Goal: Task Accomplishment & Management: Use online tool/utility

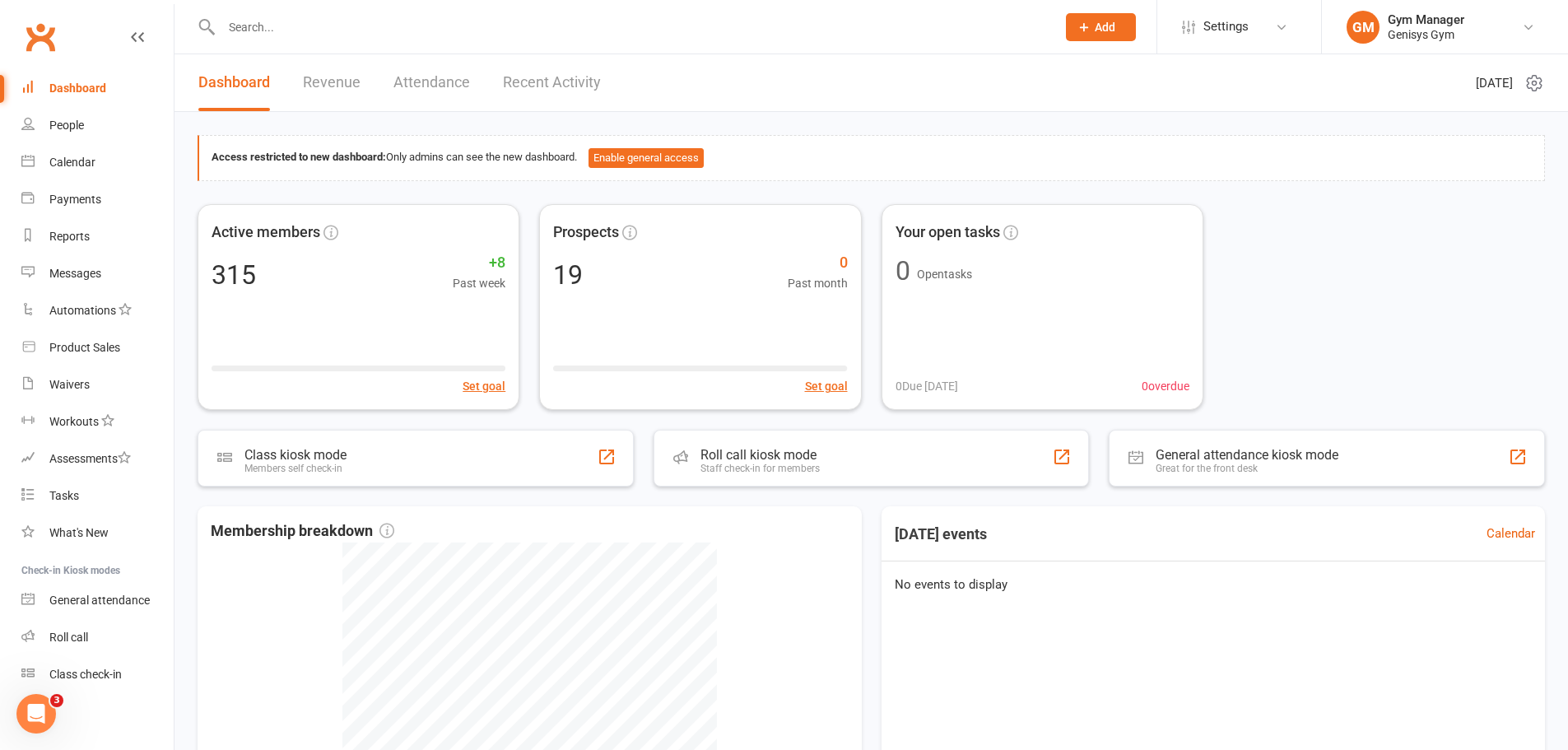
click at [323, 80] on link "Revenue" at bounding box center [332, 82] width 57 height 56
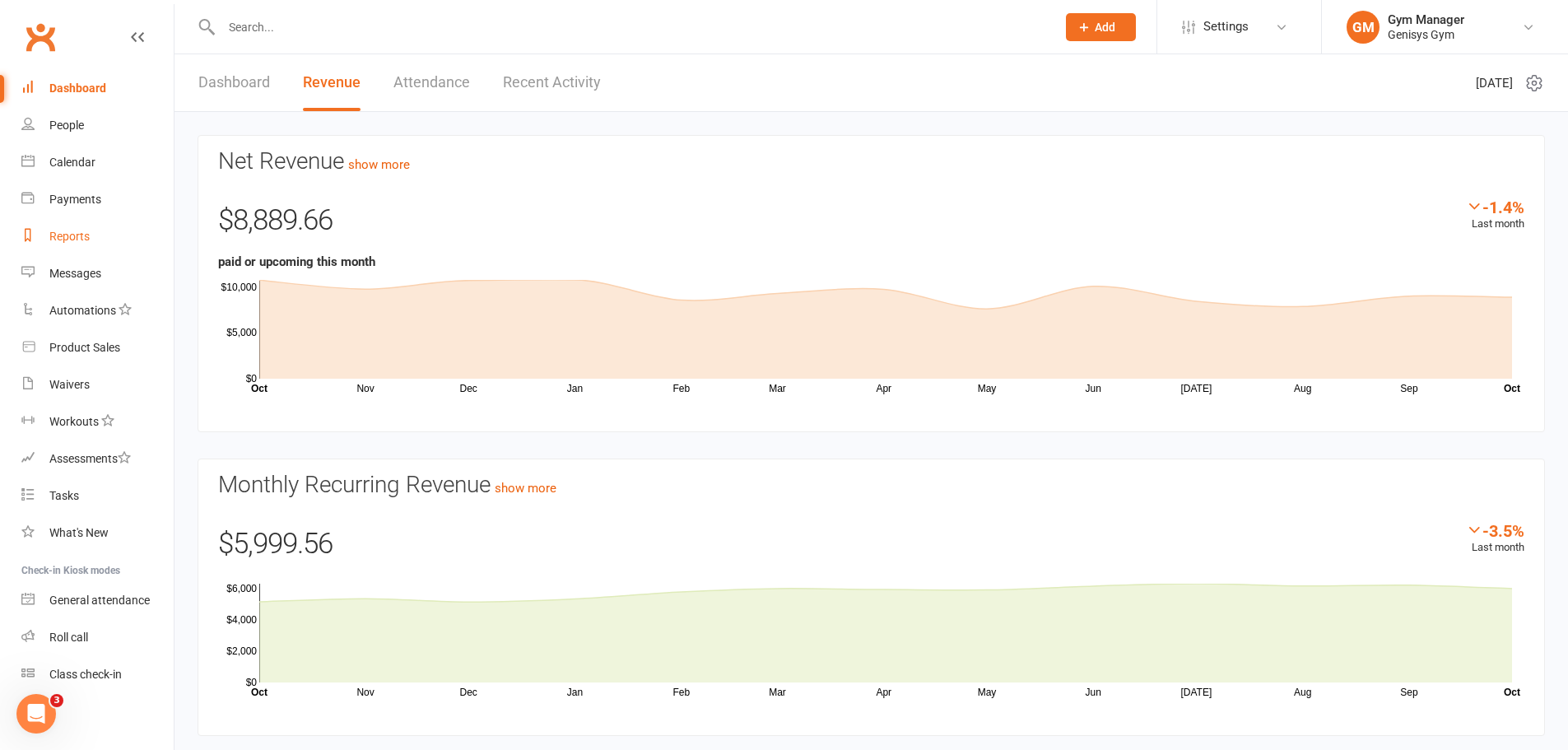
click at [85, 240] on div "Reports" at bounding box center [69, 236] width 41 height 13
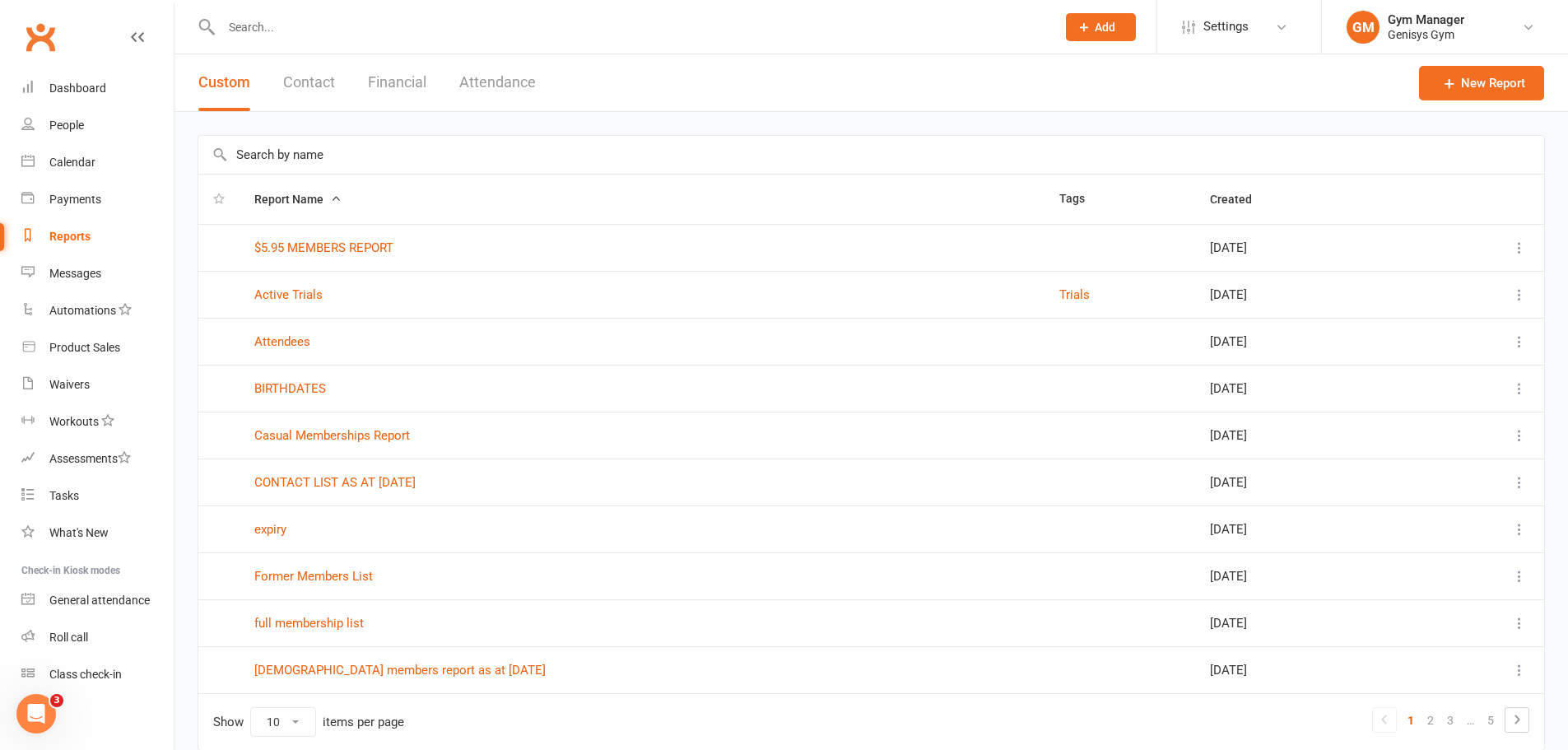
click at [414, 79] on button "Financial" at bounding box center [396, 82] width 58 height 56
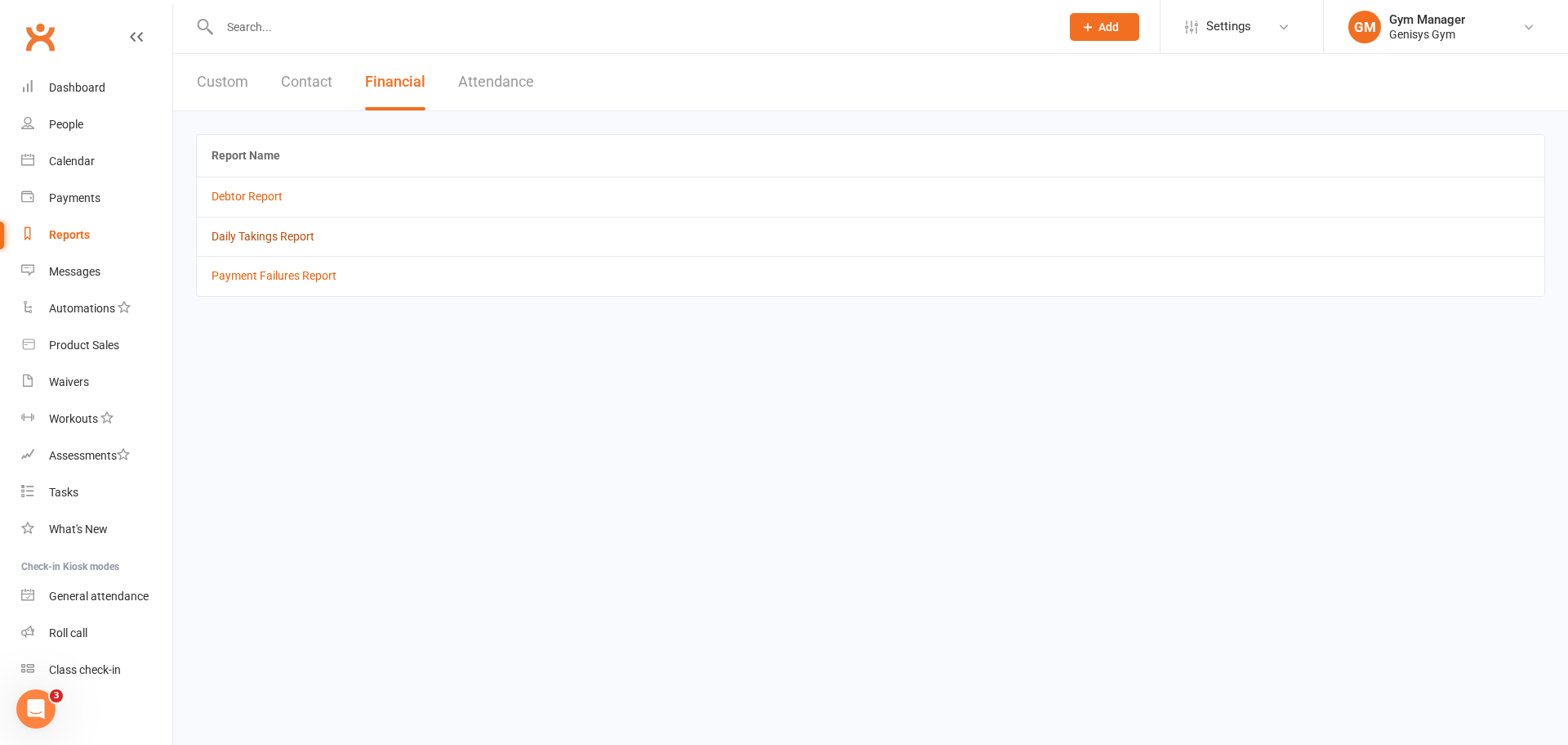
click at [272, 237] on link "Daily Takings Report" at bounding box center [263, 235] width 103 height 13
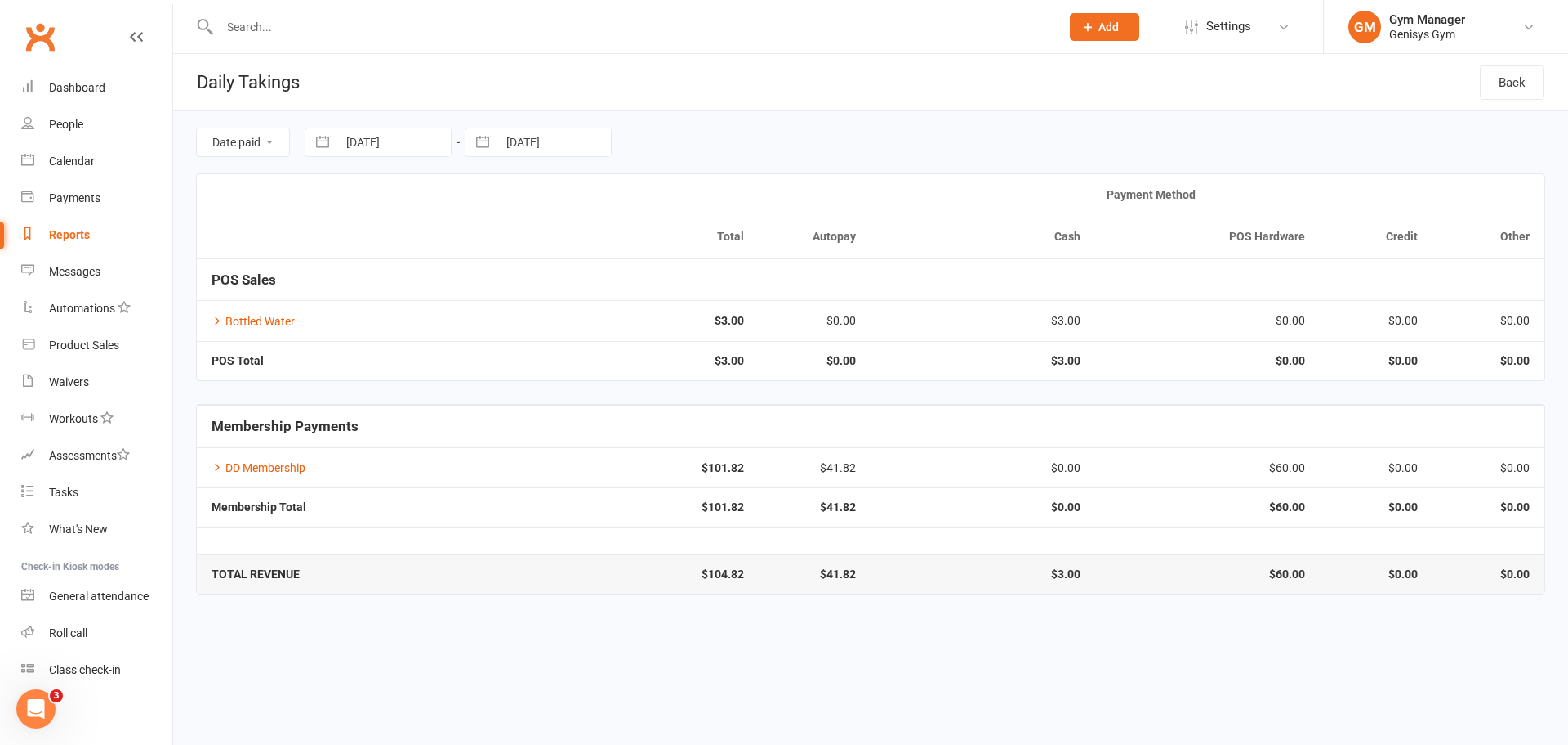
click at [324, 139] on button "button" at bounding box center [323, 142] width 30 height 28
select select "8"
select select "2025"
select select "9"
select select "2025"
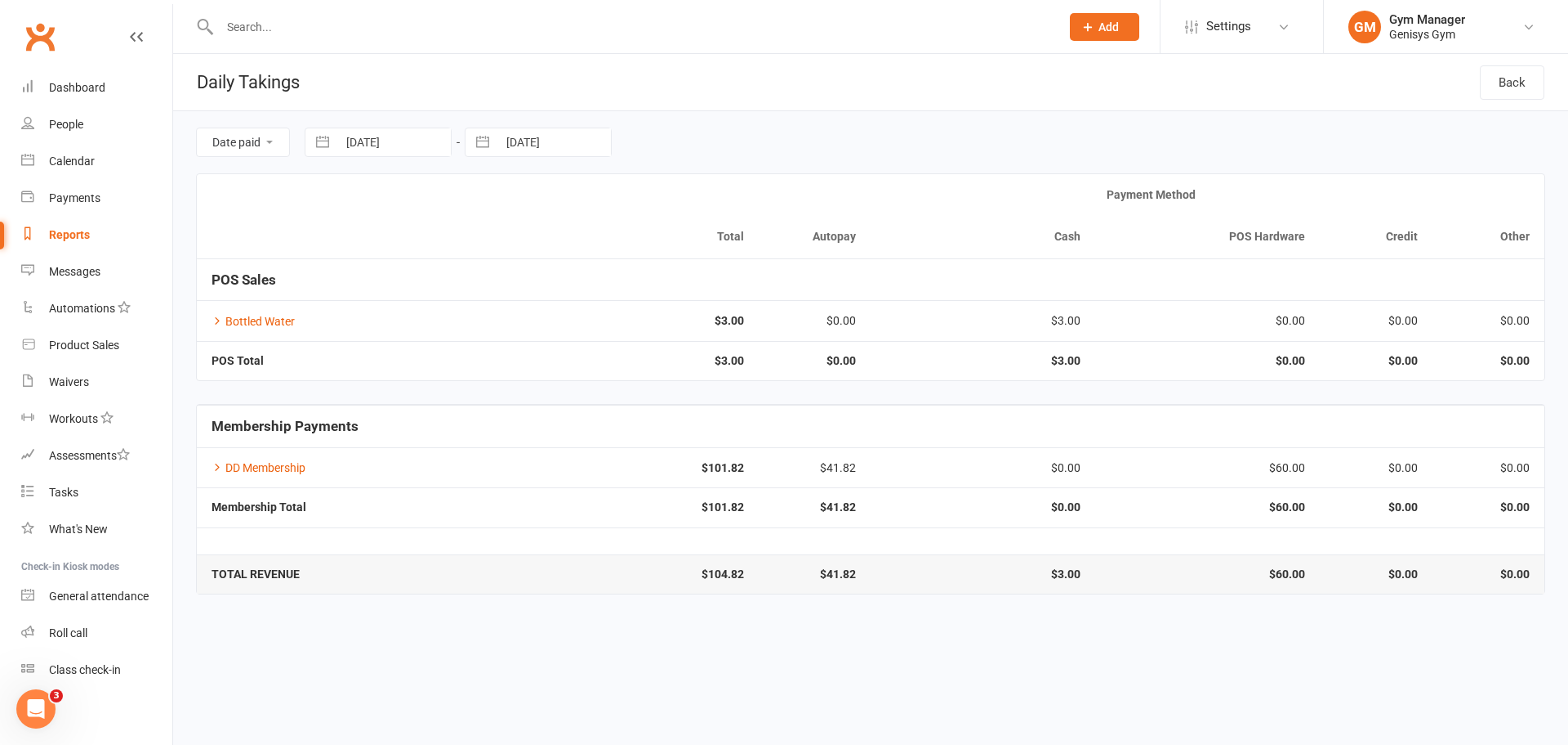
select select "10"
select select "2025"
click at [352, 210] on div "Move backward to switch to the previous month." at bounding box center [338, 209] width 31 height 27
select select "7"
select select "2025"
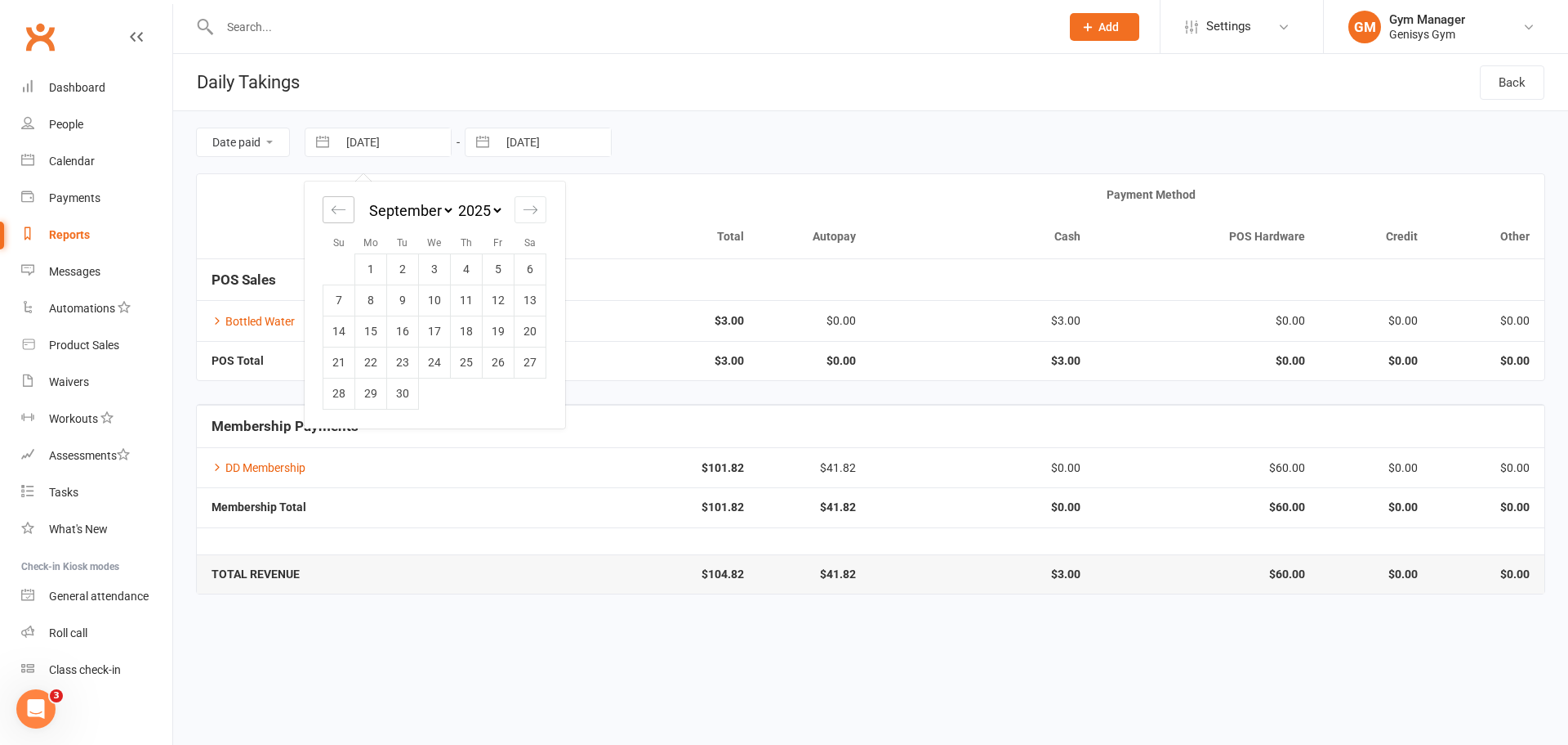
click at [352, 210] on div "Move backward to switch to the previous month." at bounding box center [338, 209] width 31 height 27
select select "6"
select select "2025"
click at [541, 207] on div "Move forward to switch to the next month." at bounding box center [530, 209] width 31 height 27
select select "9"
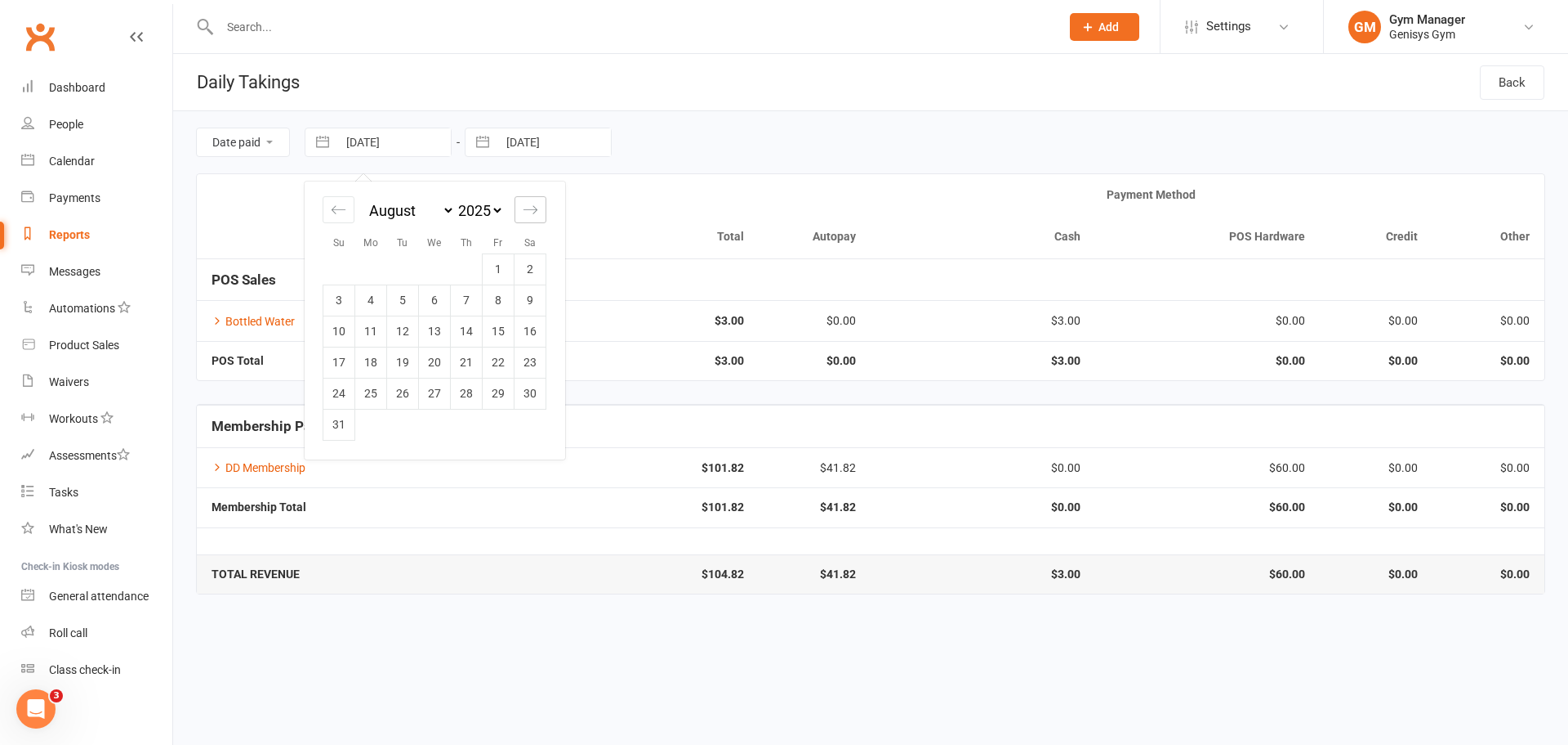
select select "2025"
click at [470, 331] on td "18" at bounding box center [466, 332] width 31 height 31
type input "[DATE]"
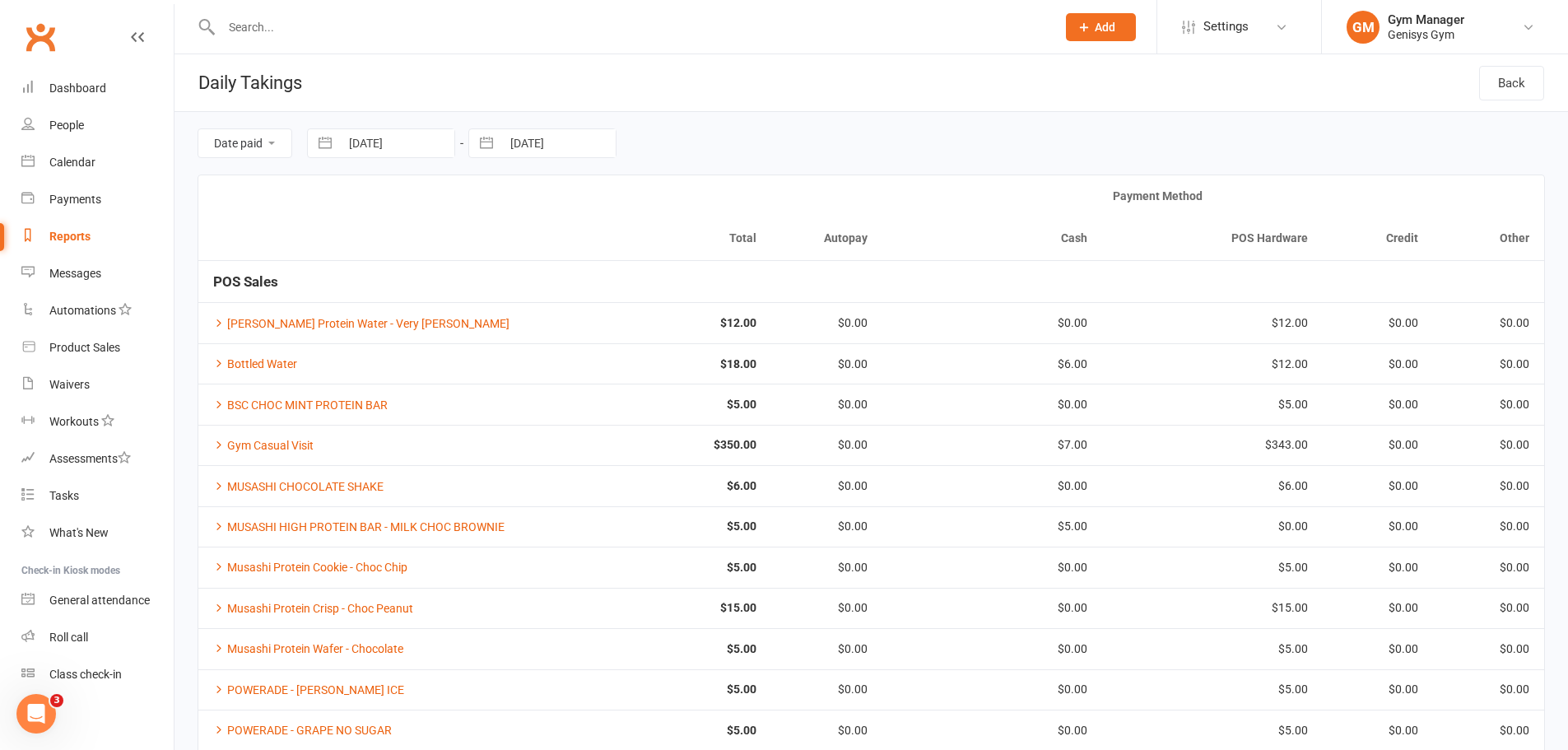
click at [488, 143] on button "button" at bounding box center [487, 143] width 30 height 28
select select "8"
select select "2025"
select select "9"
select select "2025"
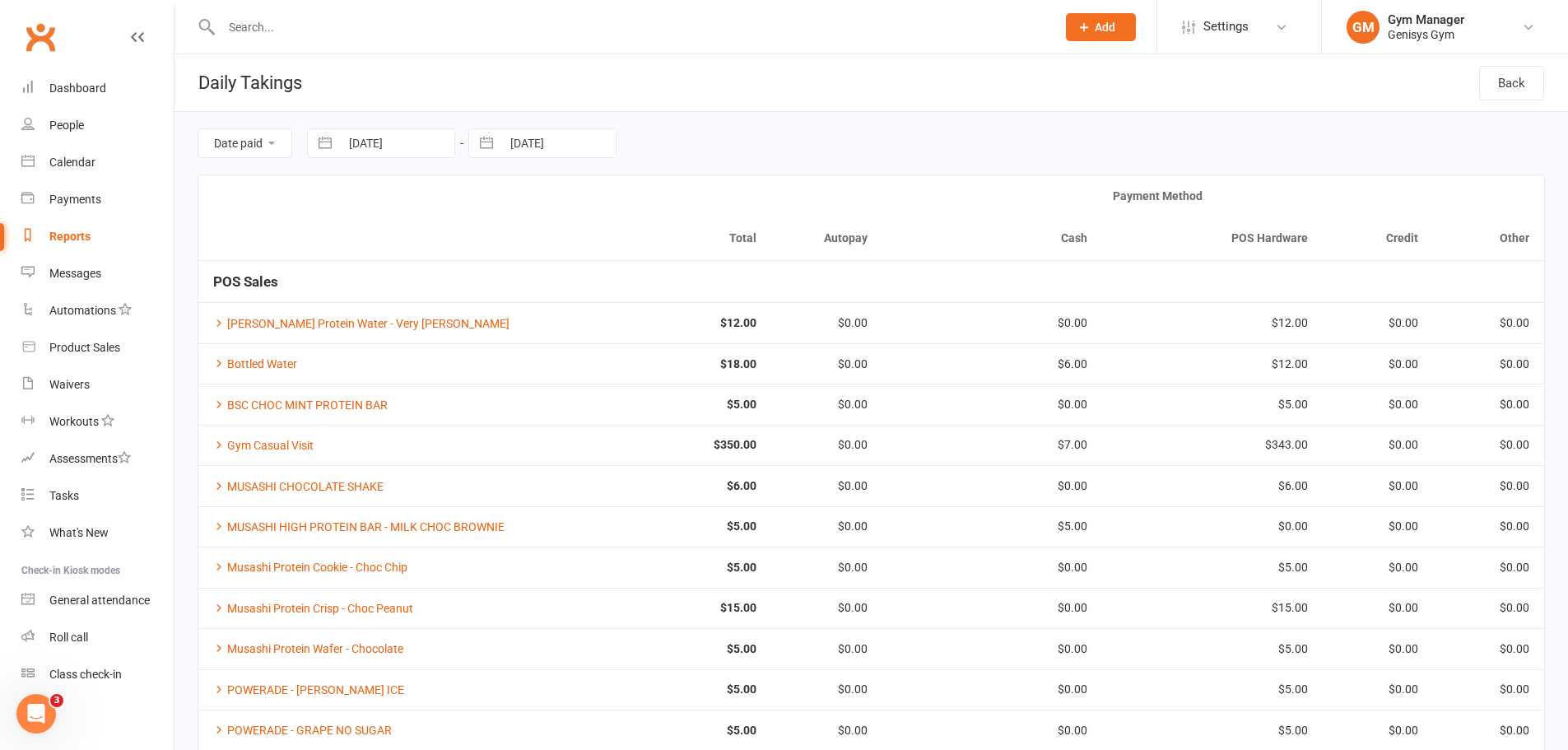
select select "10"
select select "2025"
click at [496, 211] on icon "Move backward to switch to the previous month." at bounding box center [503, 211] width 16 height 16
select select "7"
select select "2025"
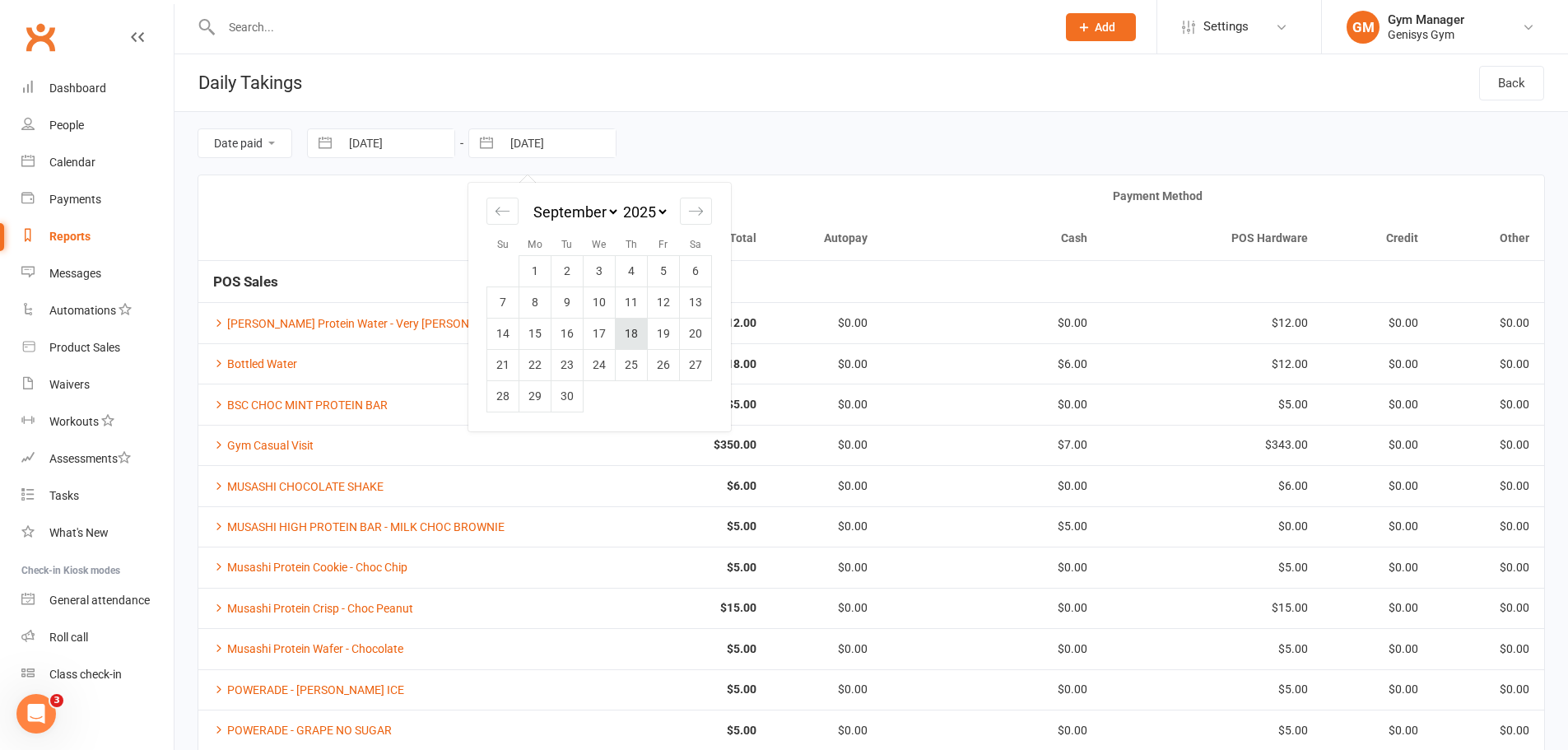
click at [632, 338] on td "18" at bounding box center [631, 334] width 32 height 32
type input "[DATE]"
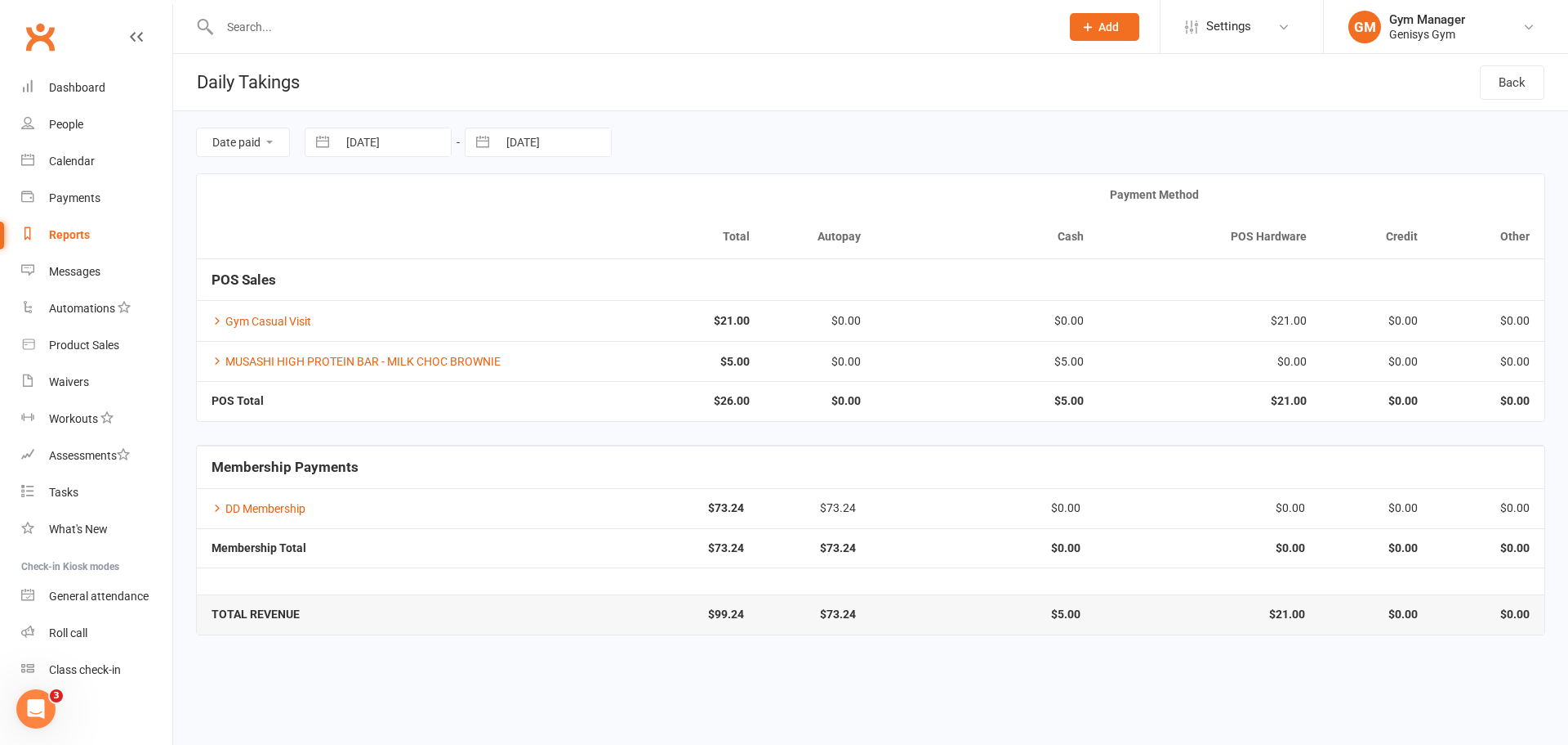
click at [323, 142] on button "button" at bounding box center [323, 142] width 30 height 28
select select "7"
select select "2025"
select select "8"
select select "2025"
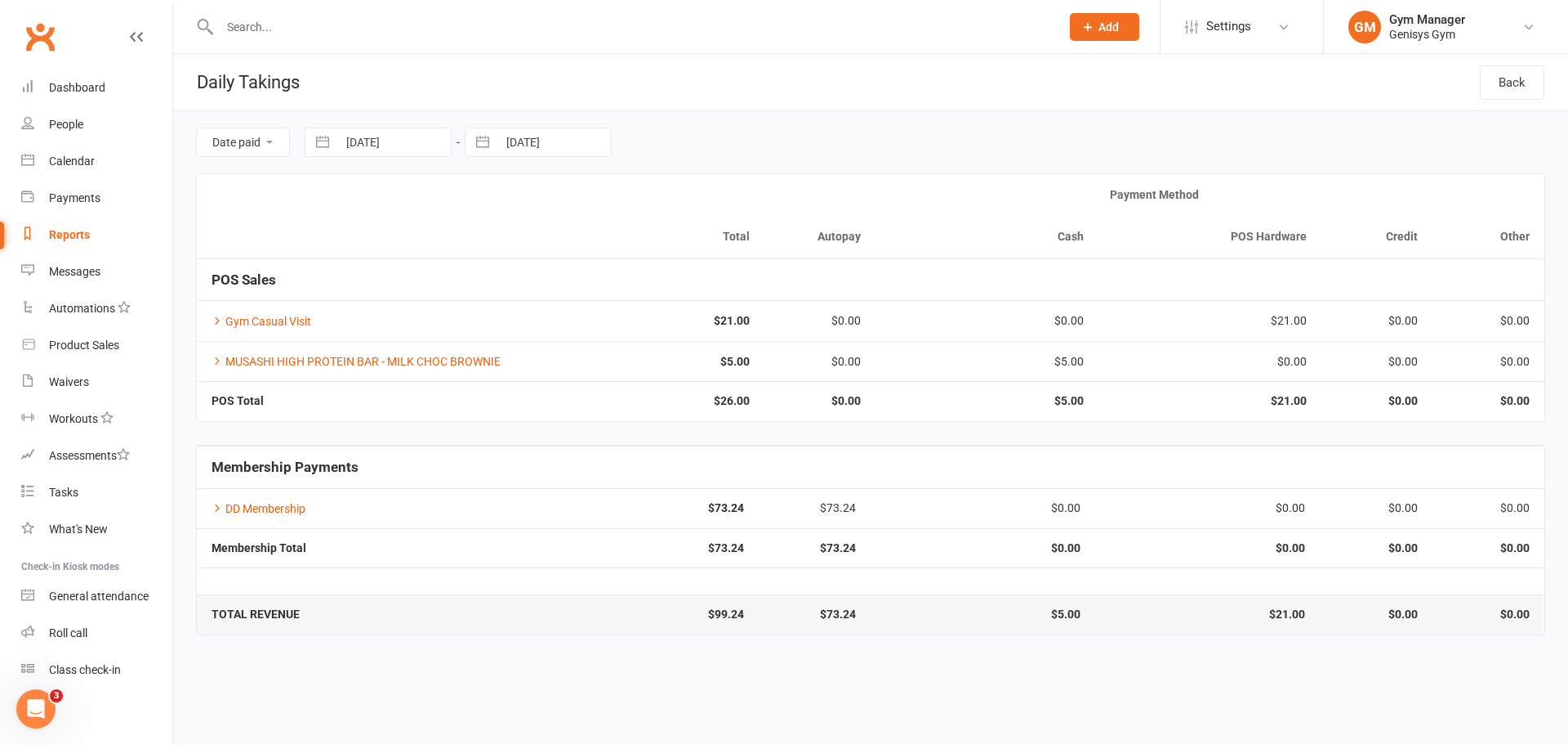
select select "9"
select select "2025"
click at [323, 142] on button "button" at bounding box center [323, 142] width 30 height 28
click at [344, 199] on div "Move backward to switch to the previous month." at bounding box center [338, 209] width 31 height 27
select select "6"
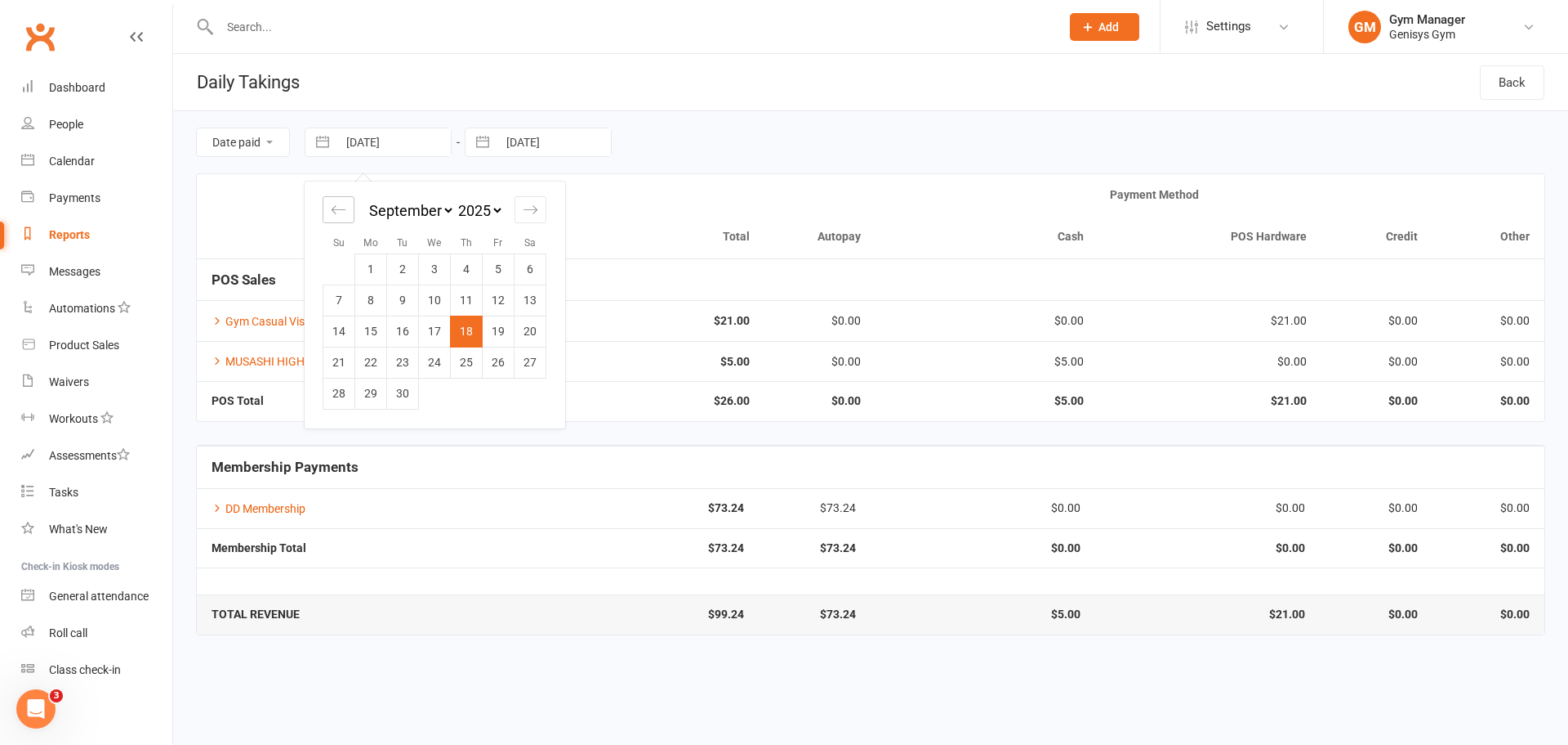
select select "2025"
click at [344, 199] on div "Move backward to switch to the previous month." at bounding box center [338, 209] width 31 height 27
select select "5"
select select "2025"
click at [501, 329] on td "18" at bounding box center [499, 332] width 31 height 31
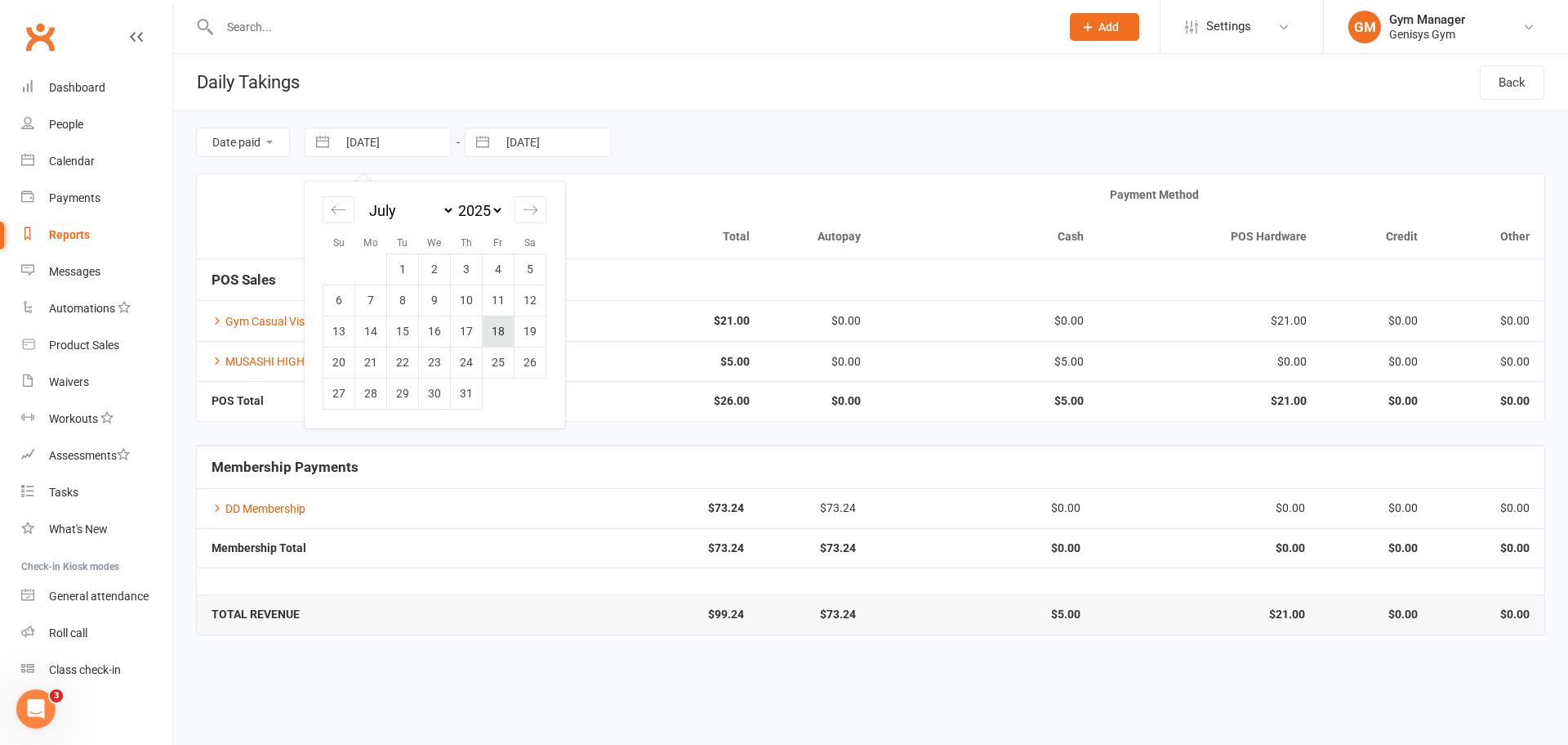
type input "[DATE]"
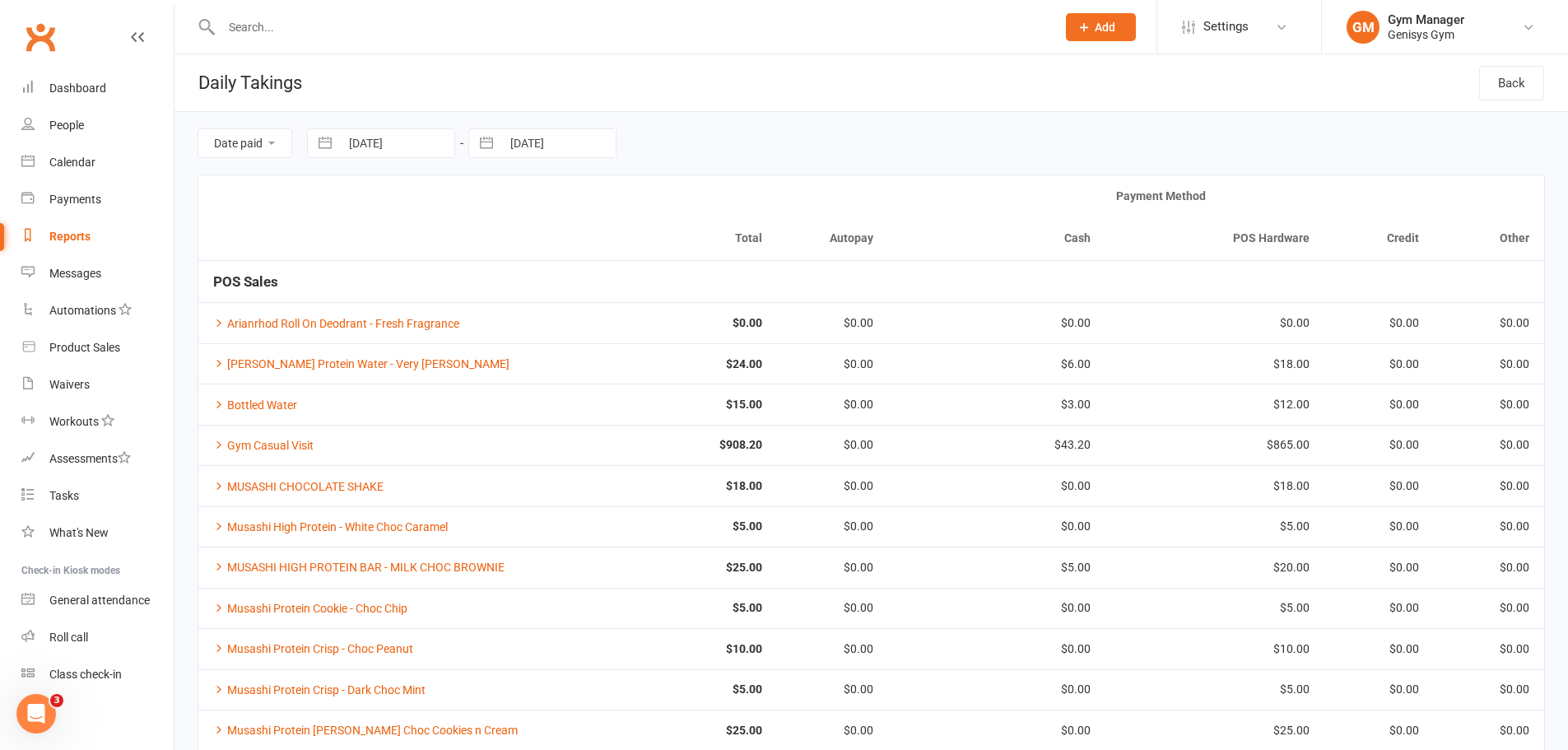
click at [506, 140] on input "[DATE]" at bounding box center [558, 143] width 114 height 28
select select "7"
select select "2025"
select select "8"
select select "2025"
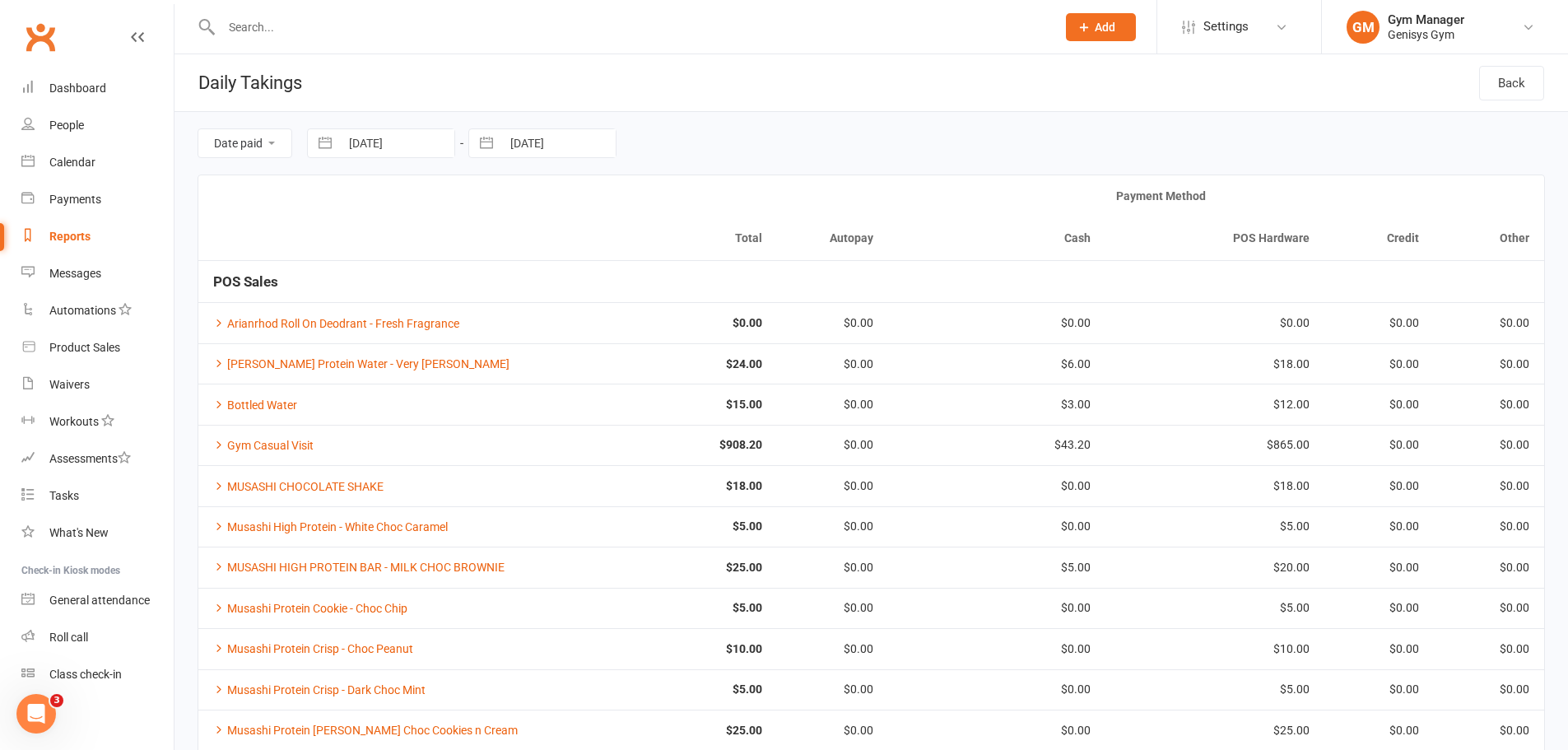
select select "9"
select select "2025"
click at [498, 148] on button "button" at bounding box center [487, 143] width 30 height 28
click at [505, 207] on icon "Move backward to switch to the previous month." at bounding box center [503, 211] width 16 height 16
select select "6"
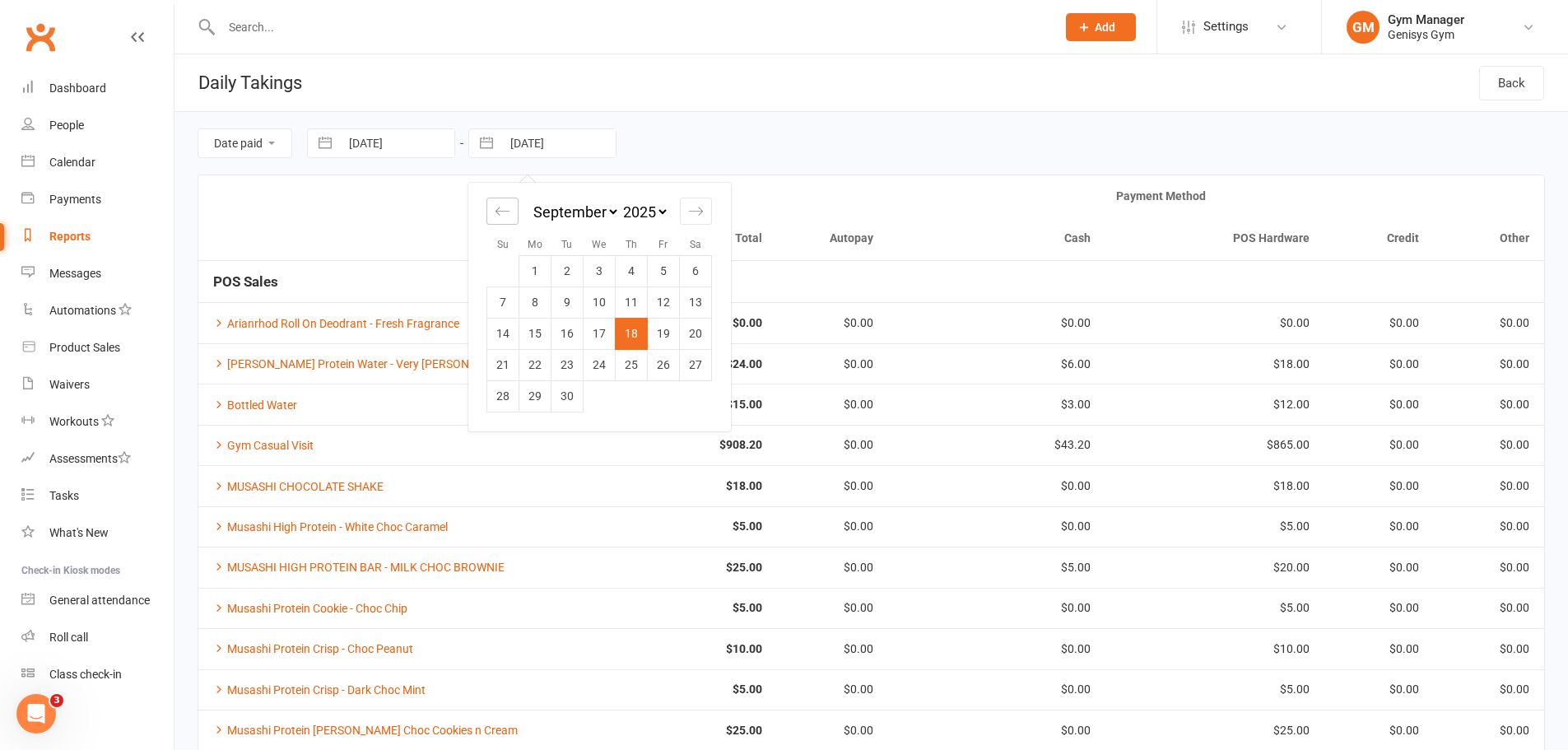
select select "2025"
click at [505, 207] on icon "Move backward to switch to the previous month." at bounding box center [503, 211] width 16 height 16
select select "5"
select select "2025"
click at [660, 335] on td "18" at bounding box center [664, 334] width 32 height 32
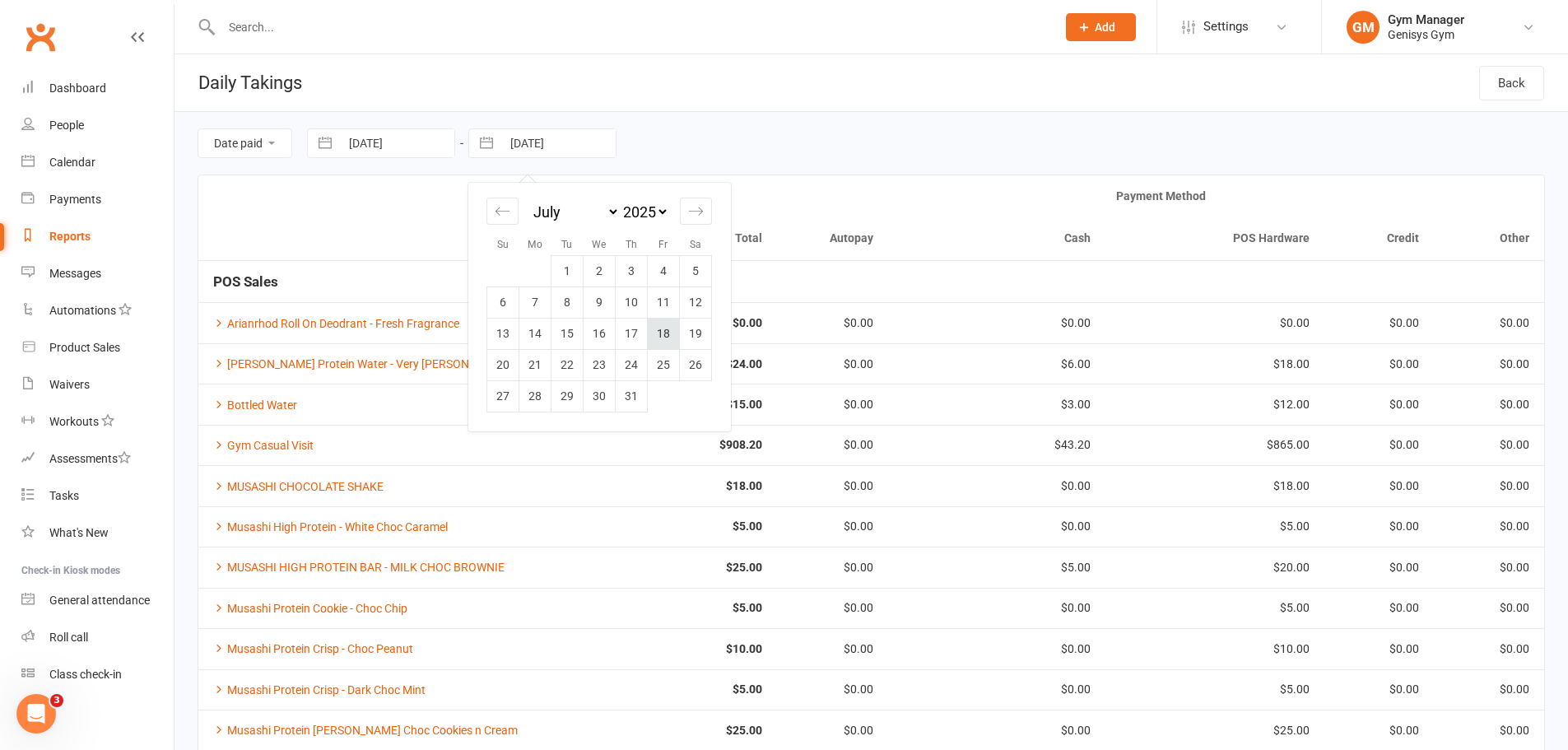
type input "[DATE]"
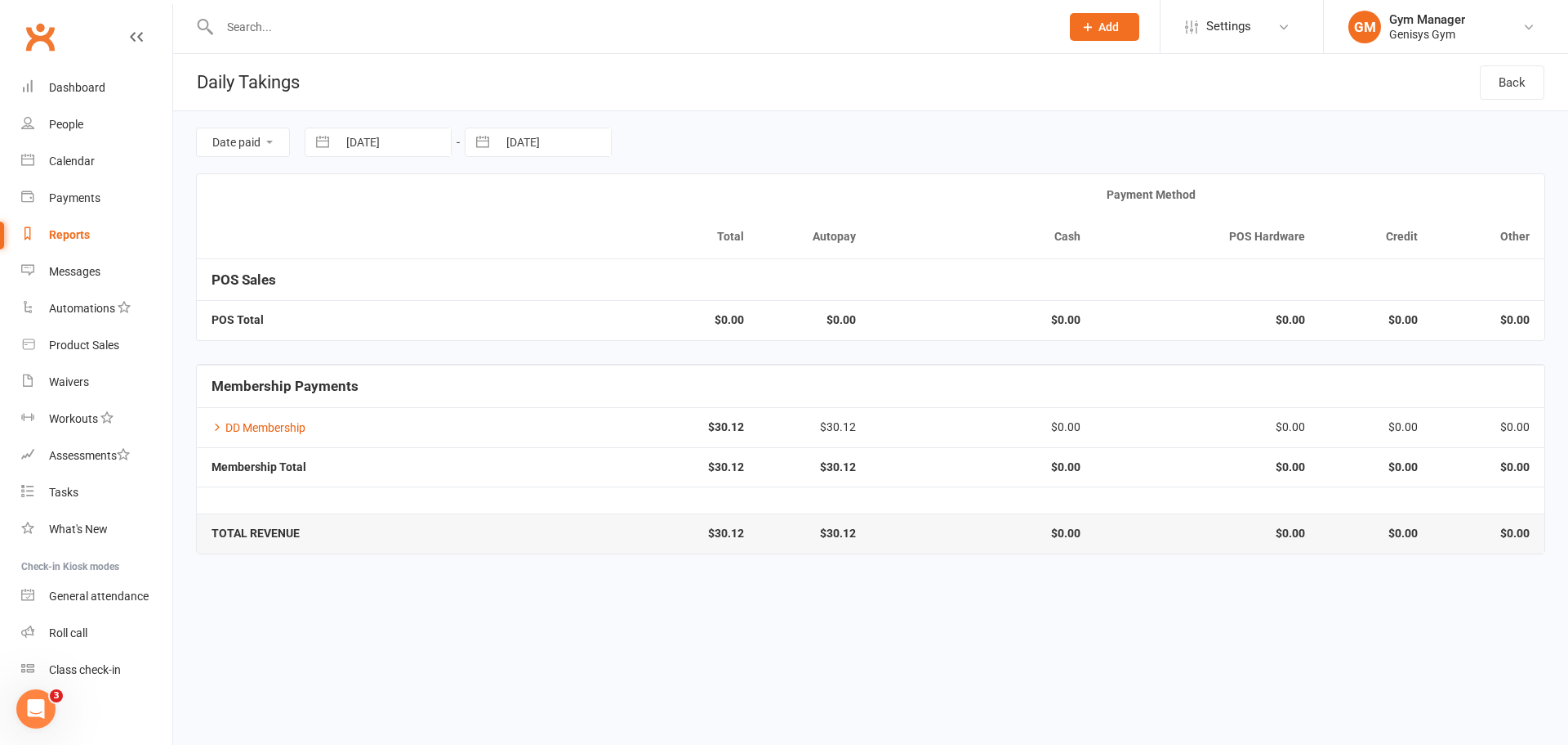
click at [318, 144] on button "button" at bounding box center [323, 142] width 30 height 28
select select "5"
select select "2025"
select select "6"
select select "2025"
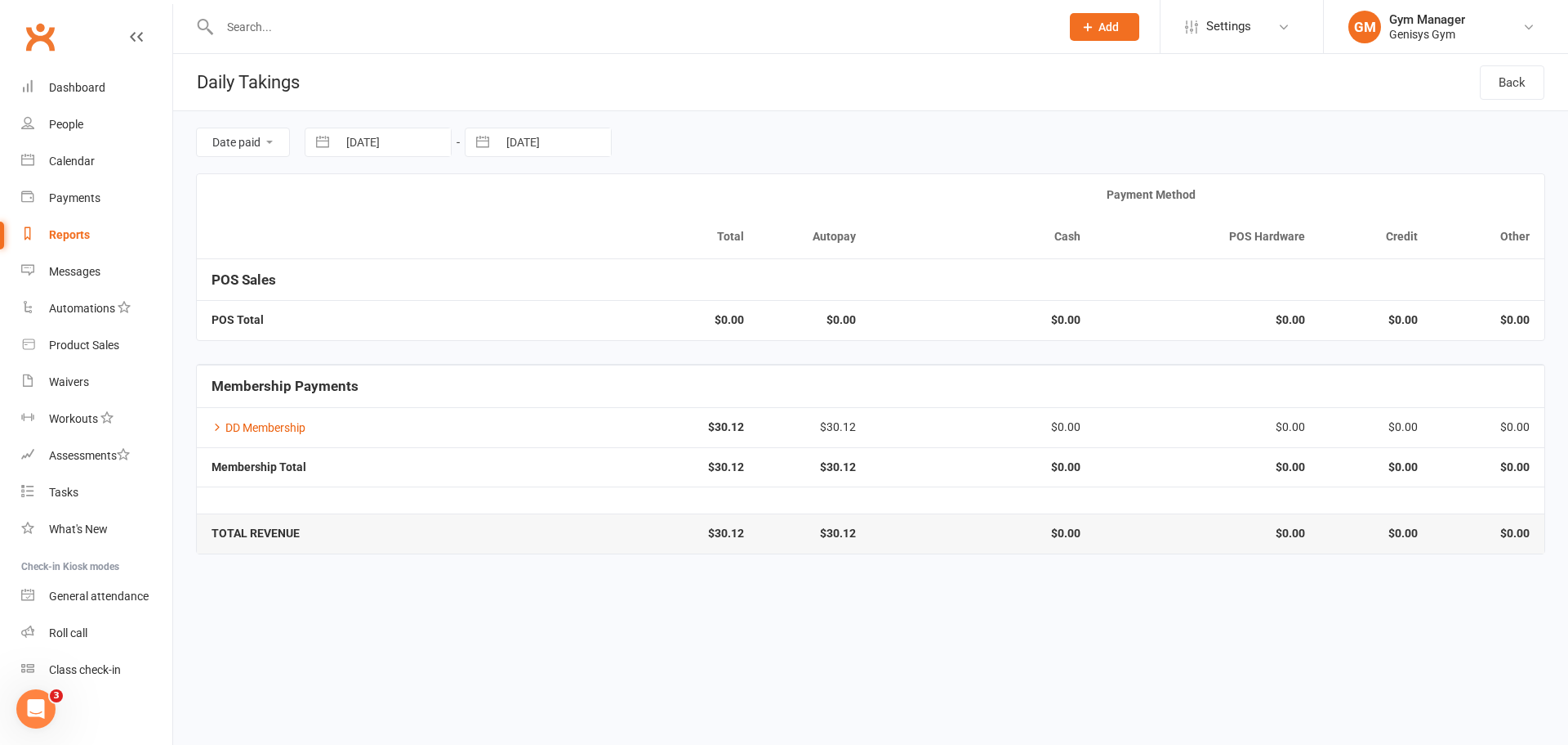
select select "7"
select select "2025"
click at [468, 332] on td "17" at bounding box center [466, 332] width 31 height 31
type input "[DATE]"
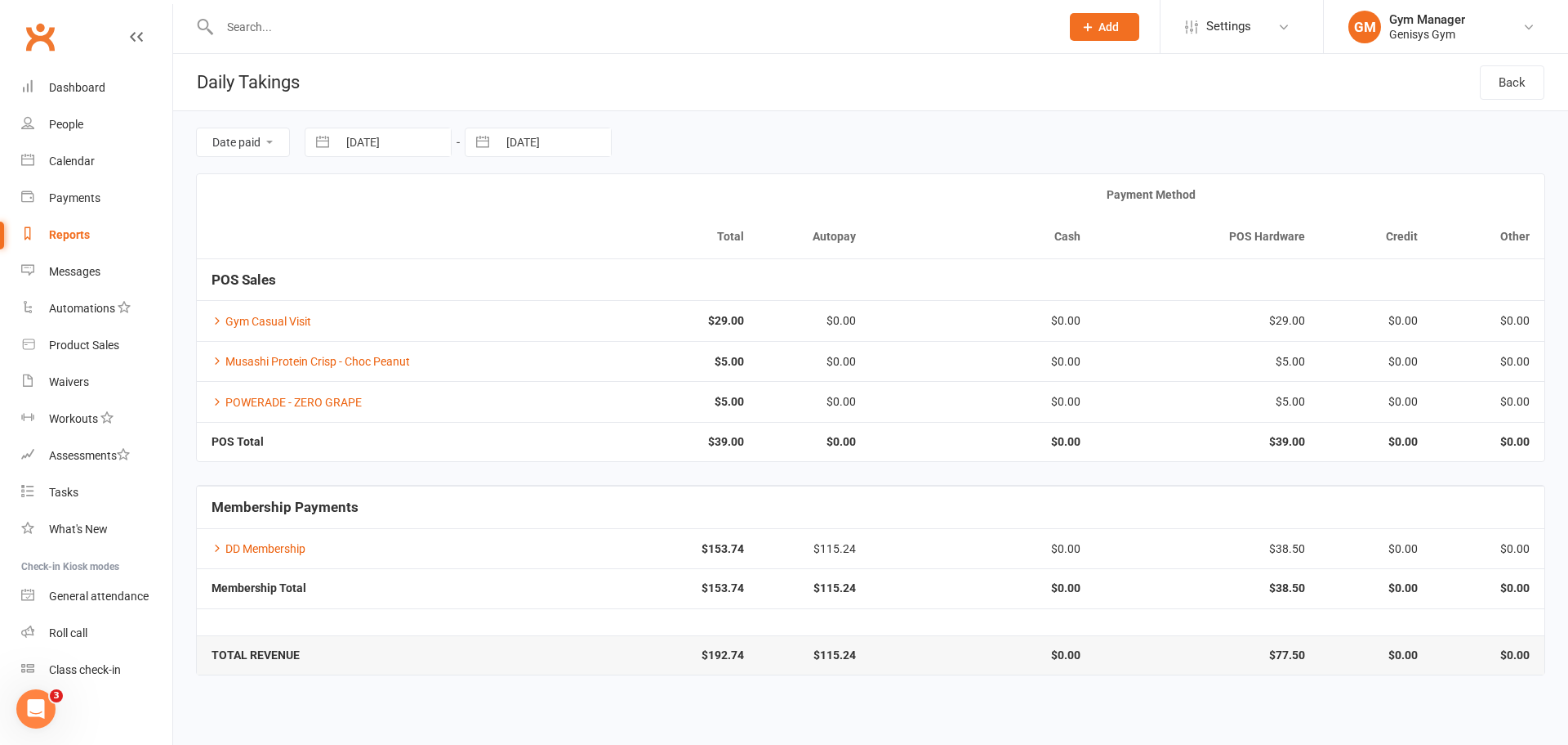
click at [482, 141] on button "button" at bounding box center [483, 142] width 30 height 28
select select "5"
select select "2025"
select select "6"
select select "2025"
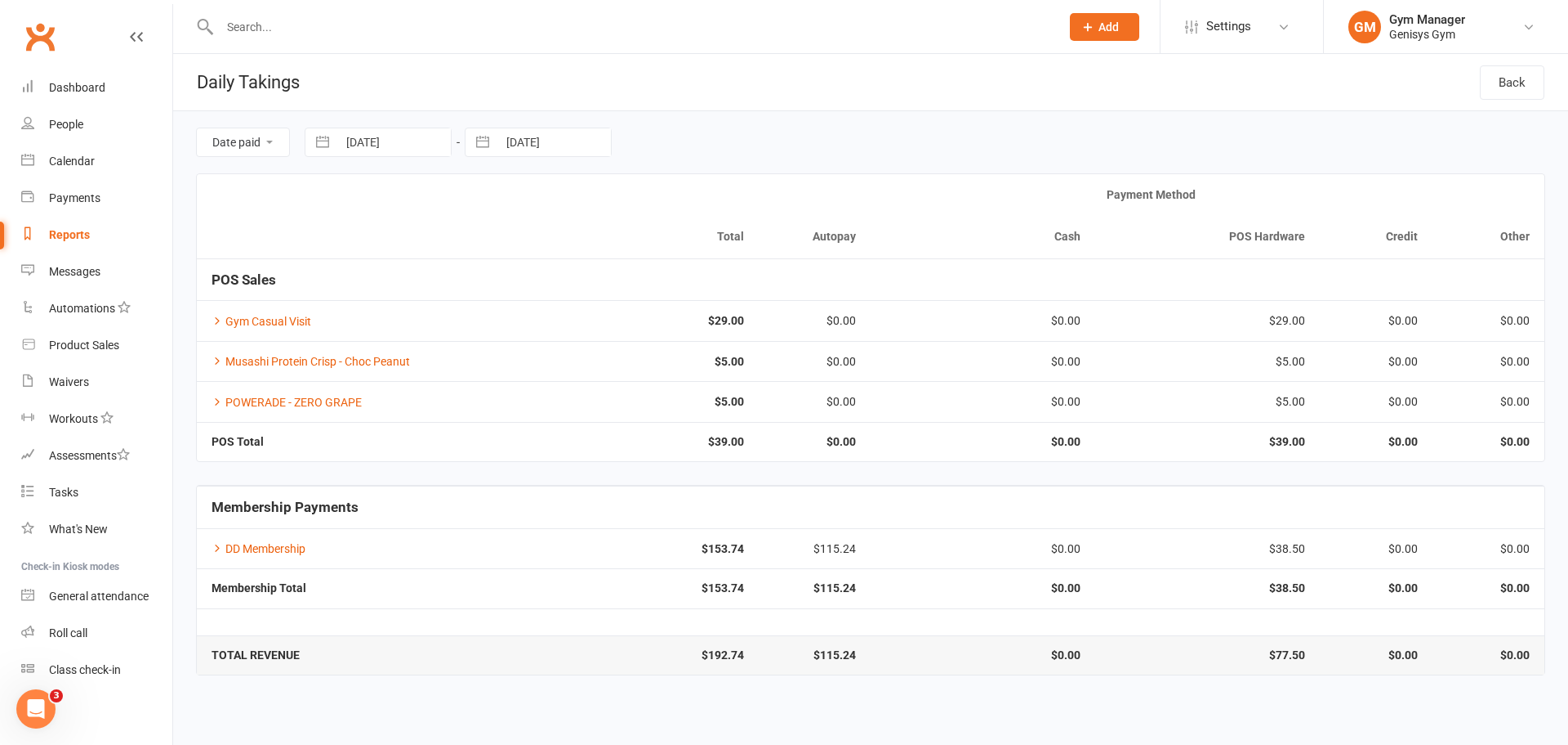
select select "7"
select select "2025"
click at [624, 336] on td "17" at bounding box center [627, 332] width 31 height 31
type input "[DATE]"
click at [315, 140] on button "button" at bounding box center [323, 142] width 30 height 28
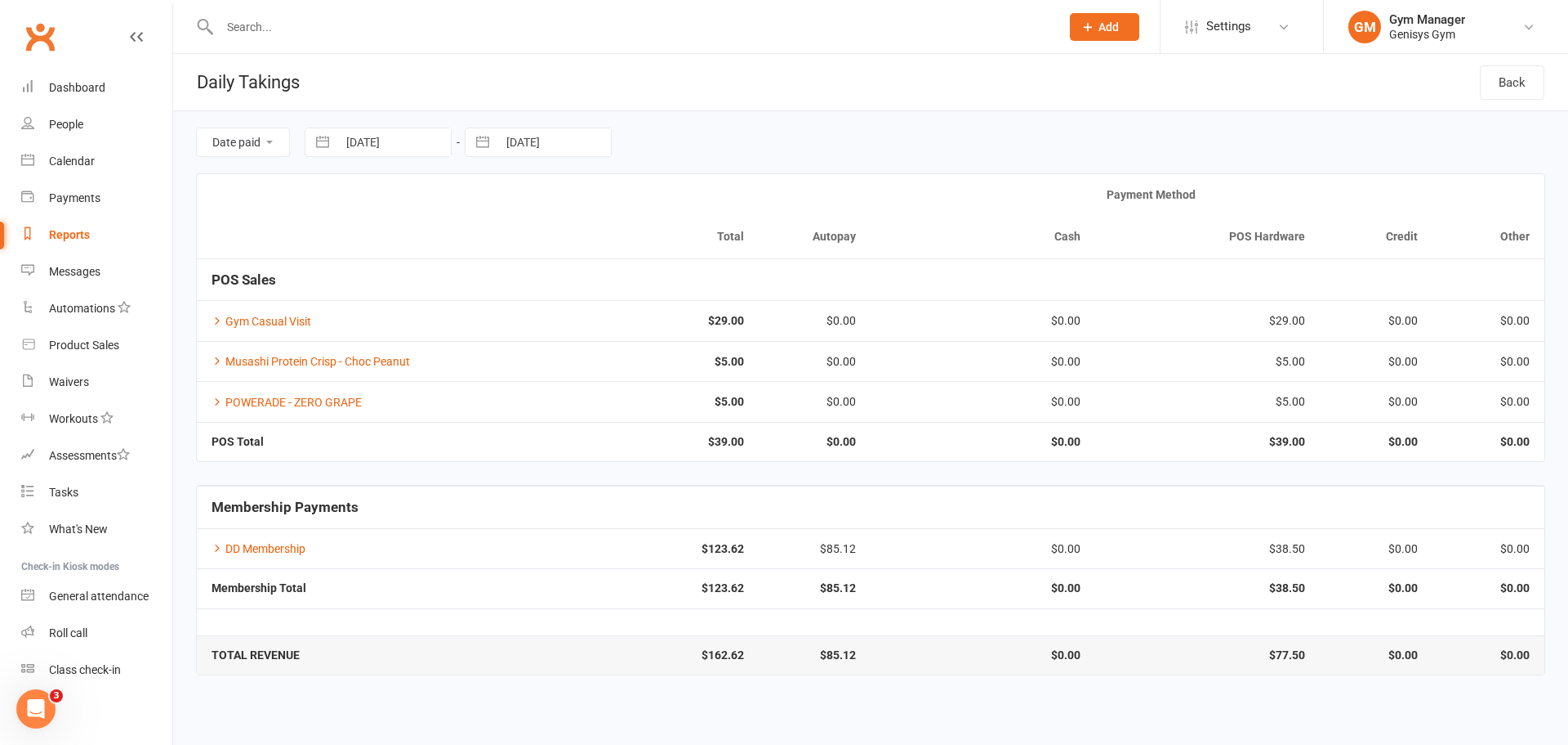
select select "5"
select select "2025"
select select "6"
select select "2025"
select select "7"
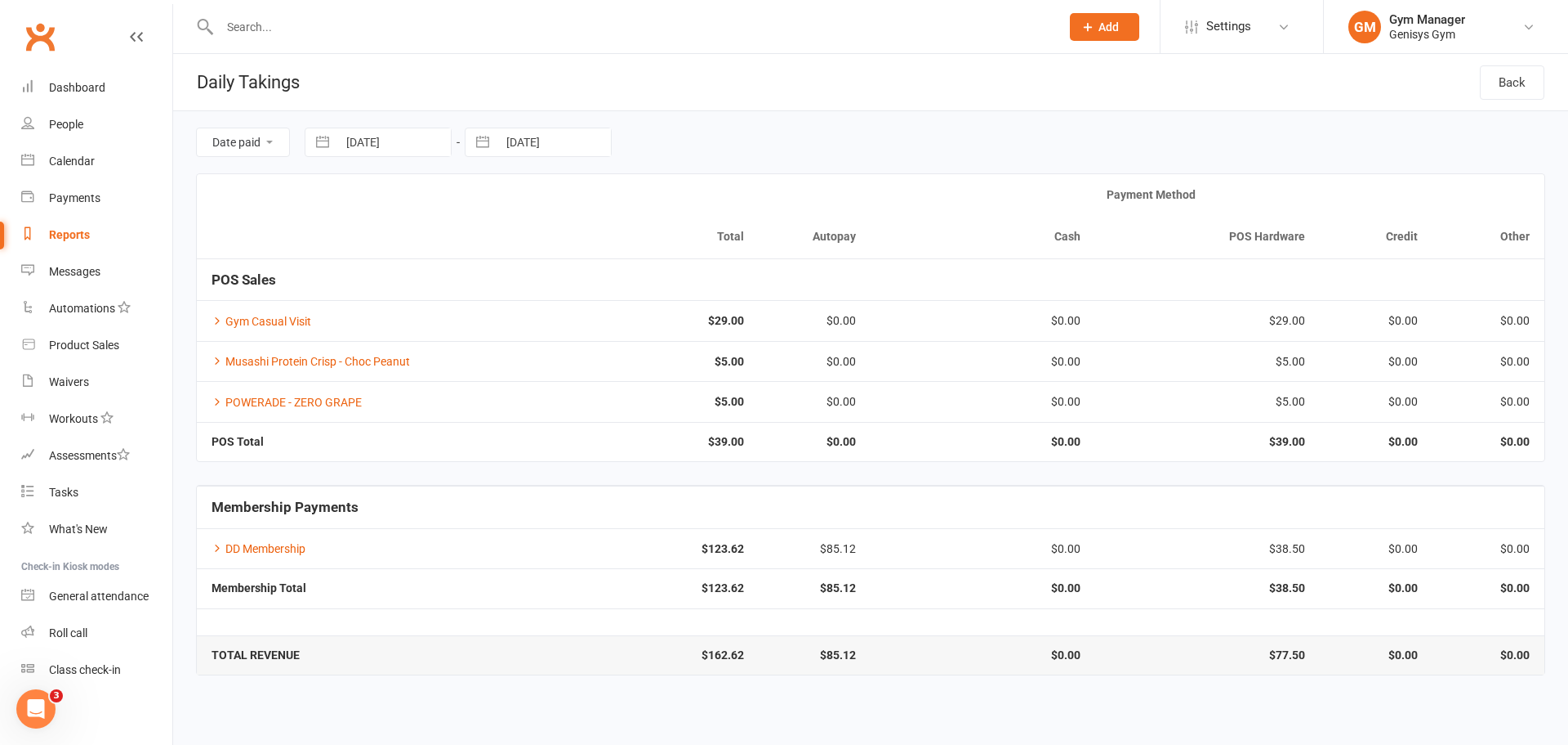
select select "2025"
click at [371, 356] on td "21" at bounding box center [371, 362] width 31 height 31
type input "[DATE]"
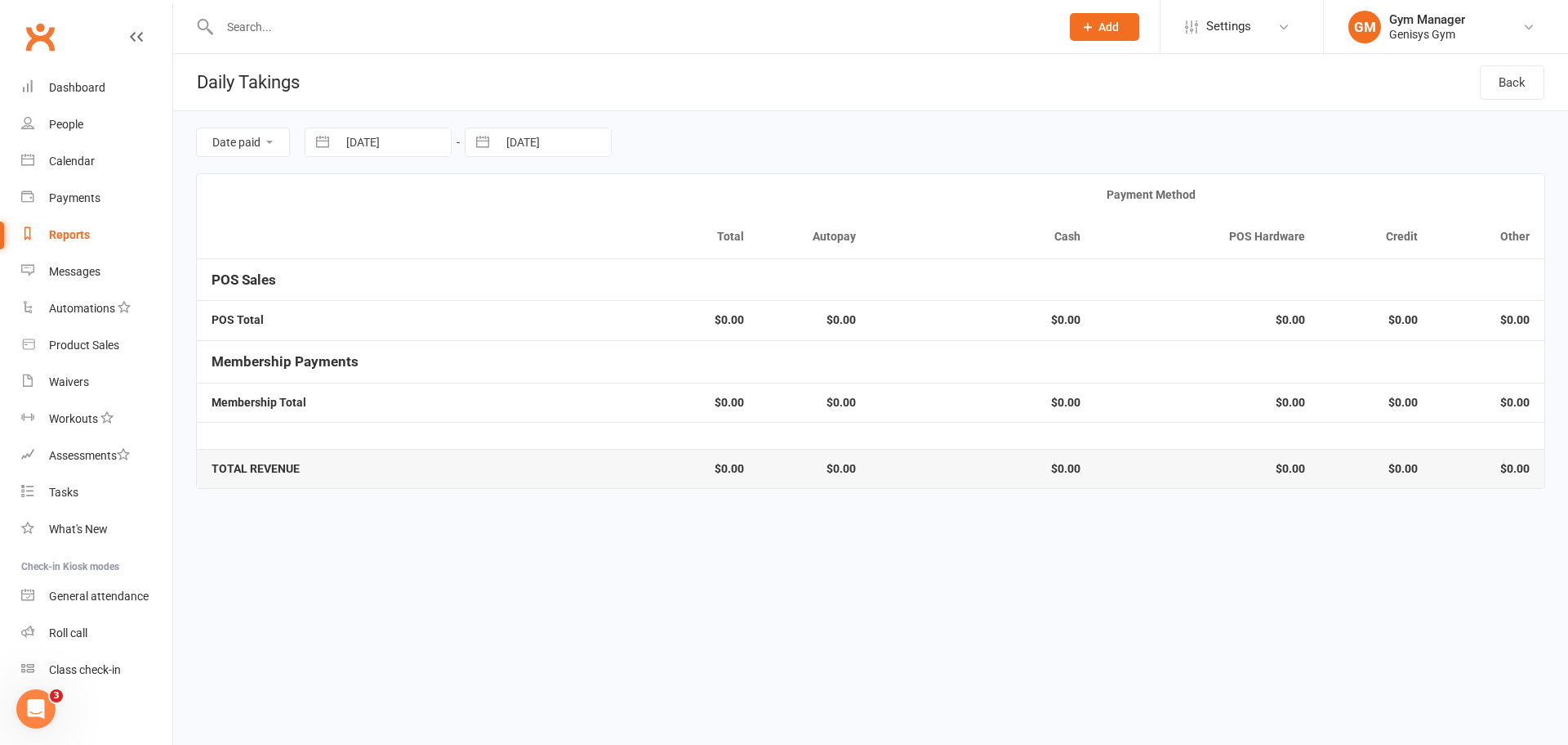
click at [482, 146] on button "button" at bounding box center [483, 142] width 30 height 28
select select "5"
select select "2025"
select select "6"
select select "2025"
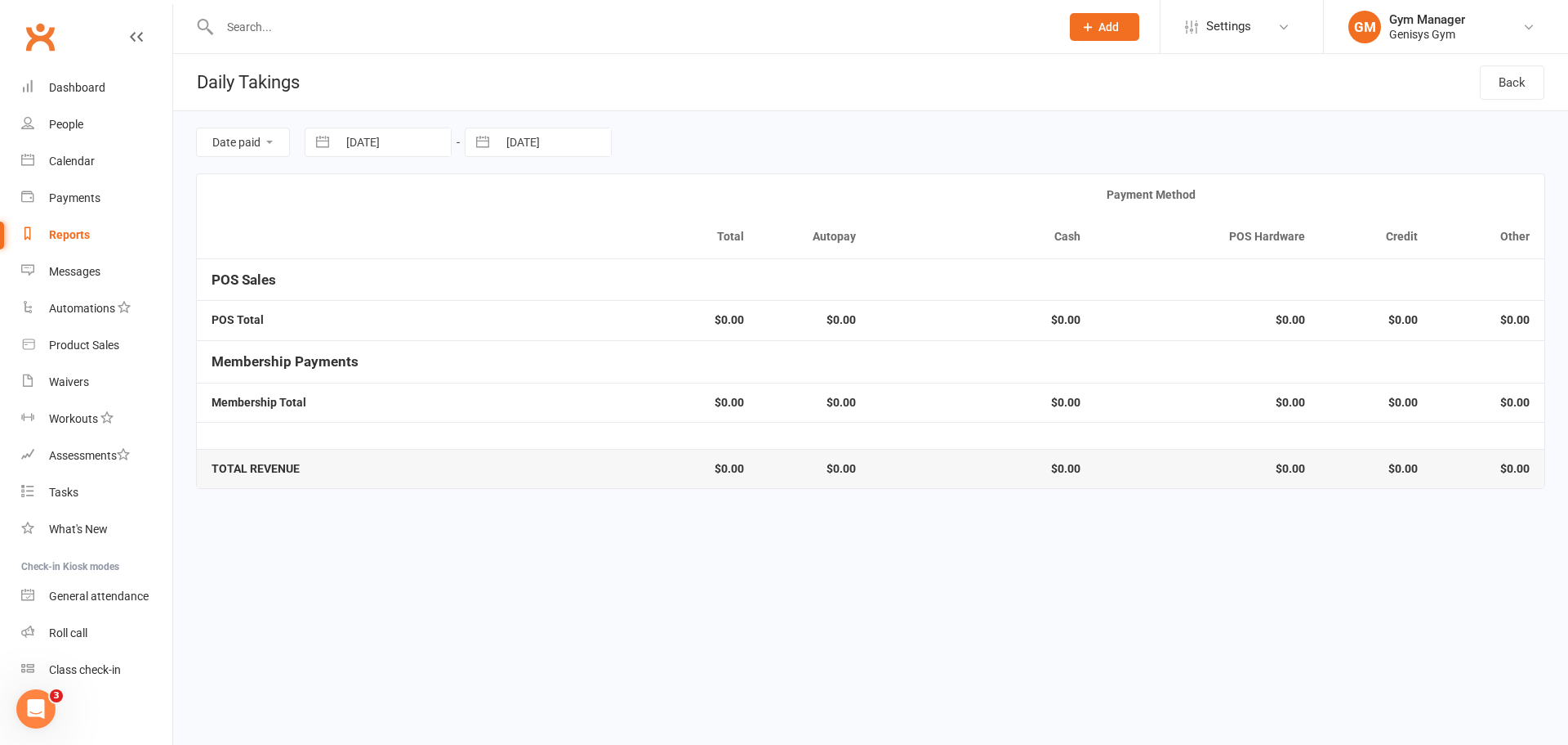
select select "7"
select select "2025"
click at [531, 359] on td "21" at bounding box center [531, 362] width 31 height 31
type input "[DATE]"
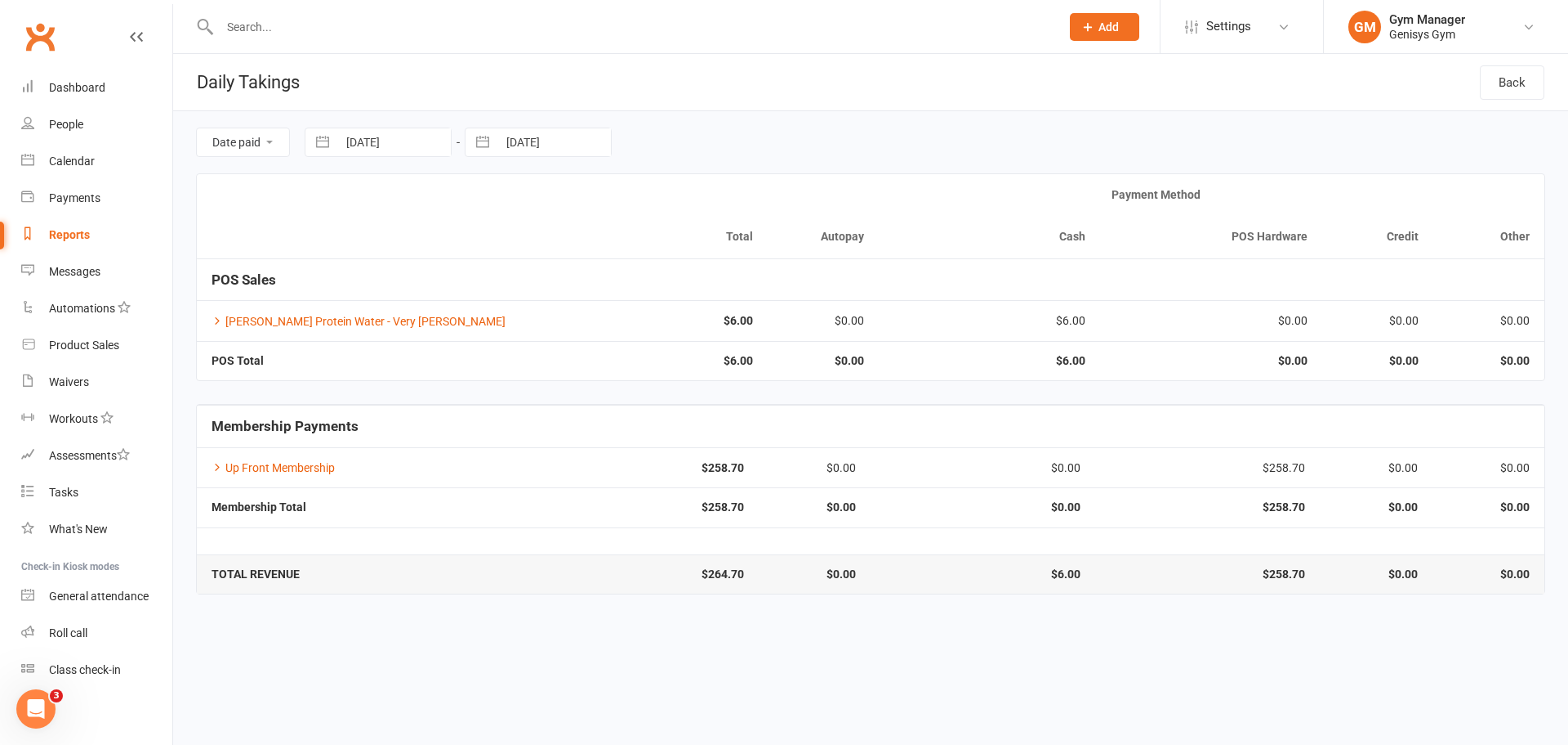
click at [324, 141] on button "button" at bounding box center [323, 142] width 30 height 28
select select "5"
select select "2025"
select select "6"
select select "2025"
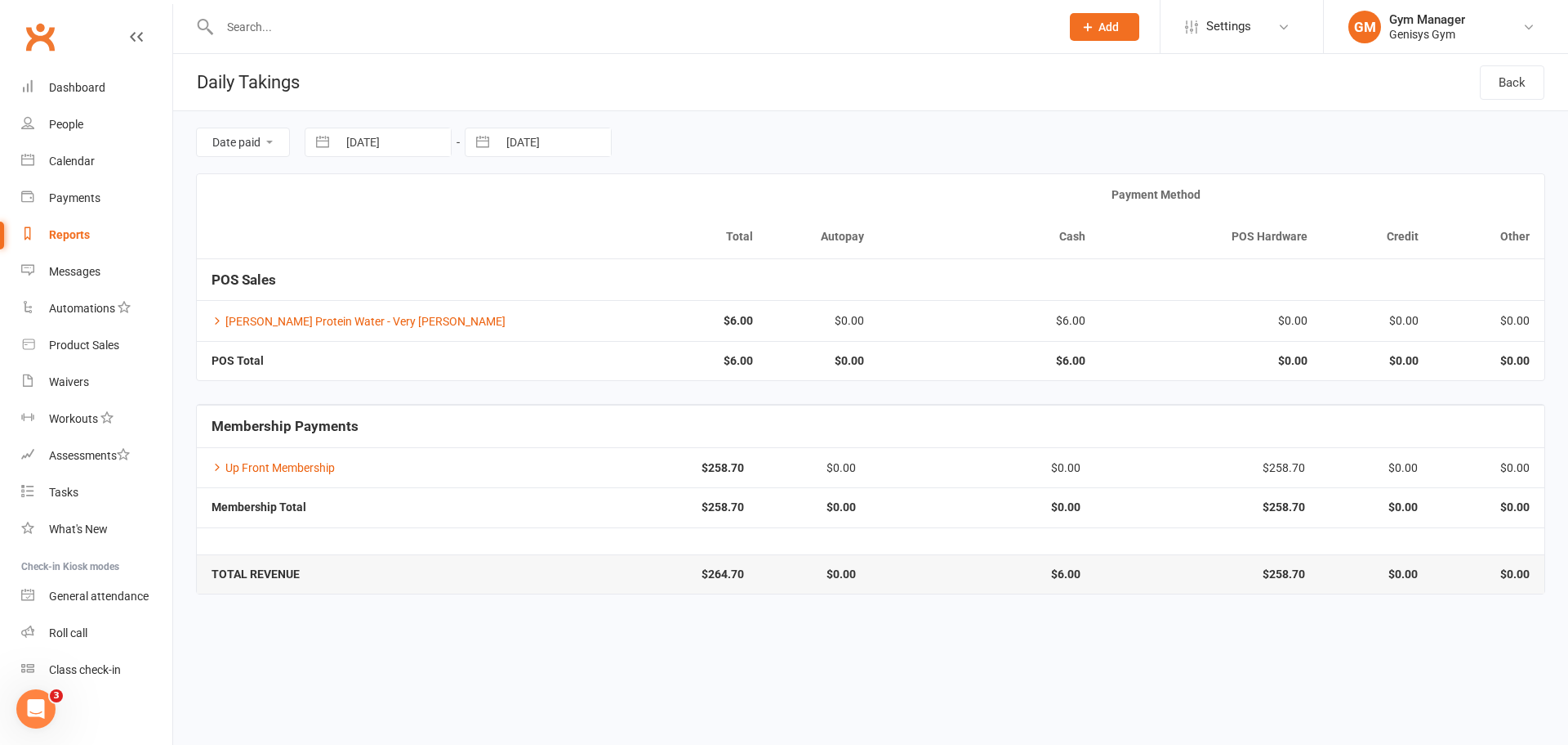
select select "7"
select select "2025"
drag, startPoint x: 402, startPoint y: 359, endPoint x: 494, endPoint y: 228, distance: 160.1
click at [403, 354] on td "22" at bounding box center [403, 362] width 31 height 31
type input "[DATE]"
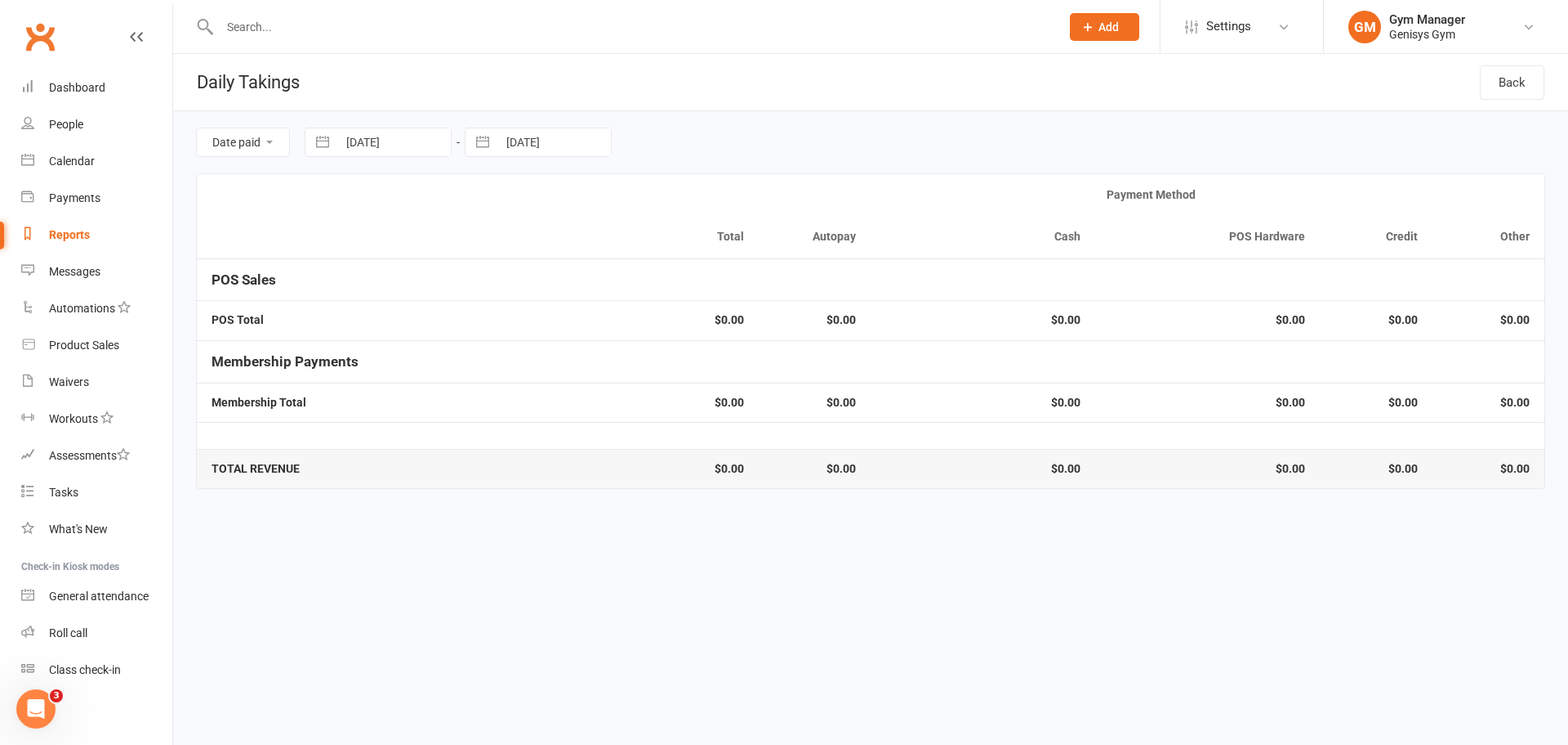
click at [487, 138] on button "button" at bounding box center [483, 142] width 30 height 28
select select "5"
select select "2025"
select select "6"
select select "2025"
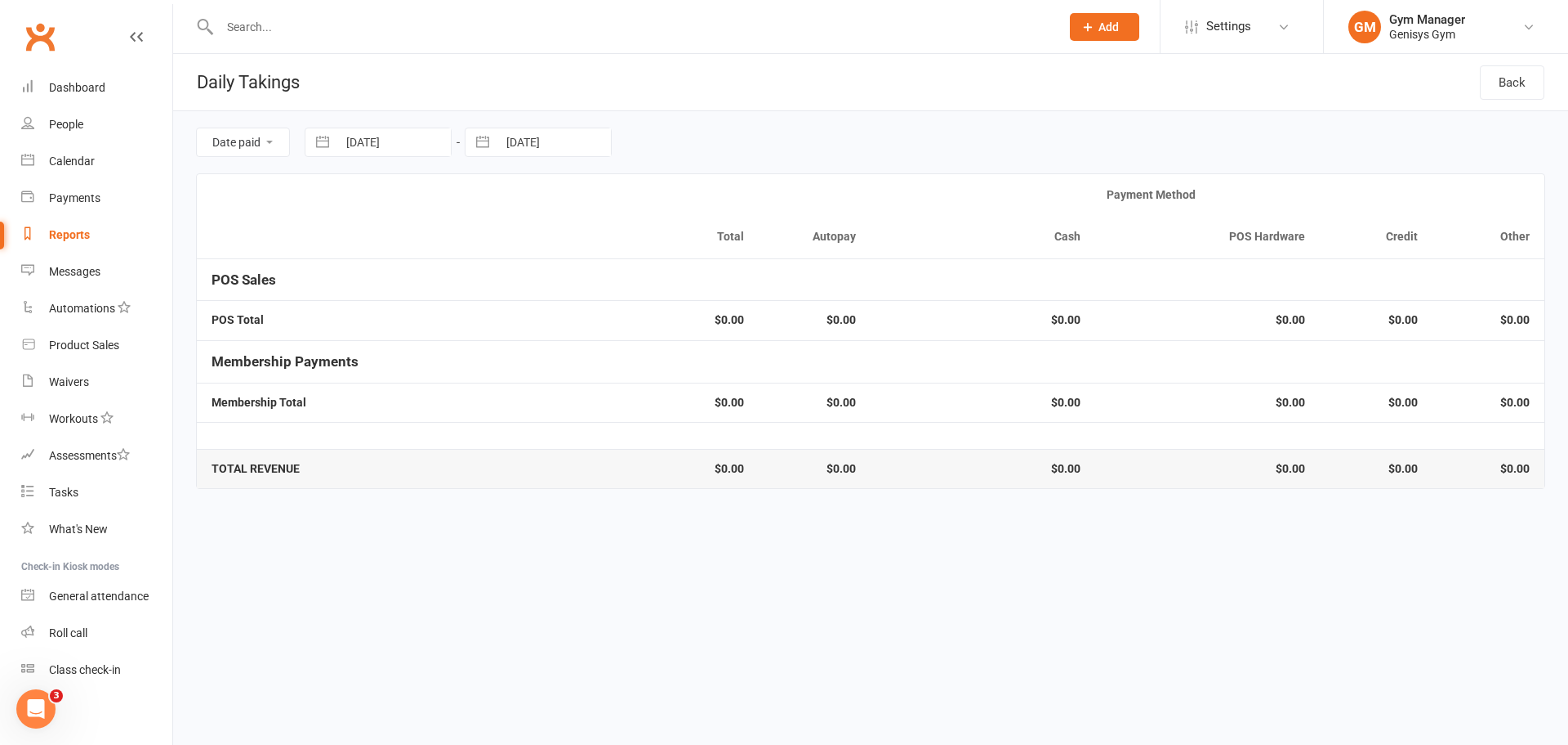
select select "7"
select select "2025"
click at [564, 352] on td "22" at bounding box center [563, 362] width 31 height 31
type input "[DATE]"
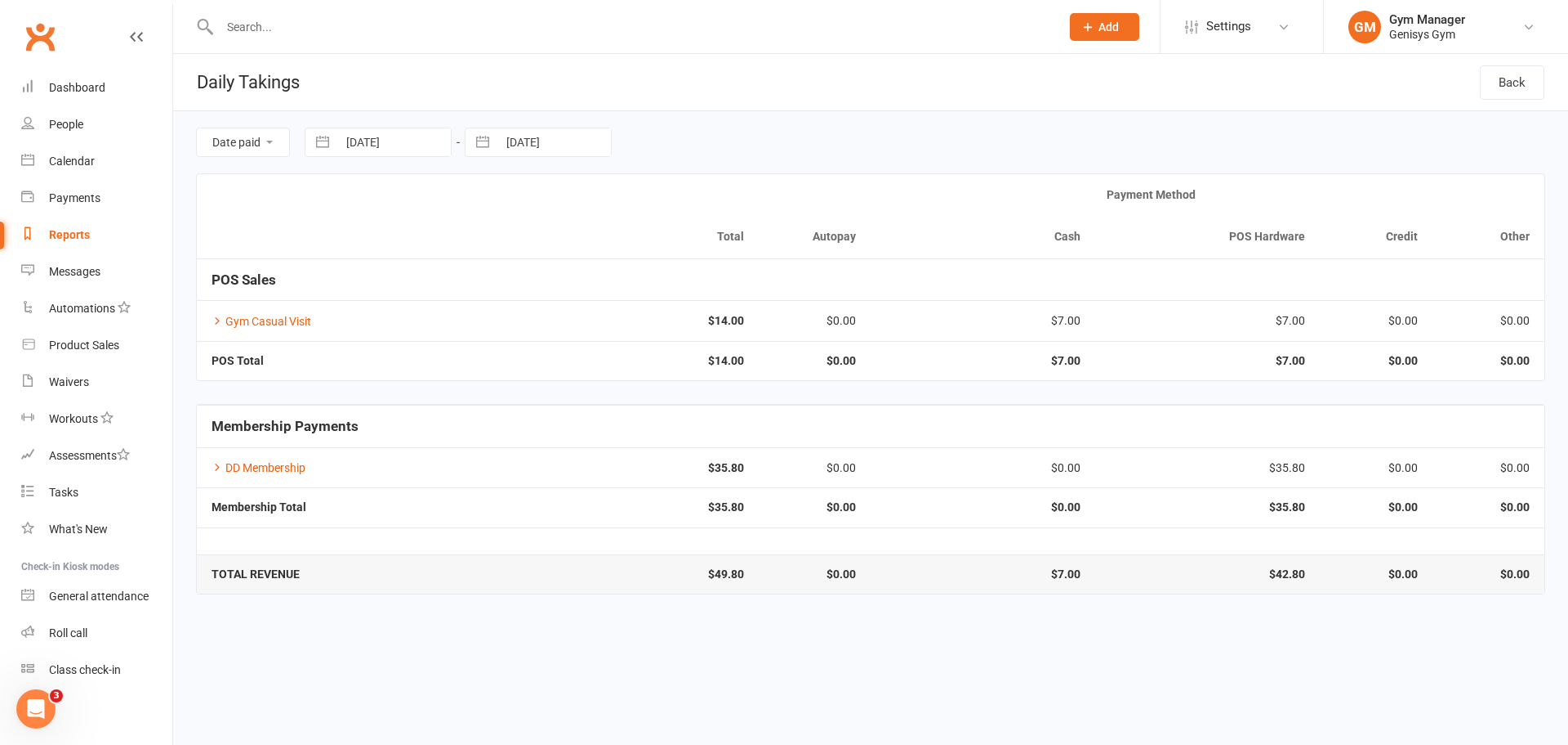
click at [321, 145] on button "button" at bounding box center [323, 142] width 30 height 28
select select "5"
select select "2025"
select select "6"
select select "2025"
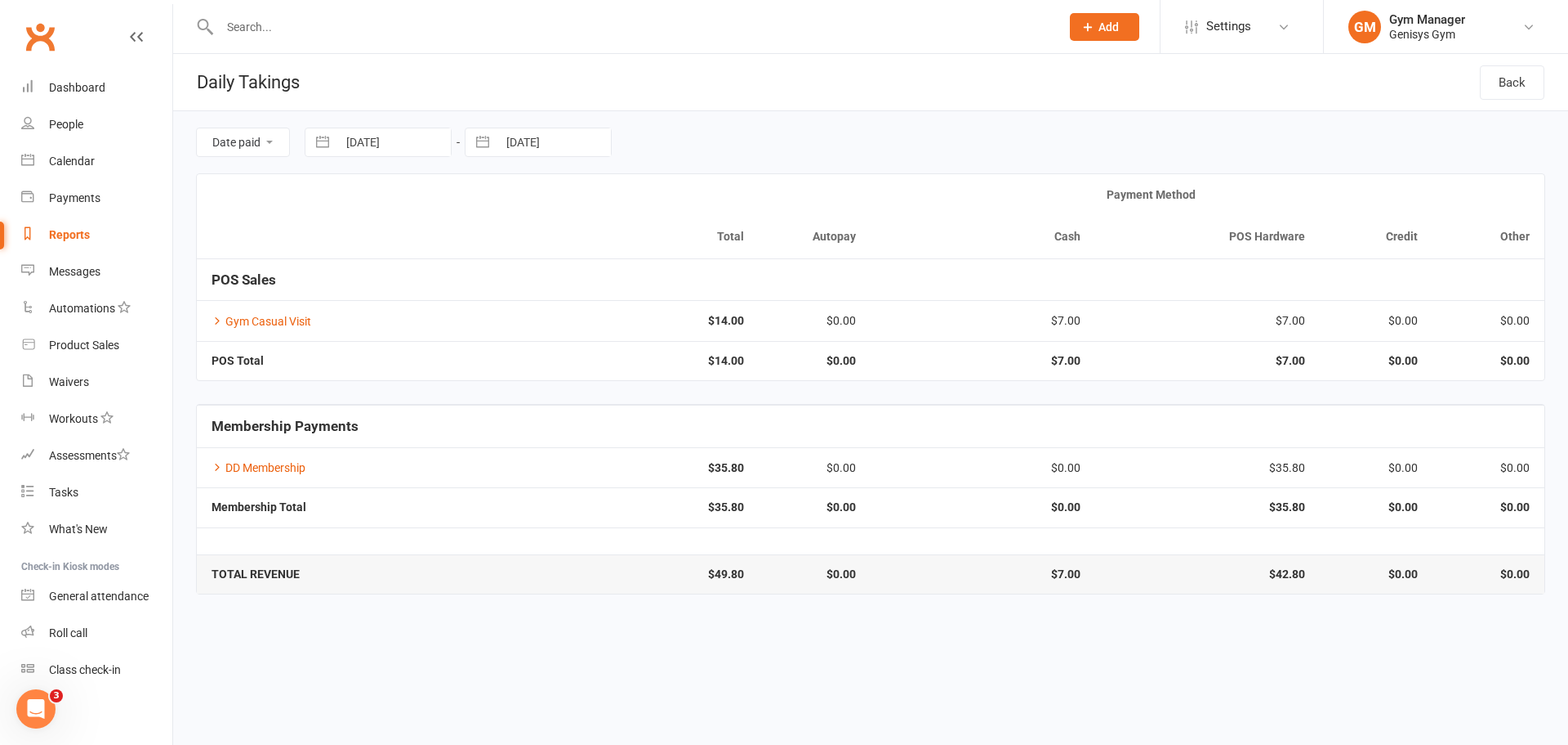
select select "7"
select select "2025"
click at [441, 348] on td "23" at bounding box center [435, 362] width 31 height 31
type input "[DATE]"
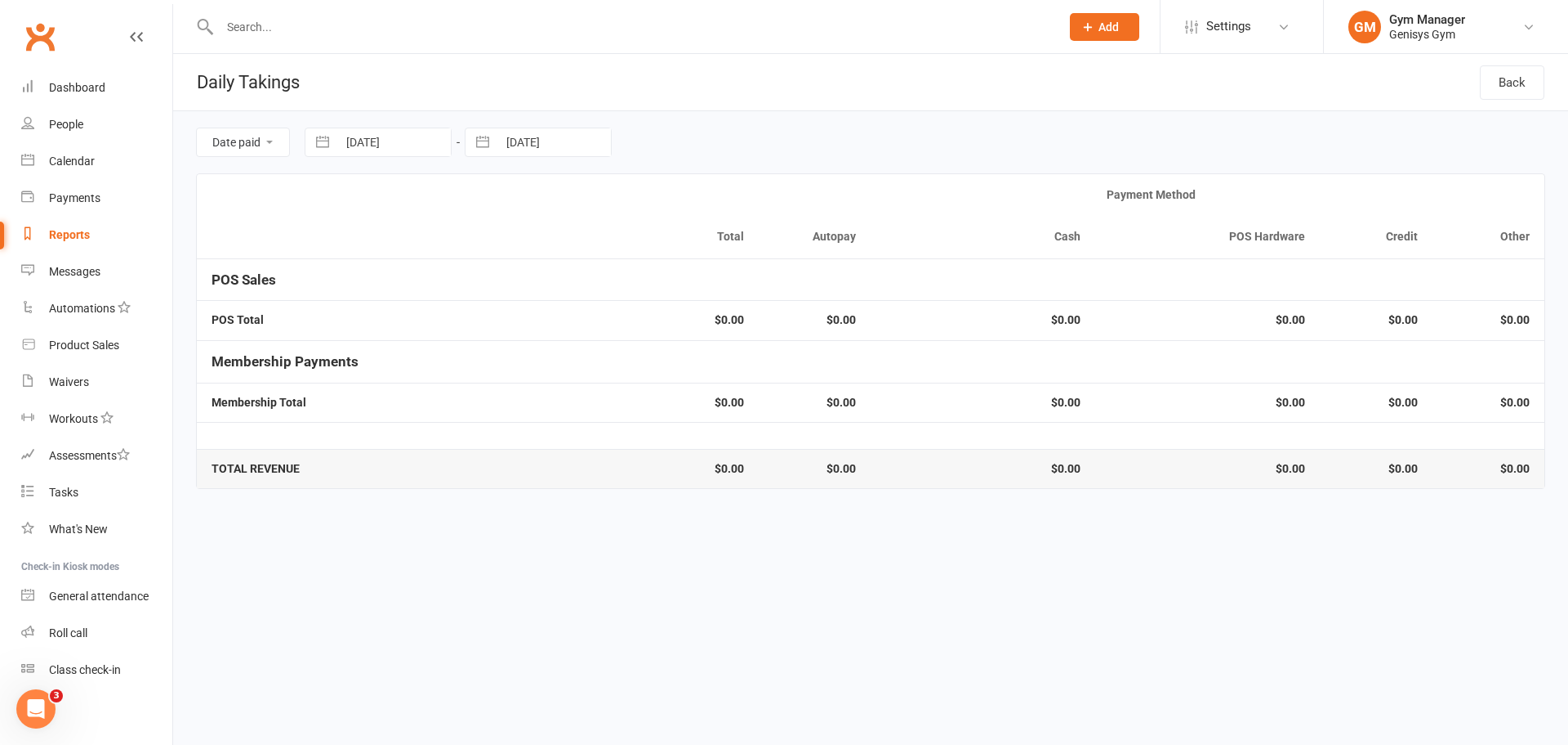
drag, startPoint x: 487, startPoint y: 138, endPoint x: 556, endPoint y: 171, distance: 76.5
click at [488, 138] on button "button" at bounding box center [483, 142] width 30 height 28
select select "5"
select select "2025"
select select "6"
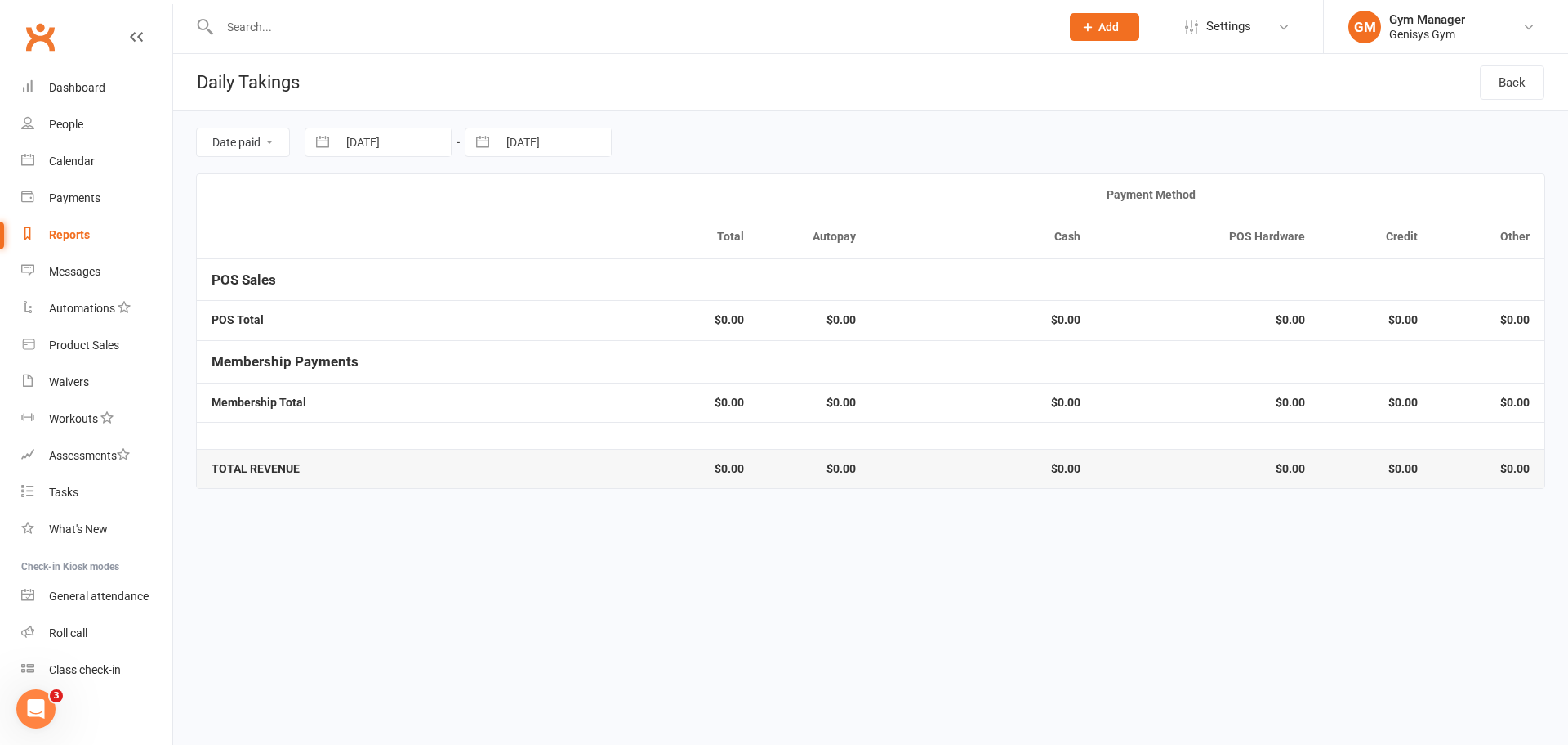
select select "2025"
select select "7"
select select "2025"
click at [600, 367] on td "23" at bounding box center [595, 362] width 31 height 31
type input "[DATE]"
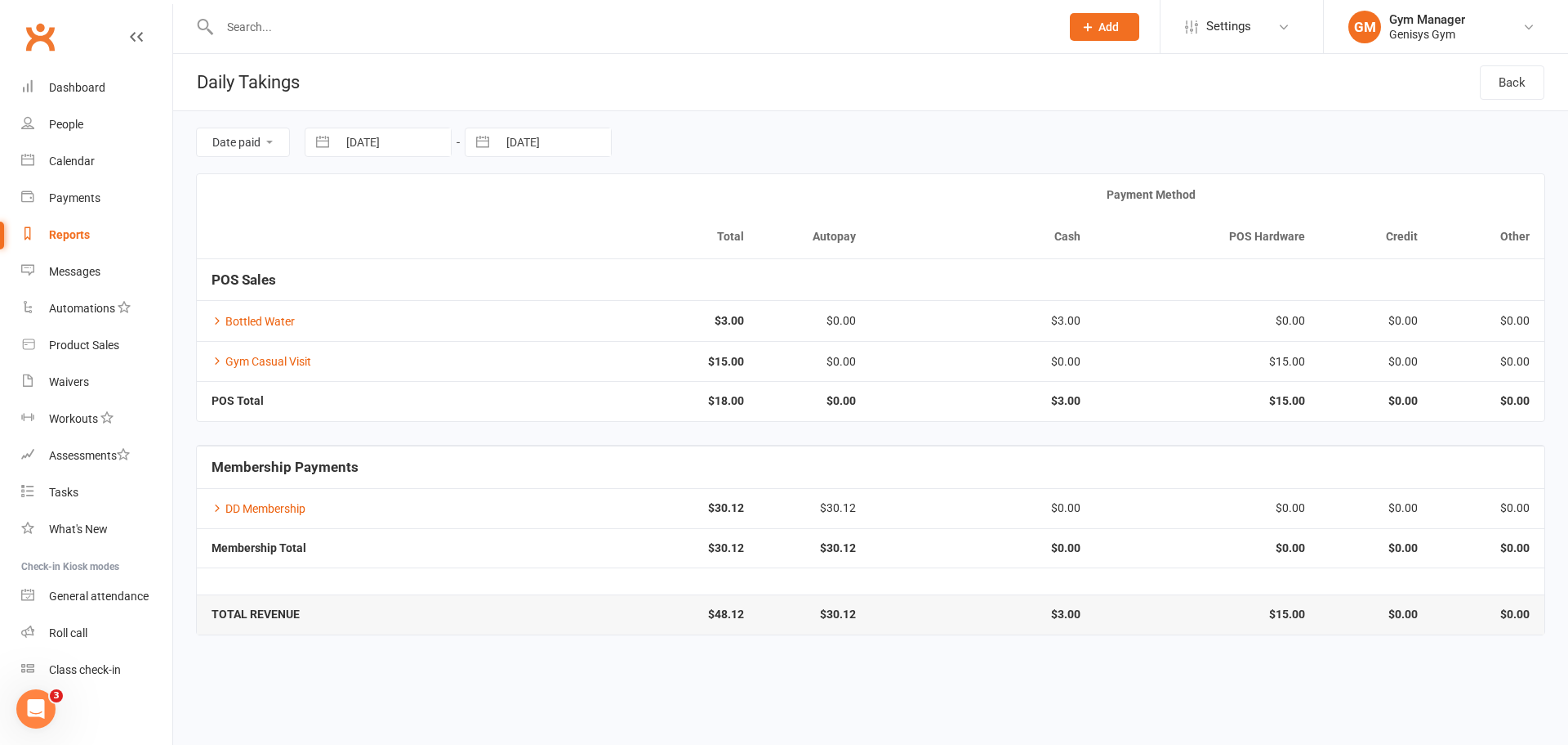
click at [327, 135] on button "button" at bounding box center [323, 142] width 30 height 28
select select "5"
select select "2025"
select select "6"
select select "2025"
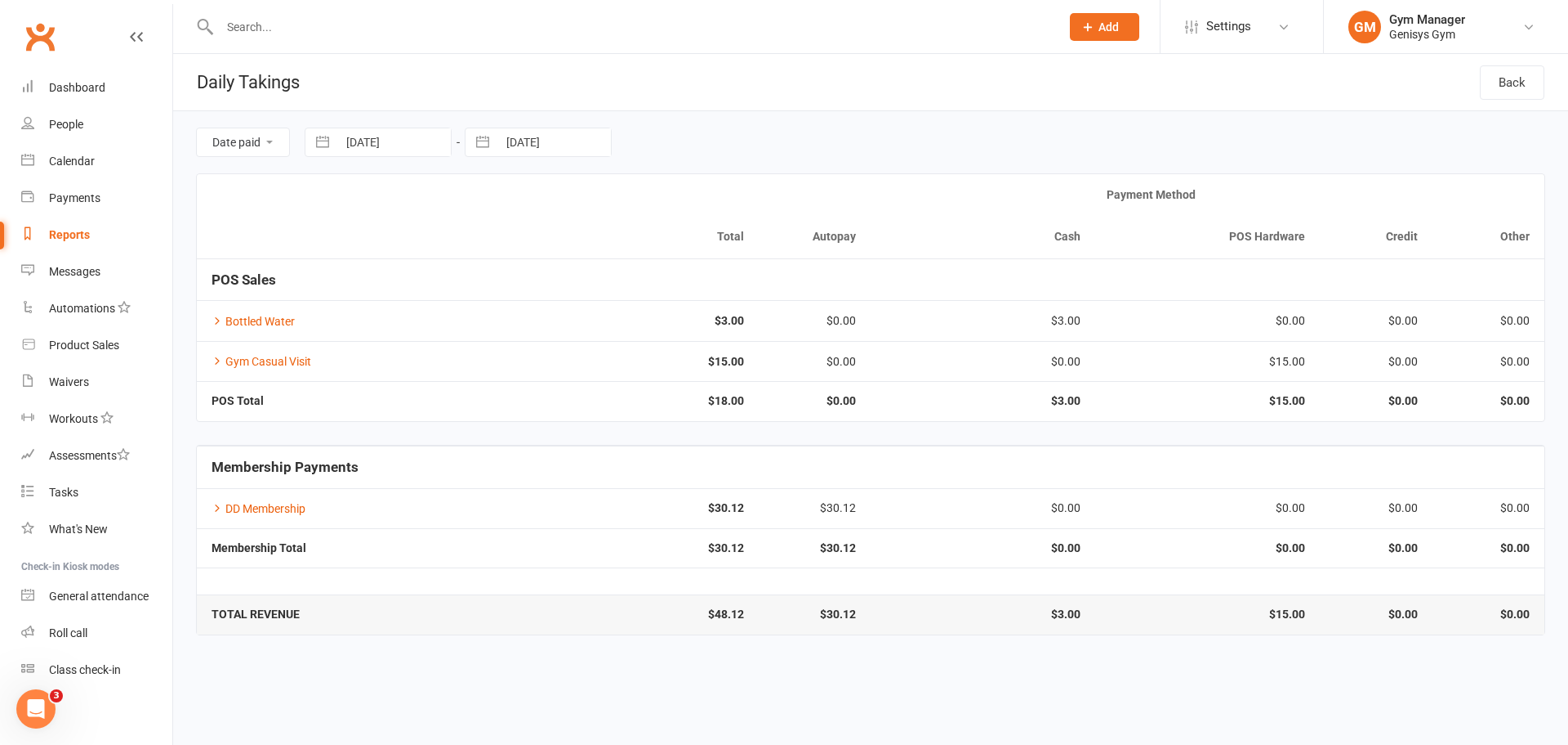
select select "7"
select select "2025"
drag, startPoint x: 472, startPoint y: 355, endPoint x: 469, endPoint y: 220, distance: 135.0
click at [471, 354] on td "24" at bounding box center [466, 362] width 31 height 31
type input "[DATE]"
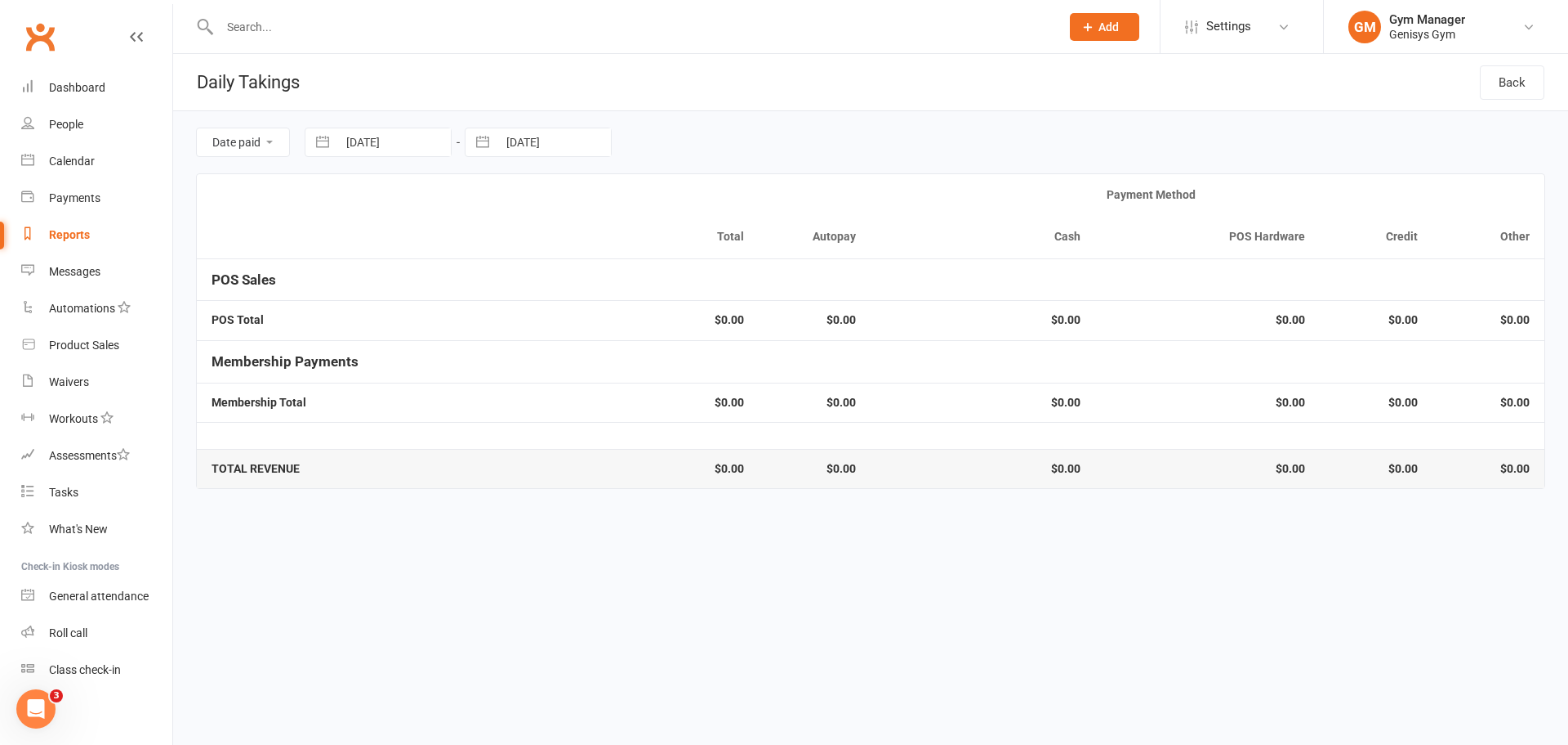
click at [485, 138] on button "button" at bounding box center [483, 142] width 30 height 28
select select "5"
select select "2025"
select select "6"
select select "2025"
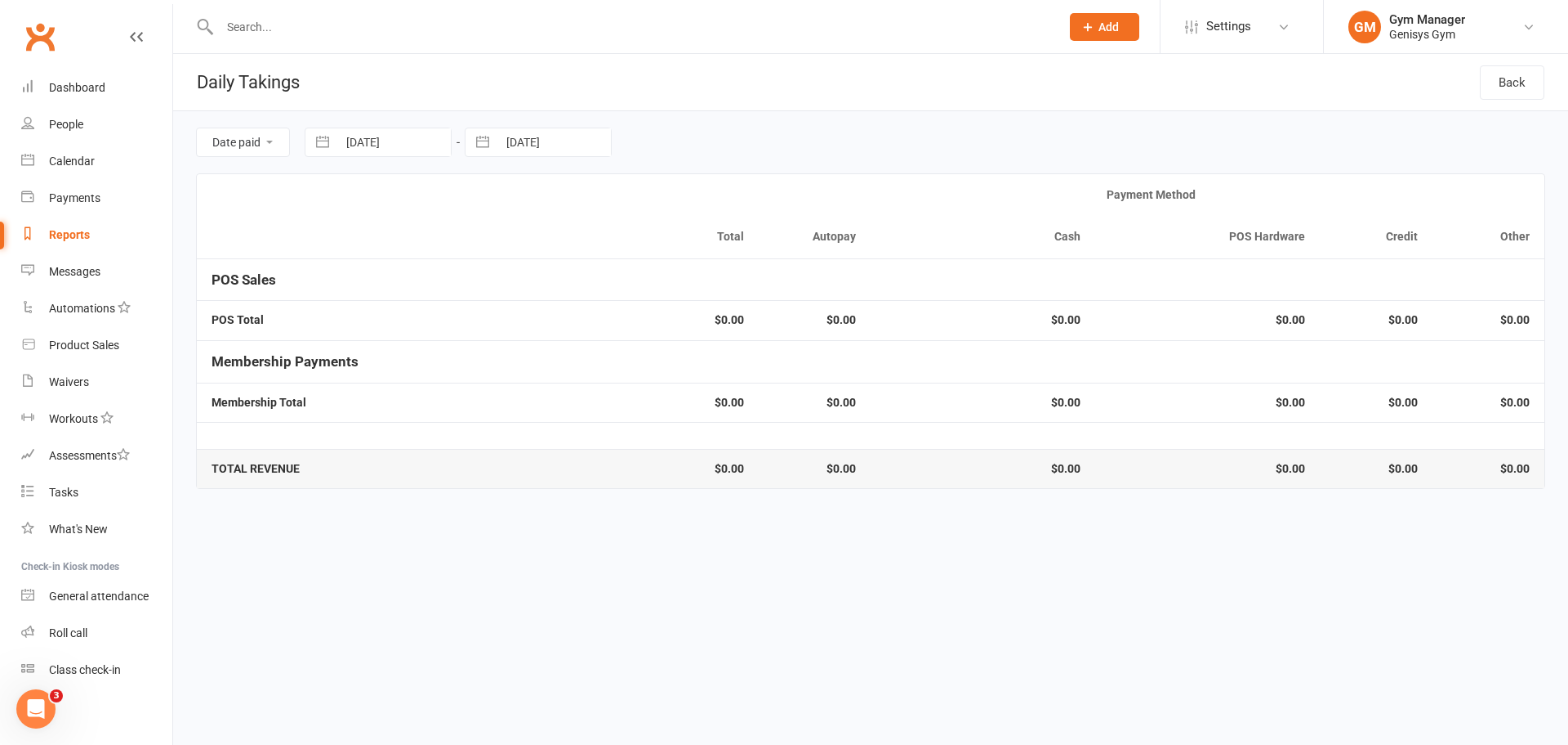
select select "7"
select select "2025"
click at [622, 367] on td "24" at bounding box center [627, 362] width 31 height 31
type input "[DATE]"
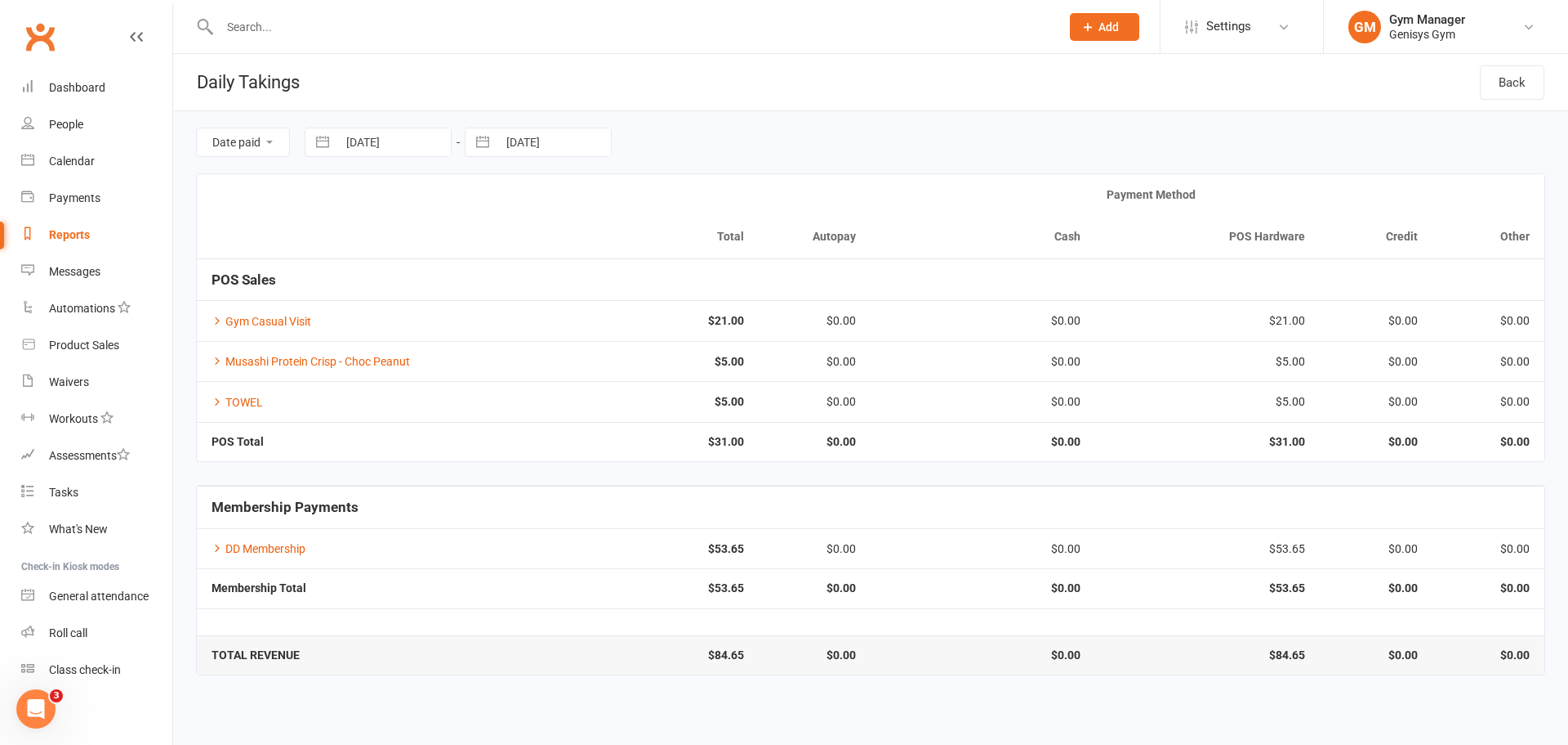
click at [320, 136] on button "button" at bounding box center [323, 142] width 30 height 28
select select "5"
select select "2025"
select select "6"
select select "2025"
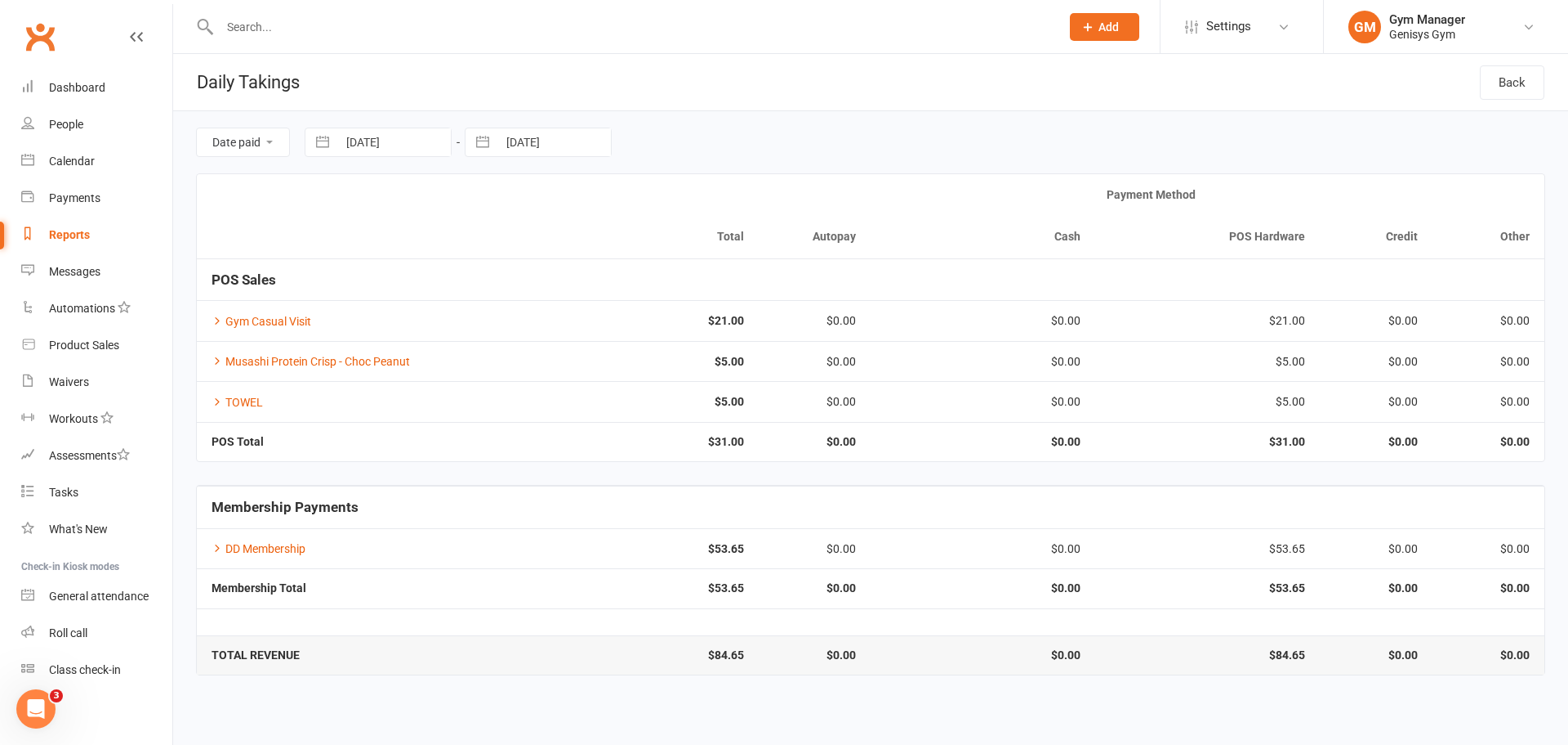
select select "7"
select select "2025"
click at [497, 357] on td "25" at bounding box center [499, 362] width 31 height 31
type input "[DATE]"
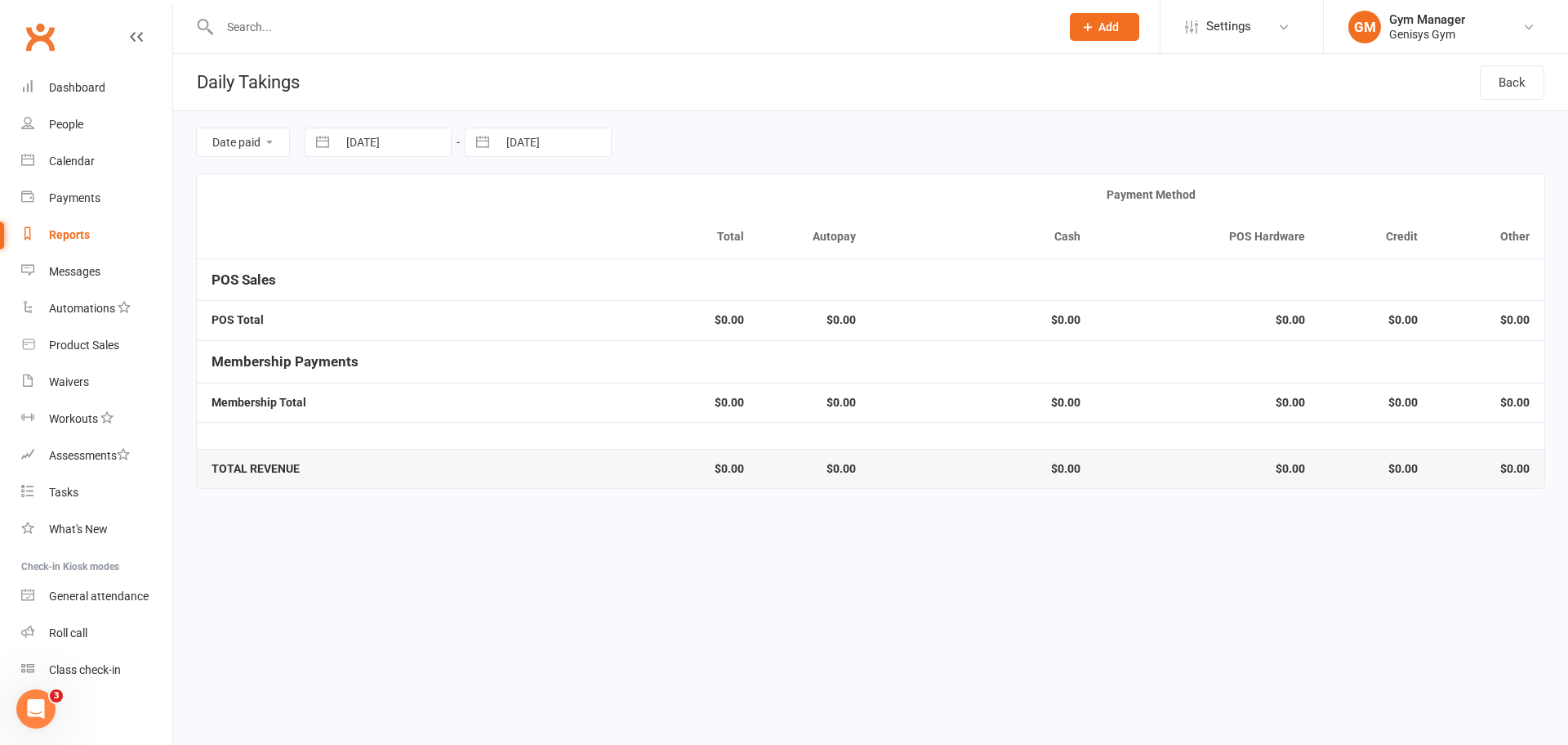
click at [489, 142] on button "button" at bounding box center [483, 142] width 30 height 28
select select "5"
select select "2025"
select select "6"
select select "2025"
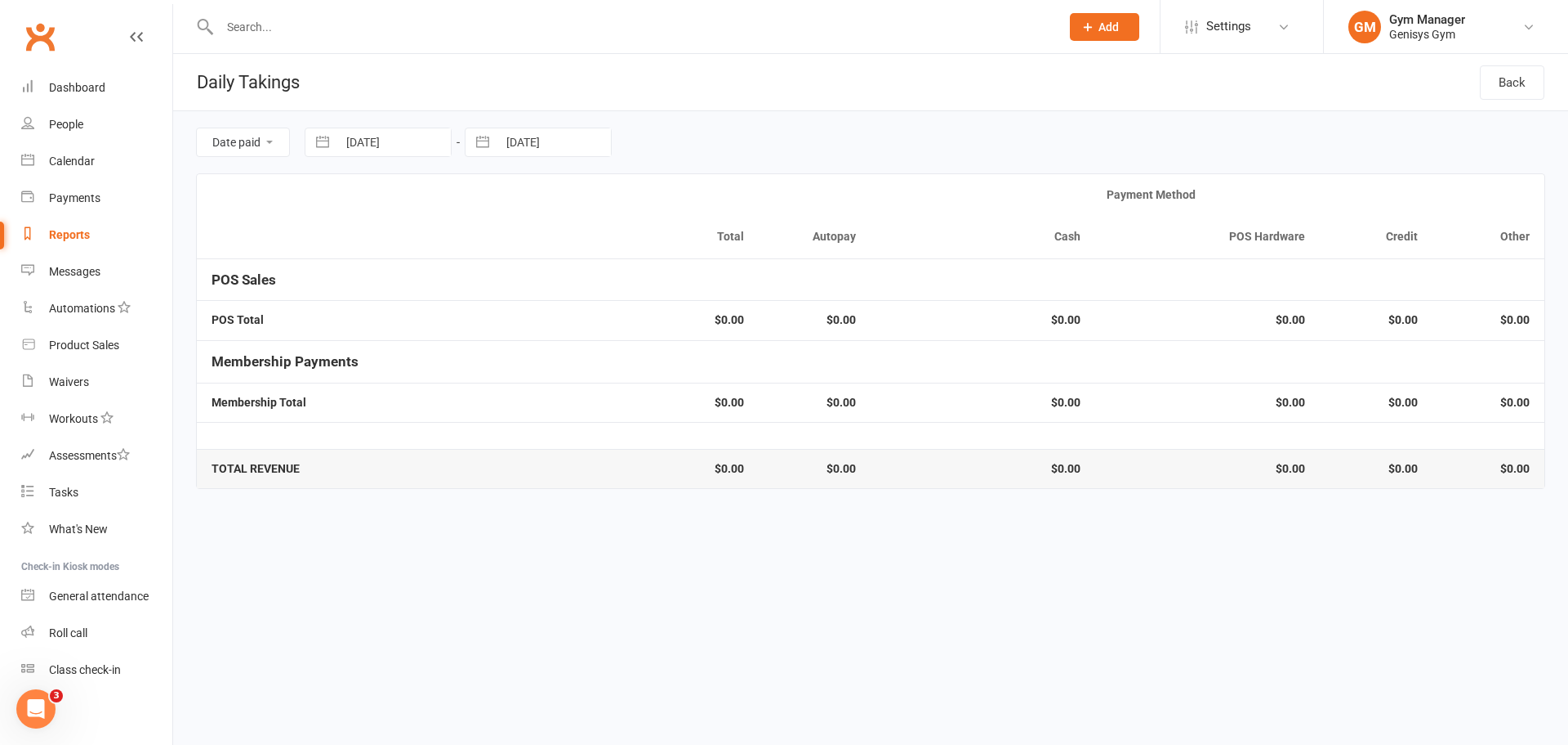
select select "7"
select select "2025"
click at [660, 359] on td "25" at bounding box center [659, 362] width 31 height 31
type input "[DATE]"
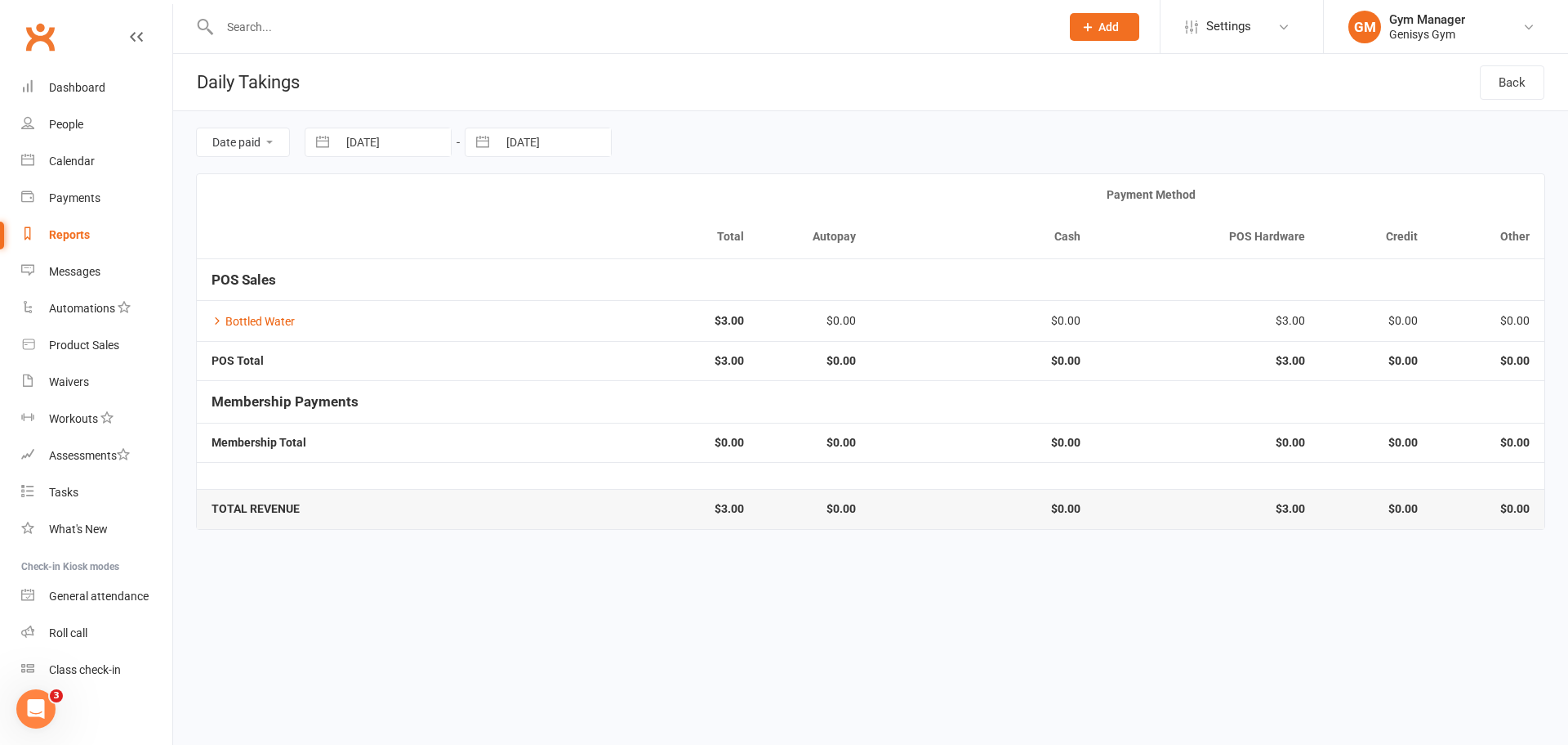
click at [318, 142] on button "button" at bounding box center [323, 142] width 30 height 28
select select "5"
select select "2025"
select select "6"
select select "2025"
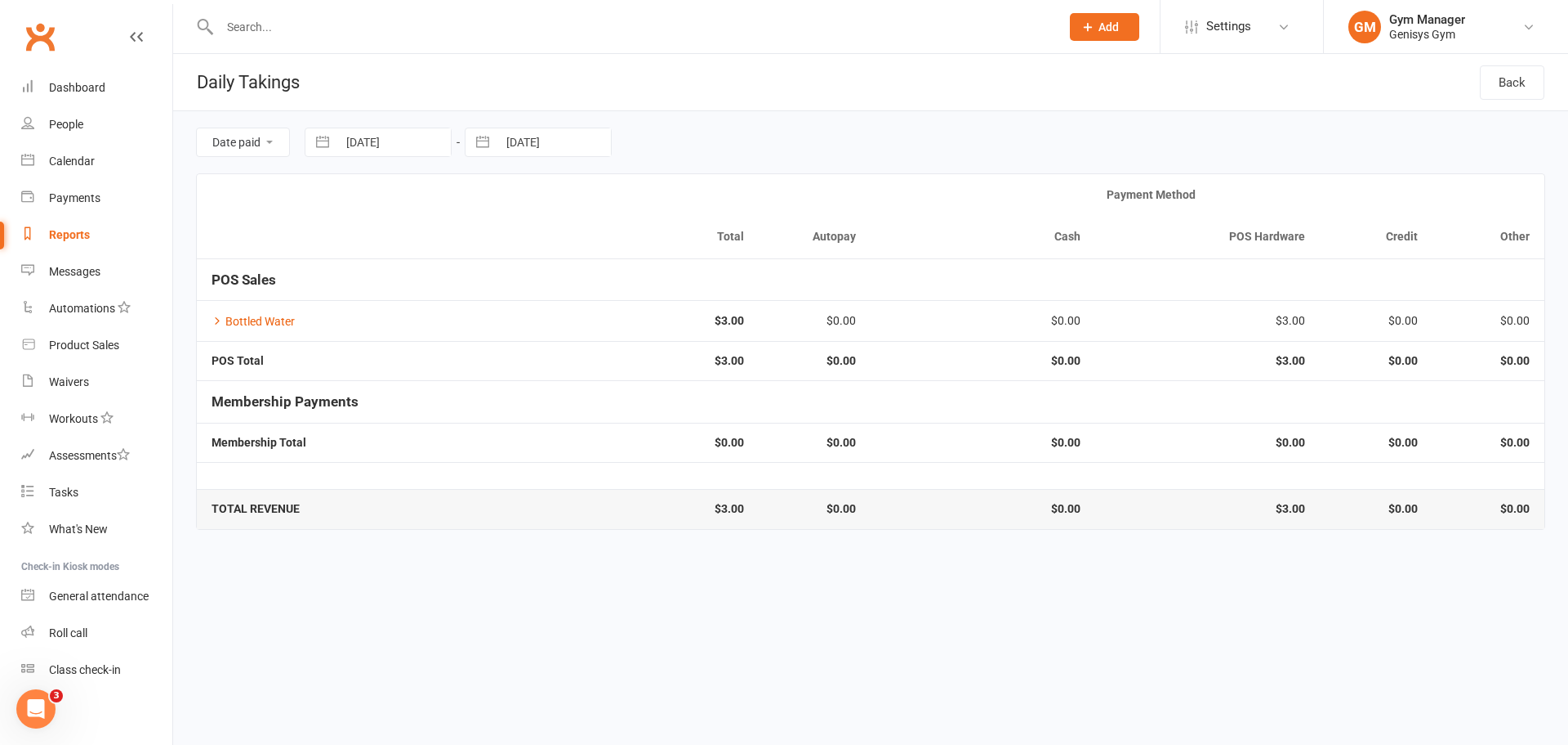
select select "7"
select select "2025"
drag, startPoint x: 532, startPoint y: 366, endPoint x: 530, endPoint y: 354, distance: 12.2
click at [532, 364] on td "26" at bounding box center [530, 362] width 31 height 31
type input "[DATE]"
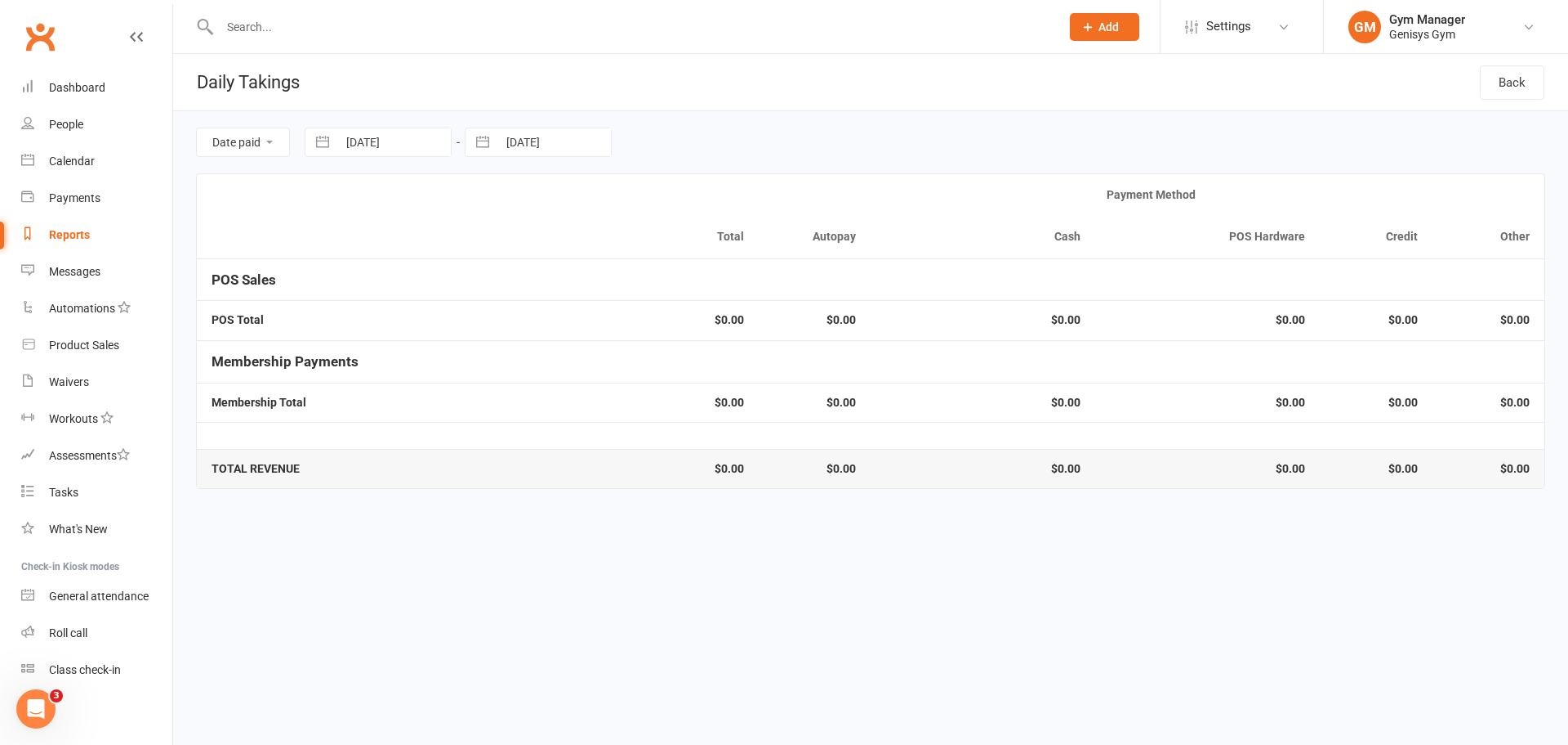
drag, startPoint x: 485, startPoint y: 139, endPoint x: 532, endPoint y: 168, distance: 55.2
click at [486, 139] on button "button" at bounding box center [483, 142] width 30 height 28
select select "5"
select select "2025"
select select "6"
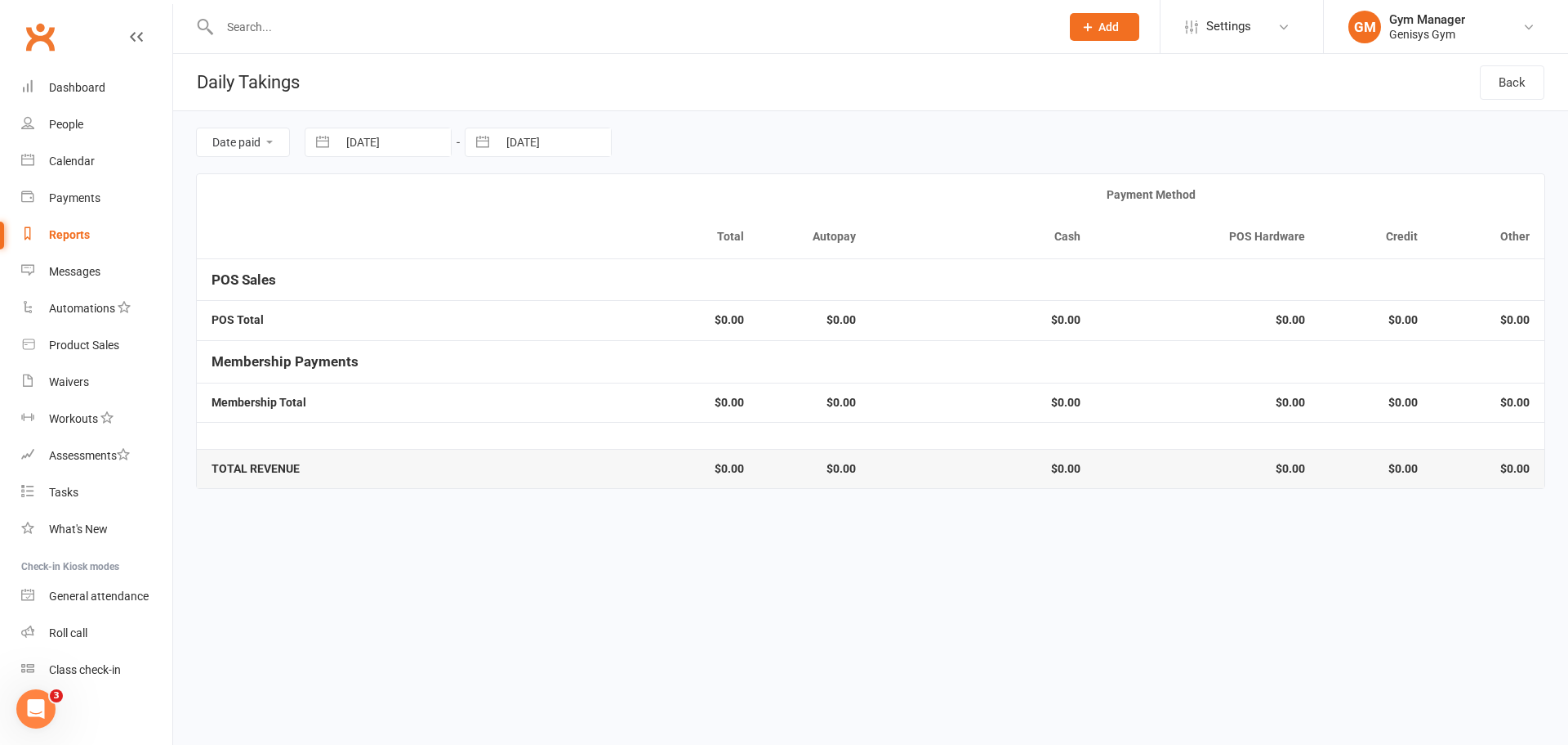
select select "2025"
select select "7"
select select "2025"
click at [694, 359] on td "26" at bounding box center [691, 362] width 31 height 31
type input "[DATE]"
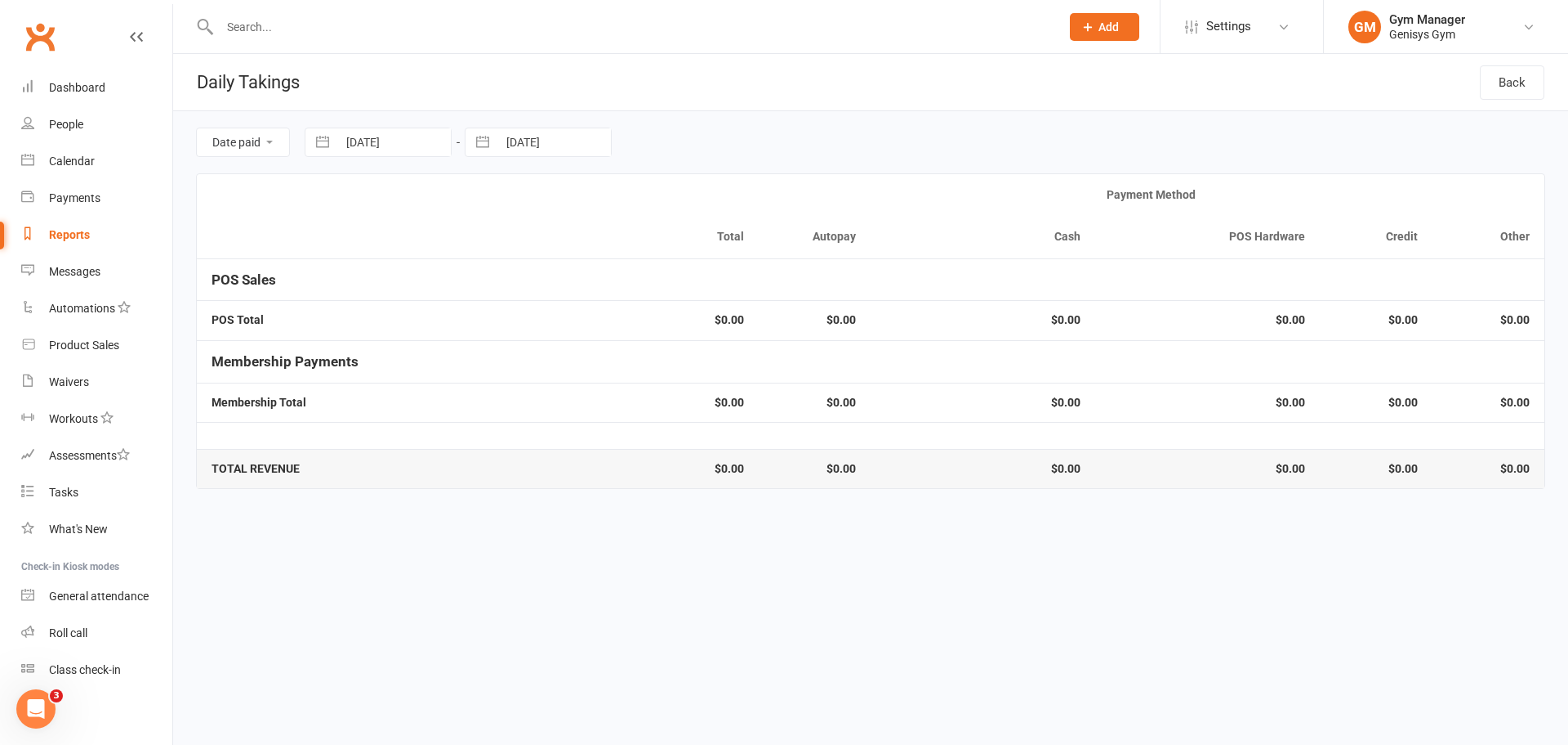
click at [321, 140] on button "button" at bounding box center [323, 142] width 30 height 28
select select "5"
select select "2025"
select select "6"
select select "2025"
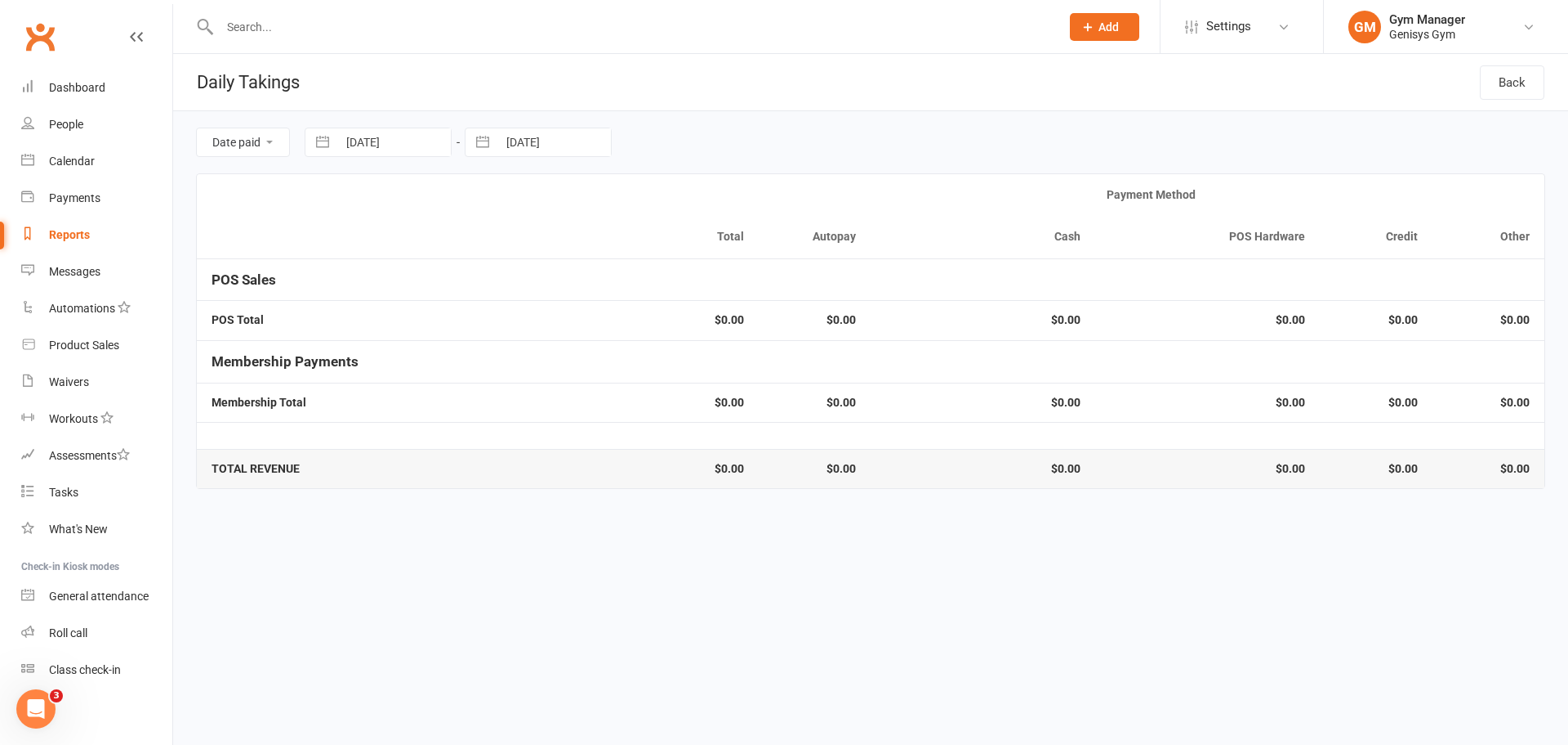
select select "7"
select select "2025"
click at [500, 363] on td "25" at bounding box center [499, 362] width 31 height 31
type input "[DATE]"
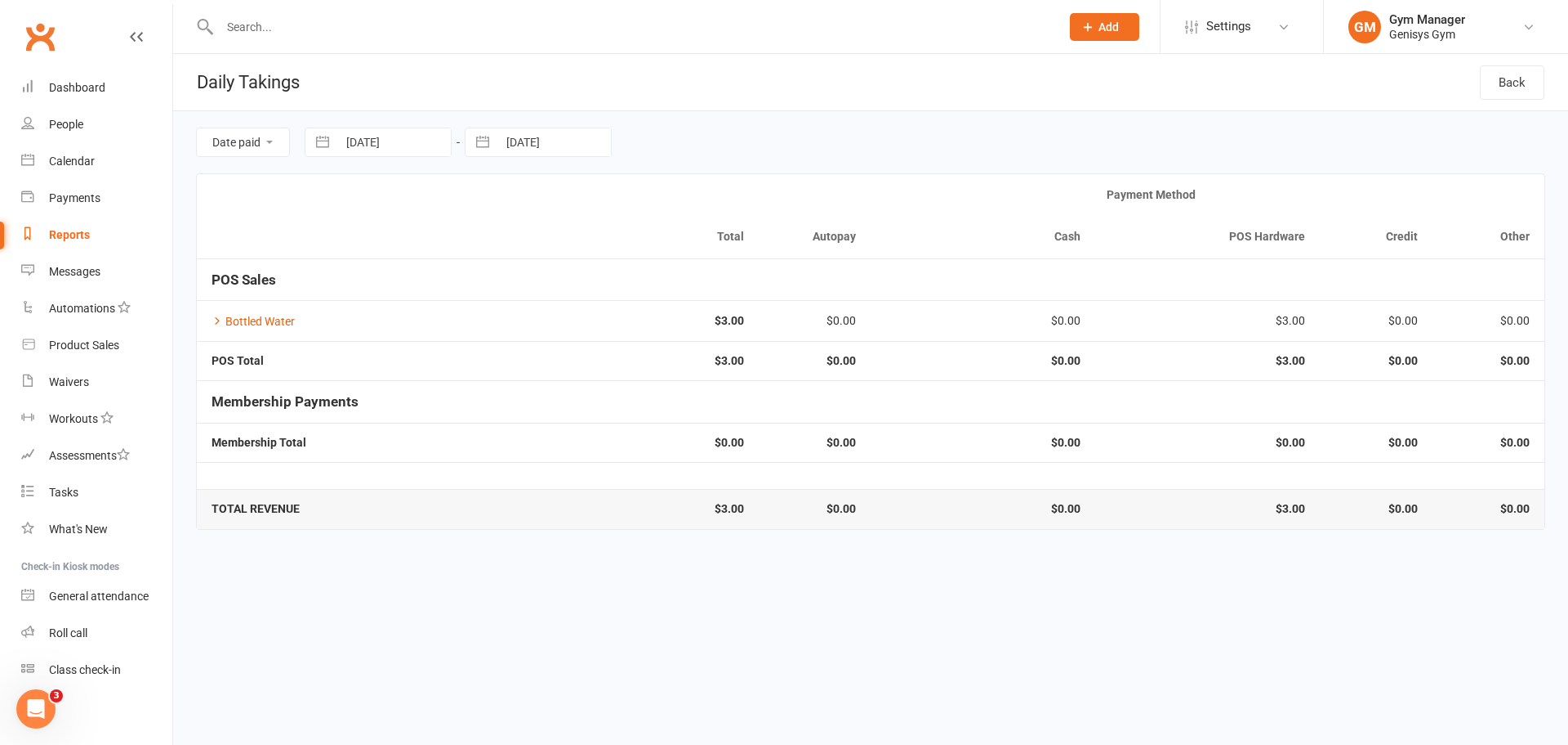
click at [489, 146] on button "button" at bounding box center [483, 142] width 30 height 28
select select "5"
select select "2025"
select select "6"
select select "2025"
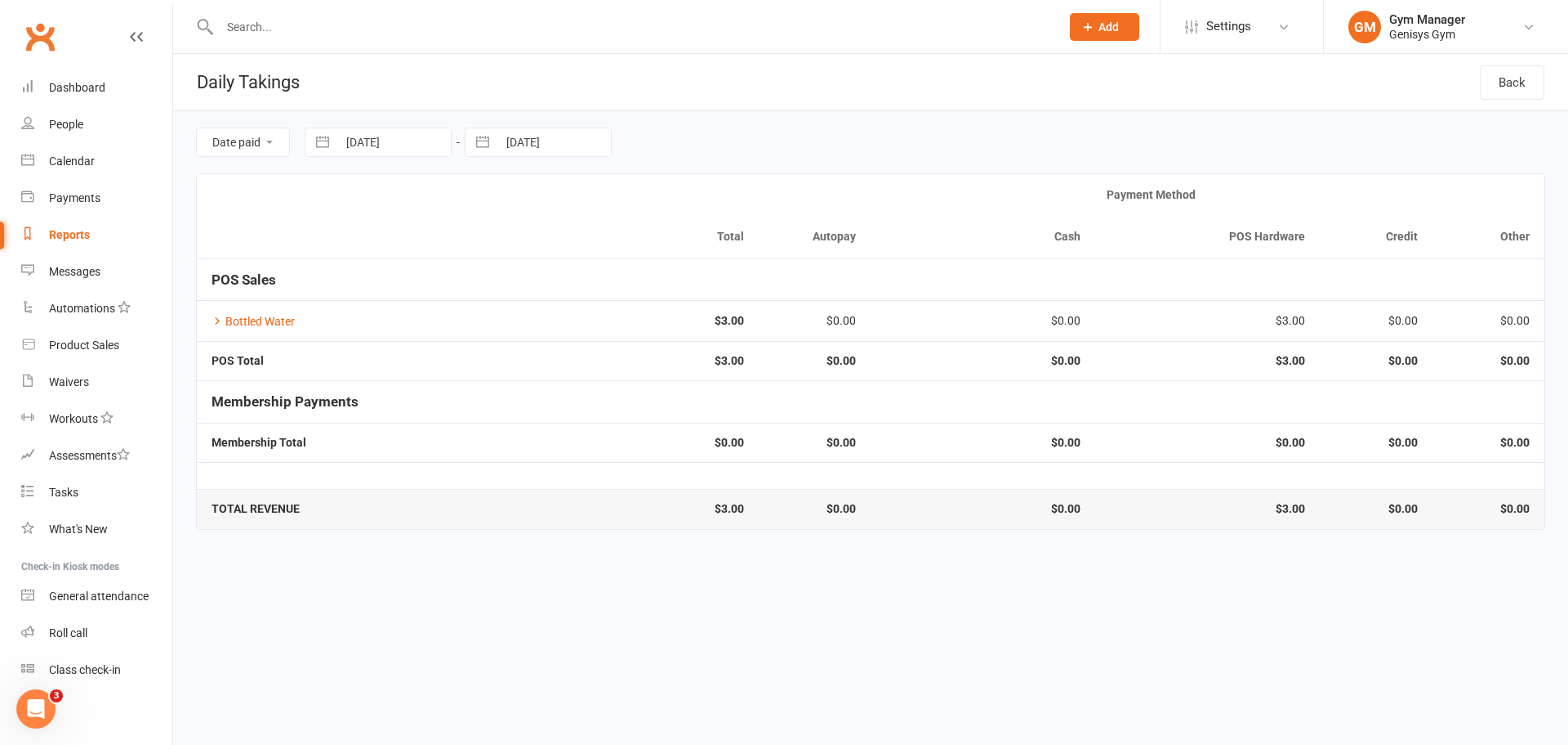
select select "7"
select select "2025"
click at [659, 359] on td "25" at bounding box center [659, 362] width 31 height 31
type input "[DATE]"
click at [323, 142] on button "button" at bounding box center [323, 142] width 30 height 28
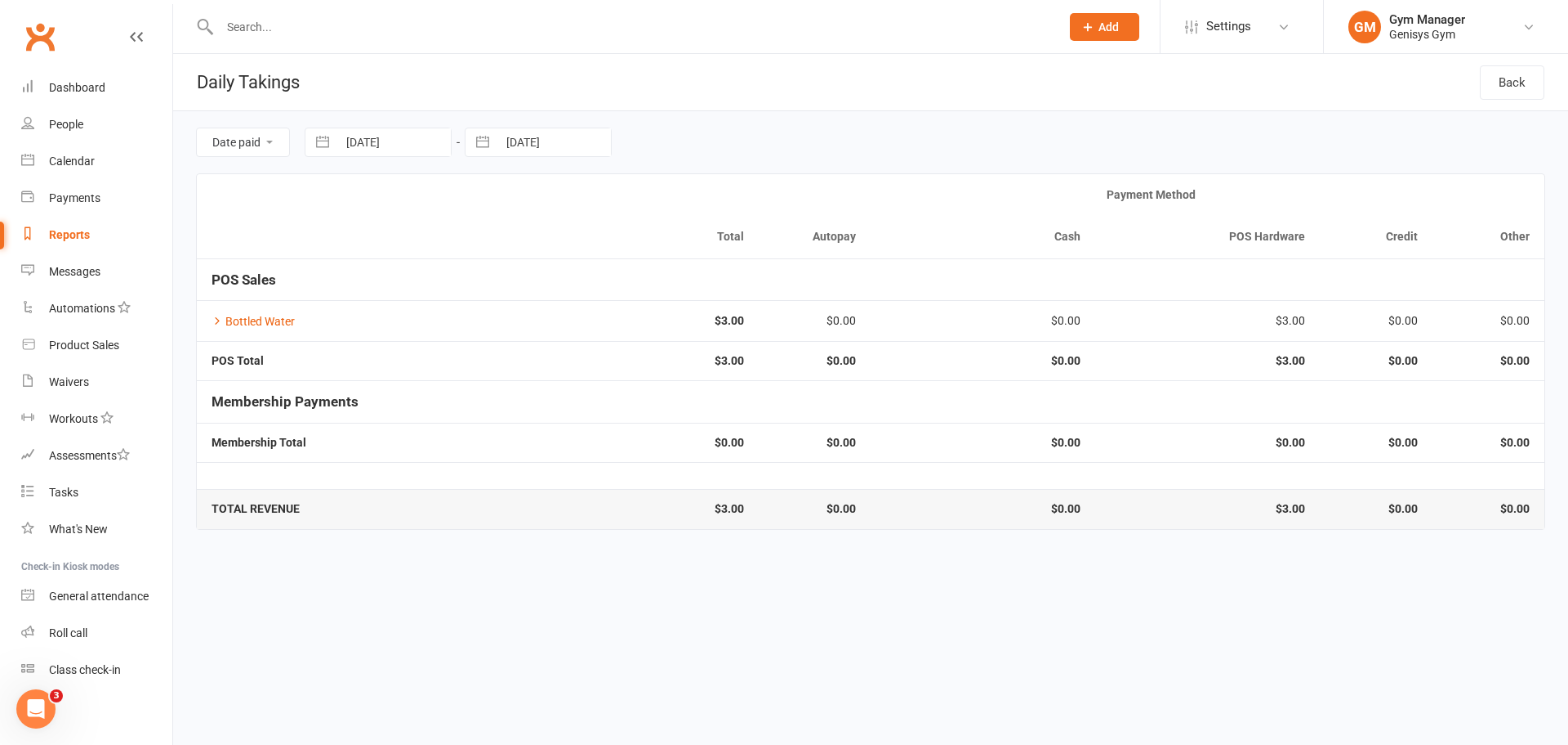
select select "5"
select select "2025"
select select "6"
select select "2025"
select select "7"
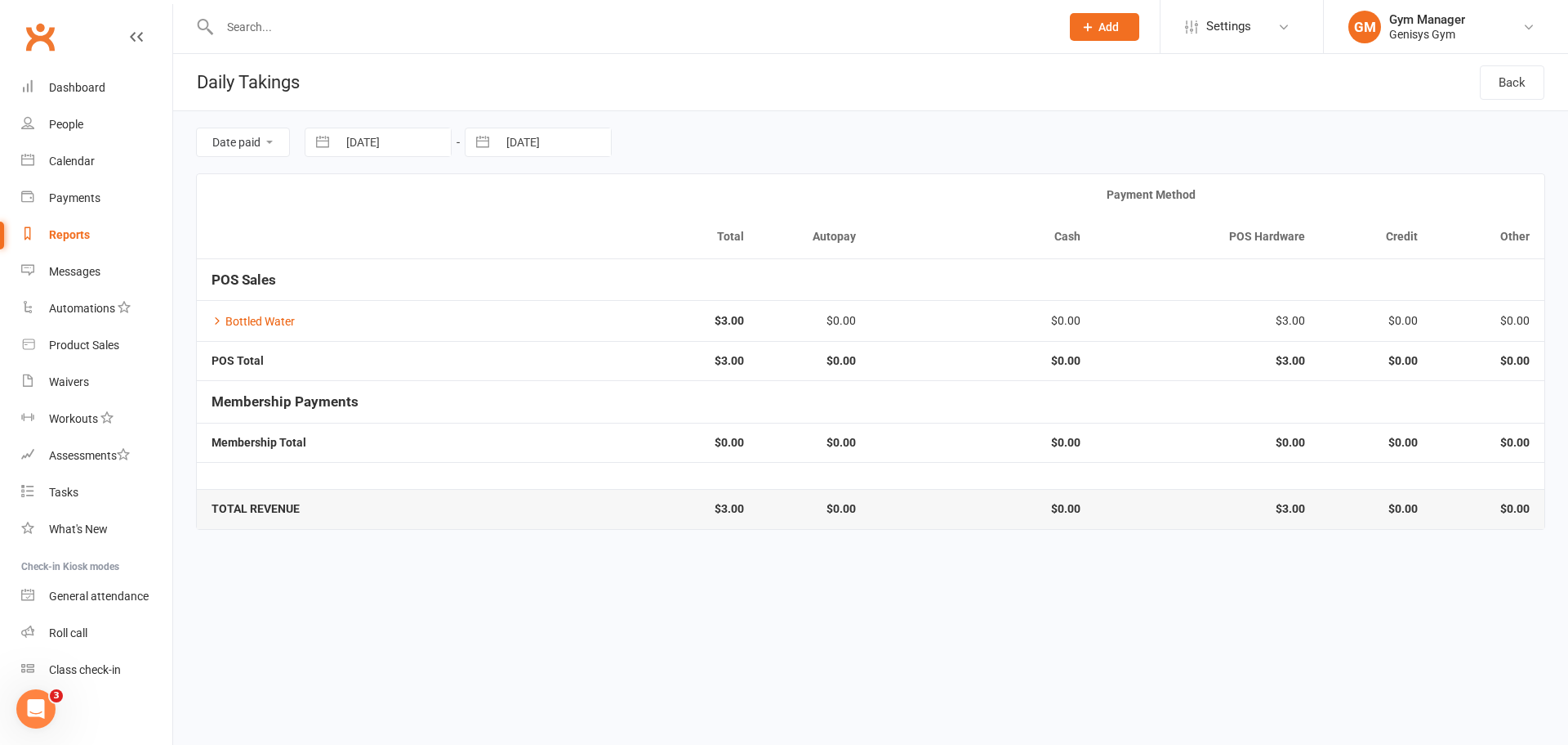
select select "2025"
drag, startPoint x: 371, startPoint y: 397, endPoint x: 386, endPoint y: 244, distance: 153.7
click at [372, 393] on td "28" at bounding box center [371, 394] width 31 height 31
type input "[DATE]"
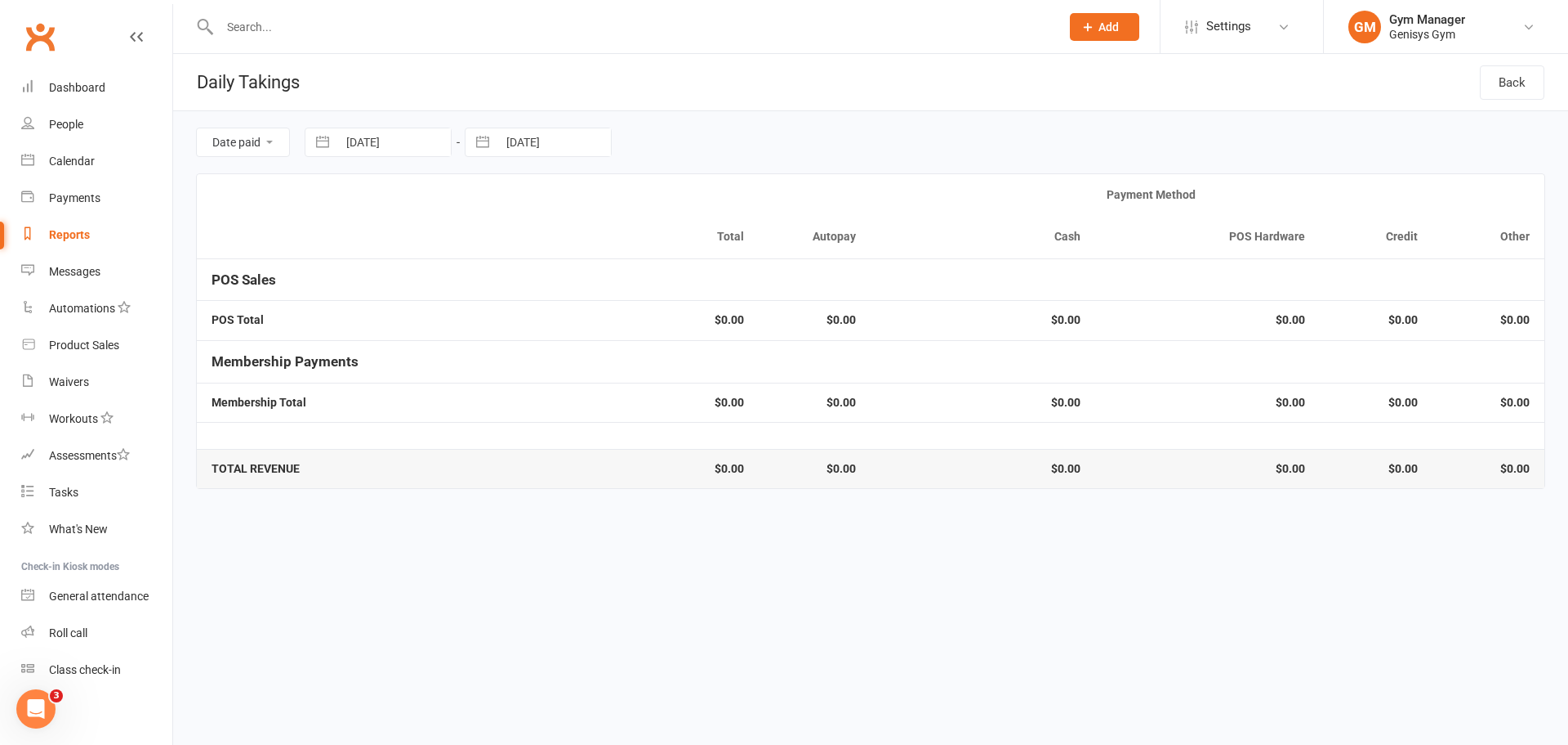
click at [490, 140] on button "button" at bounding box center [483, 142] width 30 height 28
select select "5"
select select "2025"
select select "6"
select select "2025"
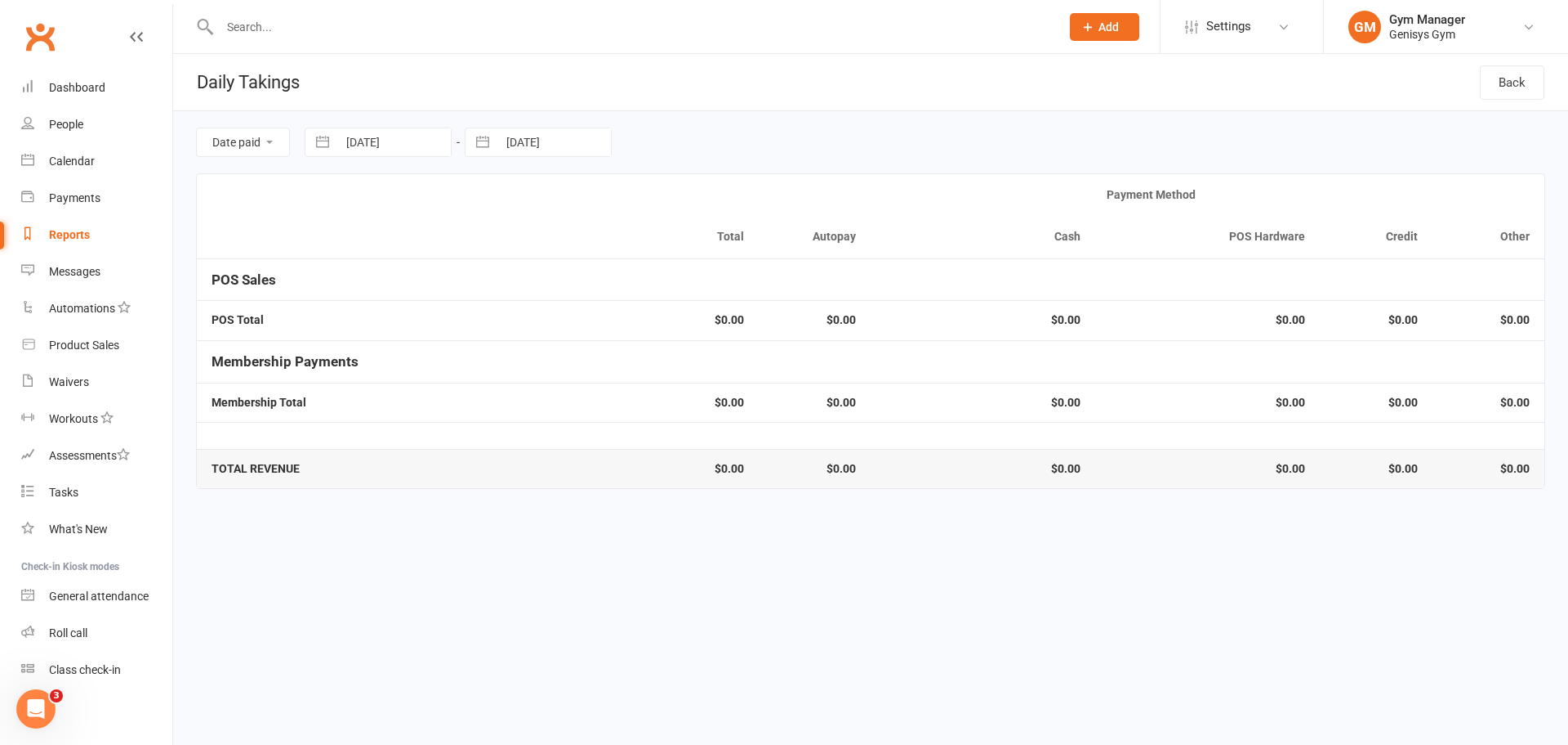
select select "7"
select select "2025"
click at [533, 388] on td "28" at bounding box center [531, 394] width 31 height 31
type input "[DATE]"
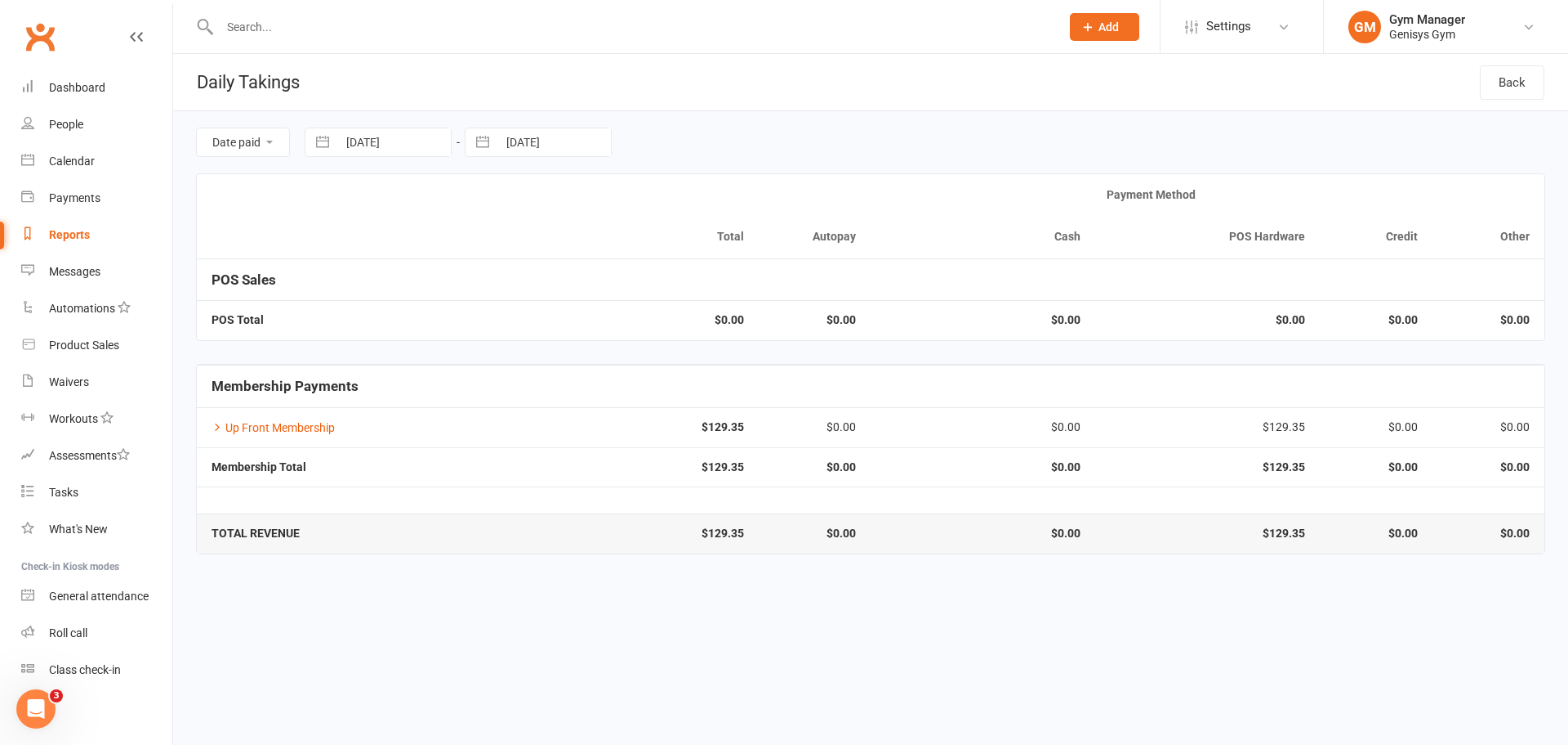
drag, startPoint x: 325, startPoint y: 145, endPoint x: 379, endPoint y: 174, distance: 61.3
click at [325, 145] on button "button" at bounding box center [323, 142] width 30 height 28
select select "5"
select select "2025"
select select "6"
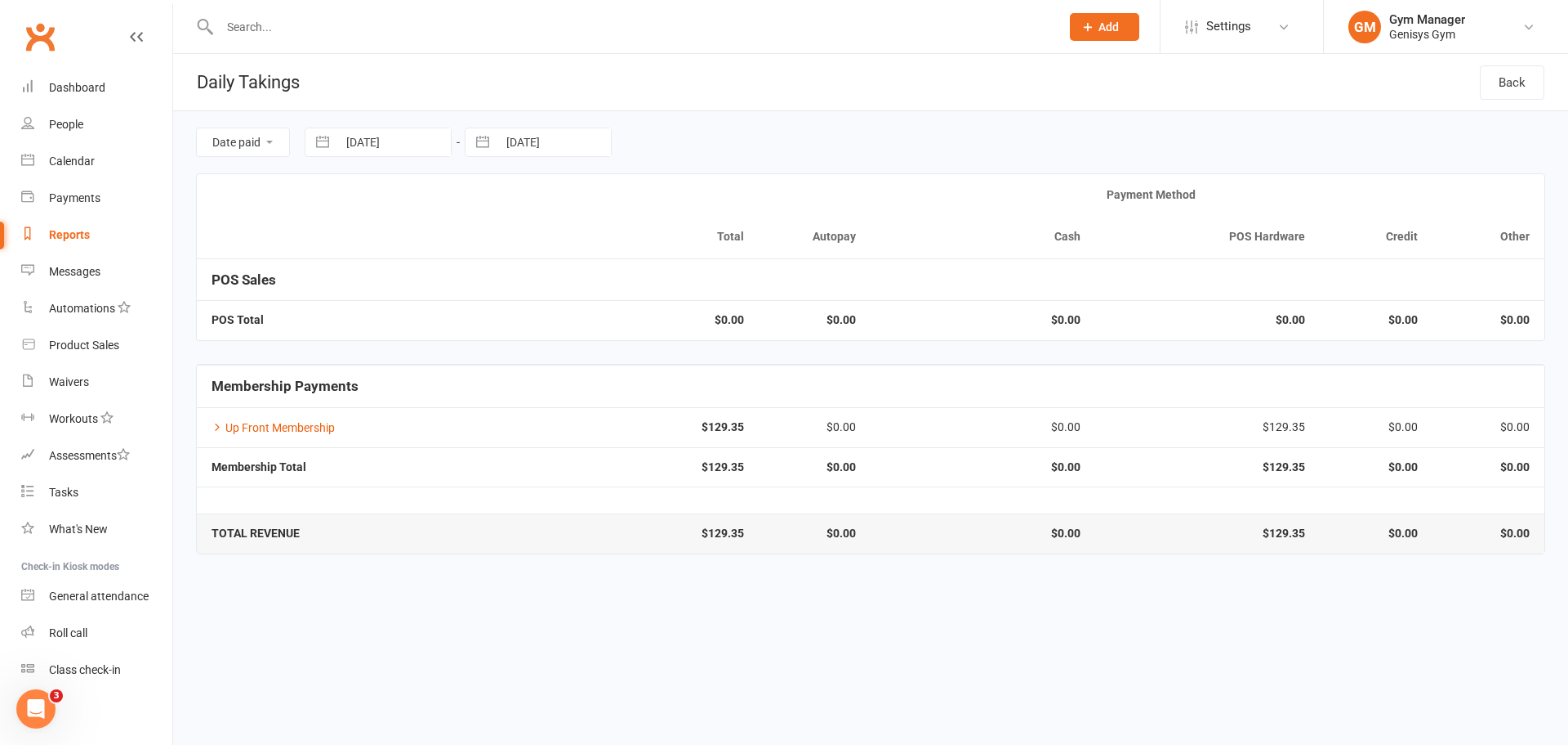
select select "2025"
select select "7"
select select "2025"
drag, startPoint x: 403, startPoint y: 394, endPoint x: 444, endPoint y: 285, distance: 116.5
click at [404, 392] on td "29" at bounding box center [403, 394] width 31 height 31
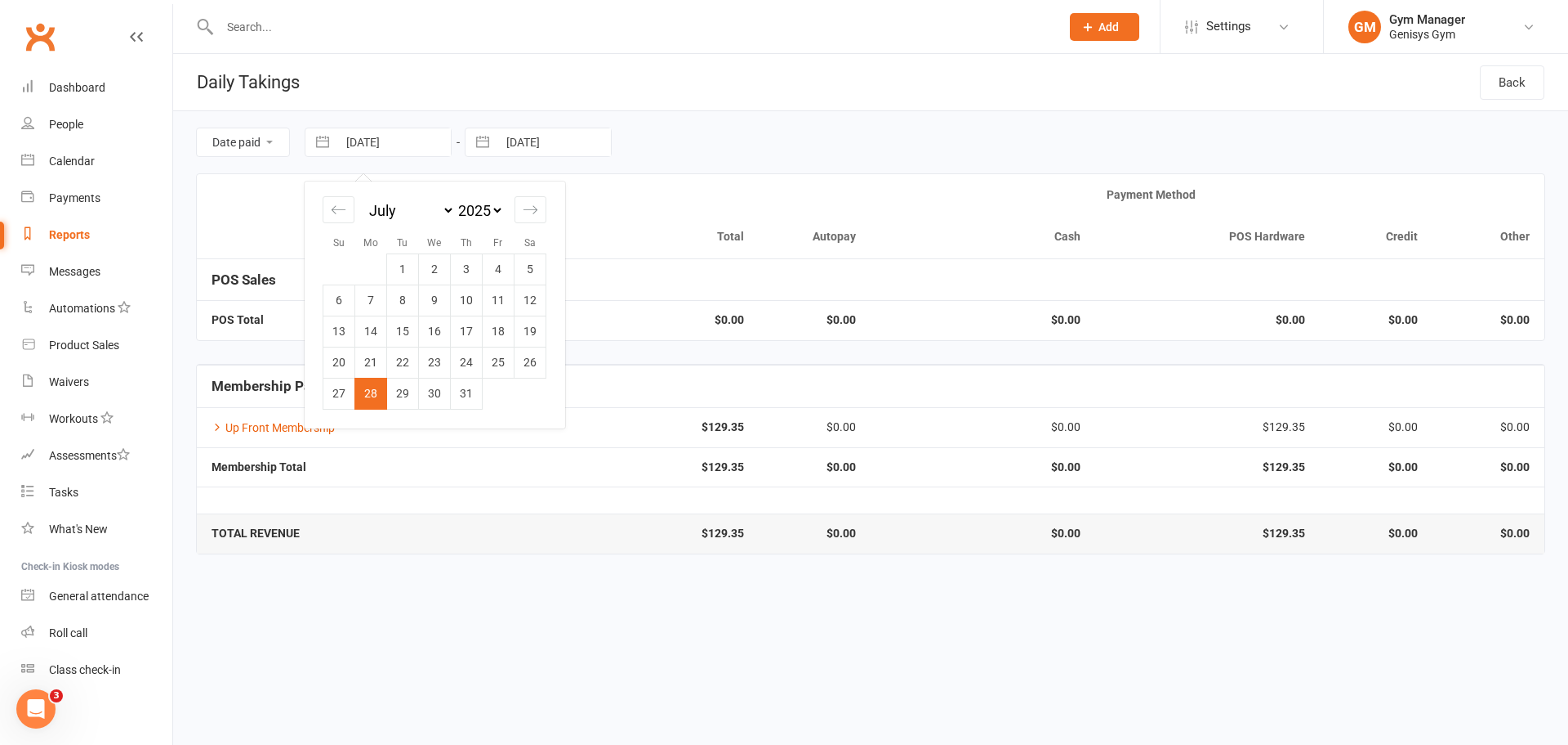
type input "[DATE]"
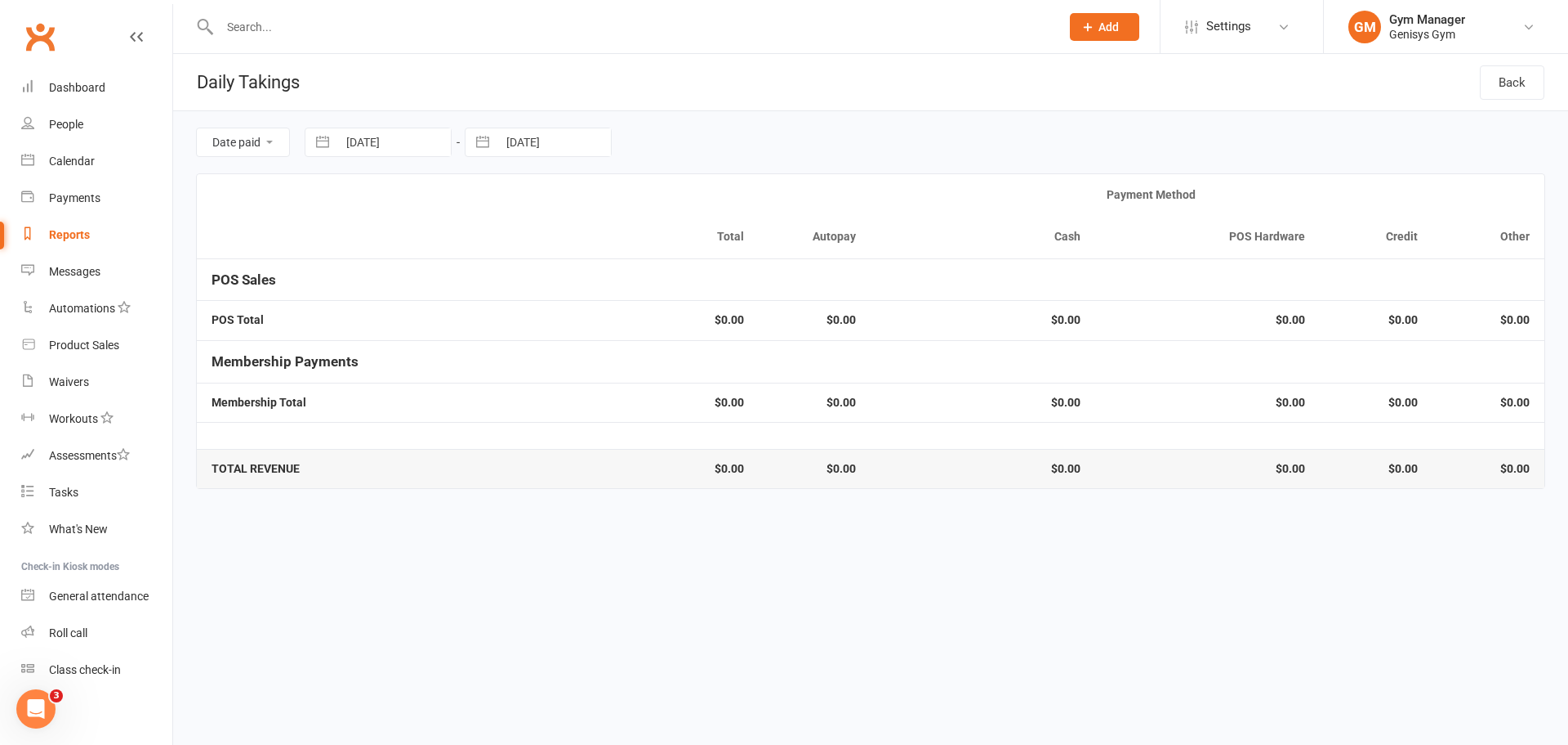
drag, startPoint x: 482, startPoint y: 139, endPoint x: 506, endPoint y: 163, distance: 33.9
click at [483, 139] on button "button" at bounding box center [483, 142] width 30 height 28
select select "5"
select select "2025"
select select "6"
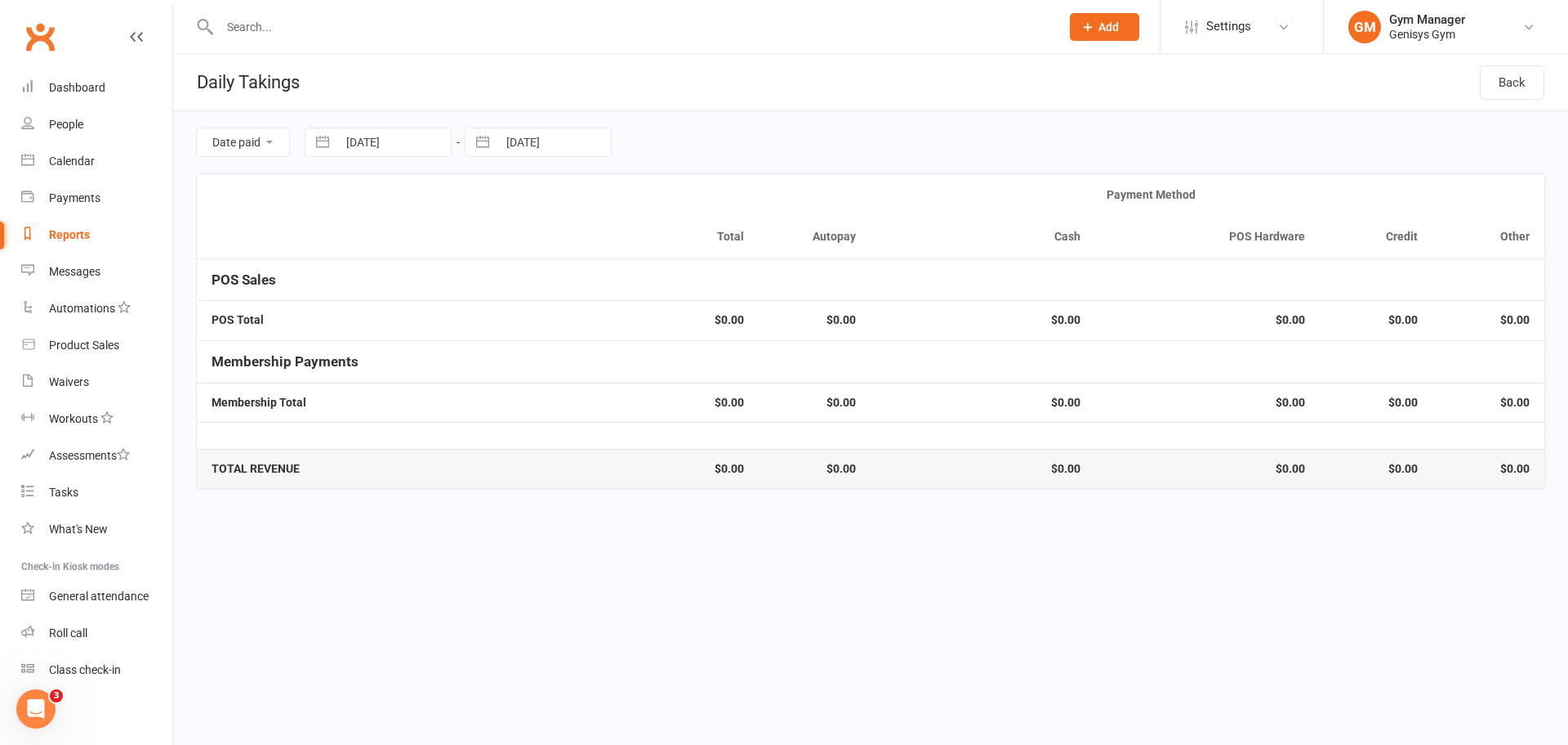
select select "2025"
select select "7"
select select "2025"
click at [565, 397] on td "29" at bounding box center [563, 394] width 31 height 31
type input "[DATE]"
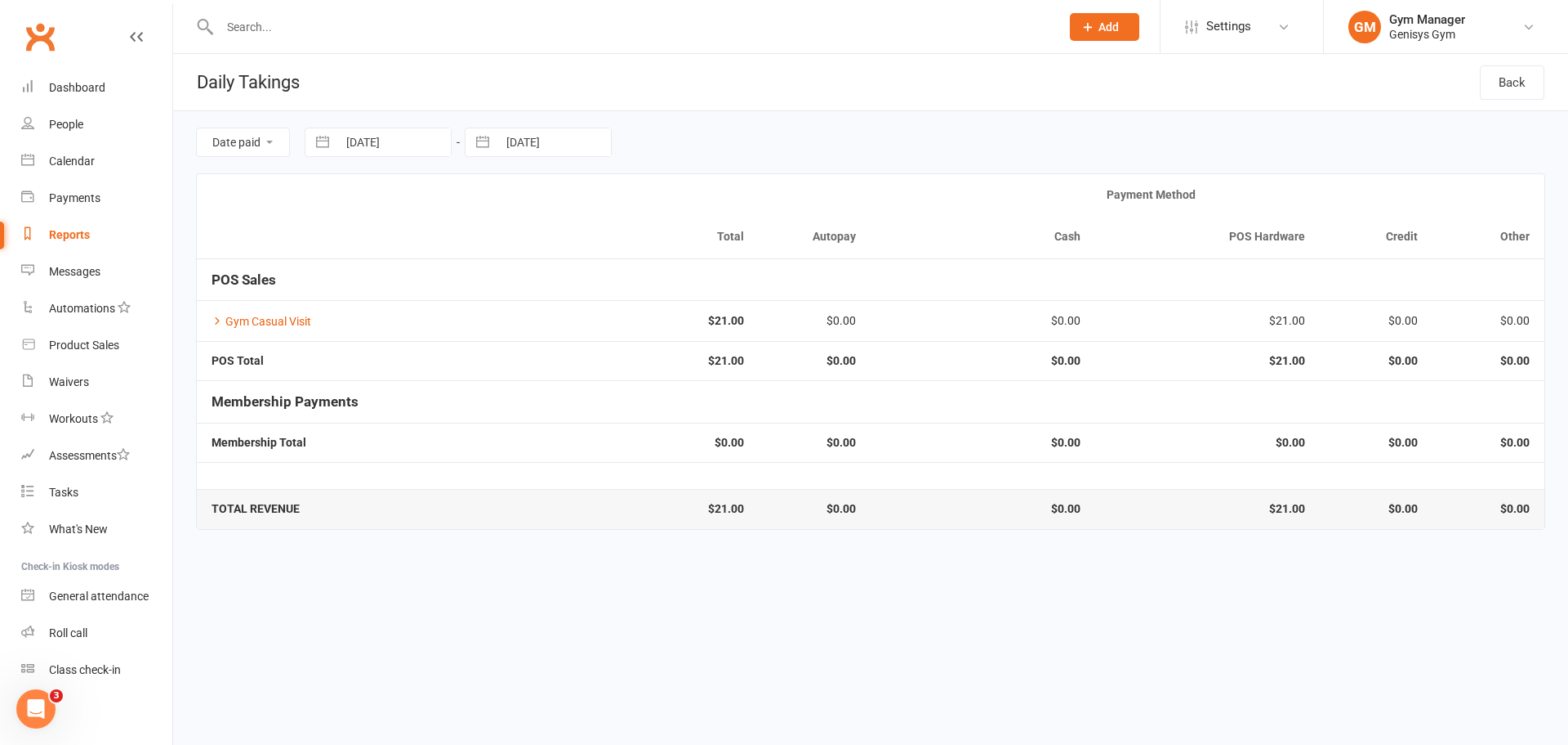
click at [318, 143] on button "button" at bounding box center [323, 142] width 30 height 28
select select "5"
select select "2025"
select select "6"
select select "2025"
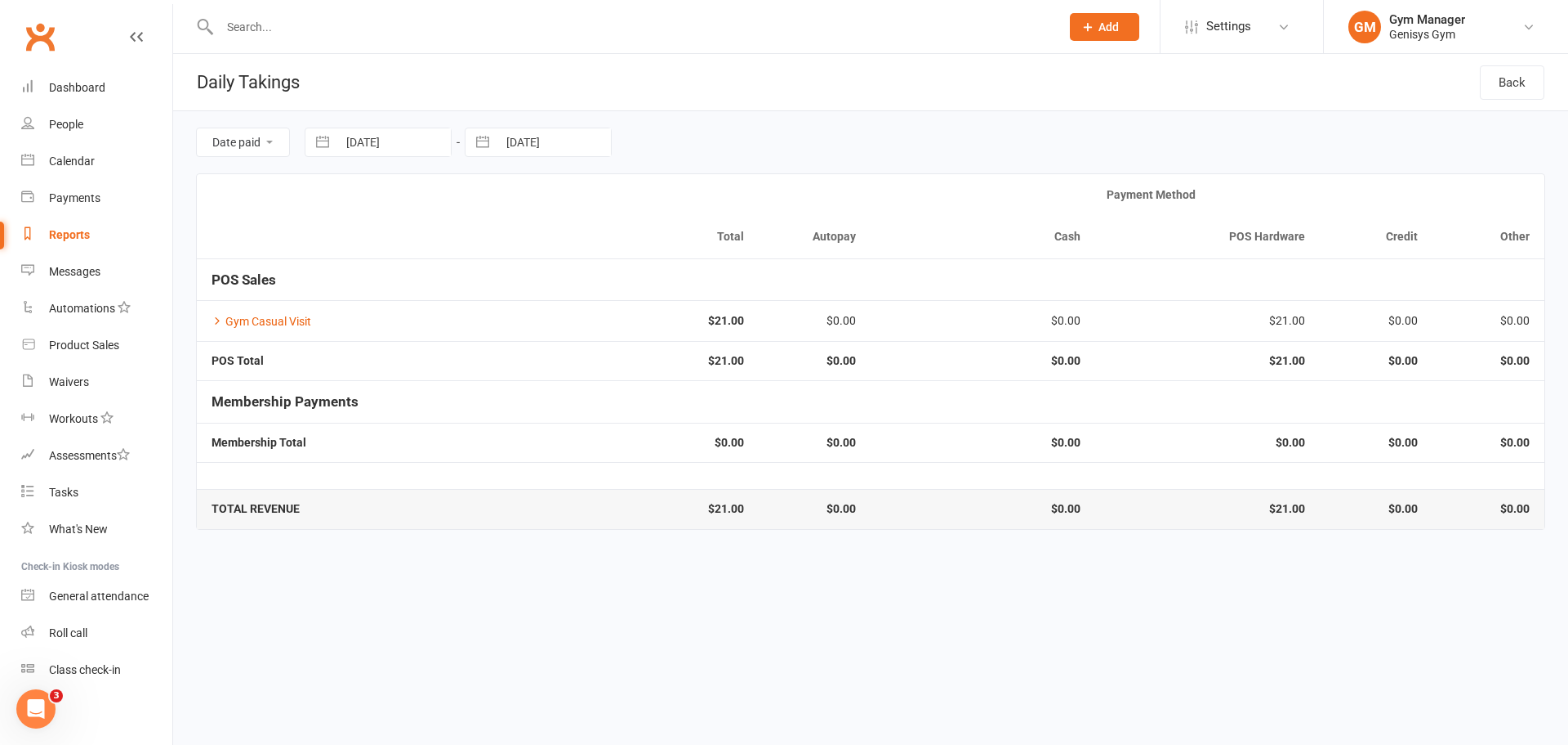
select select "7"
select select "2025"
click at [470, 391] on td "31" at bounding box center [466, 394] width 31 height 31
type input "[DATE]"
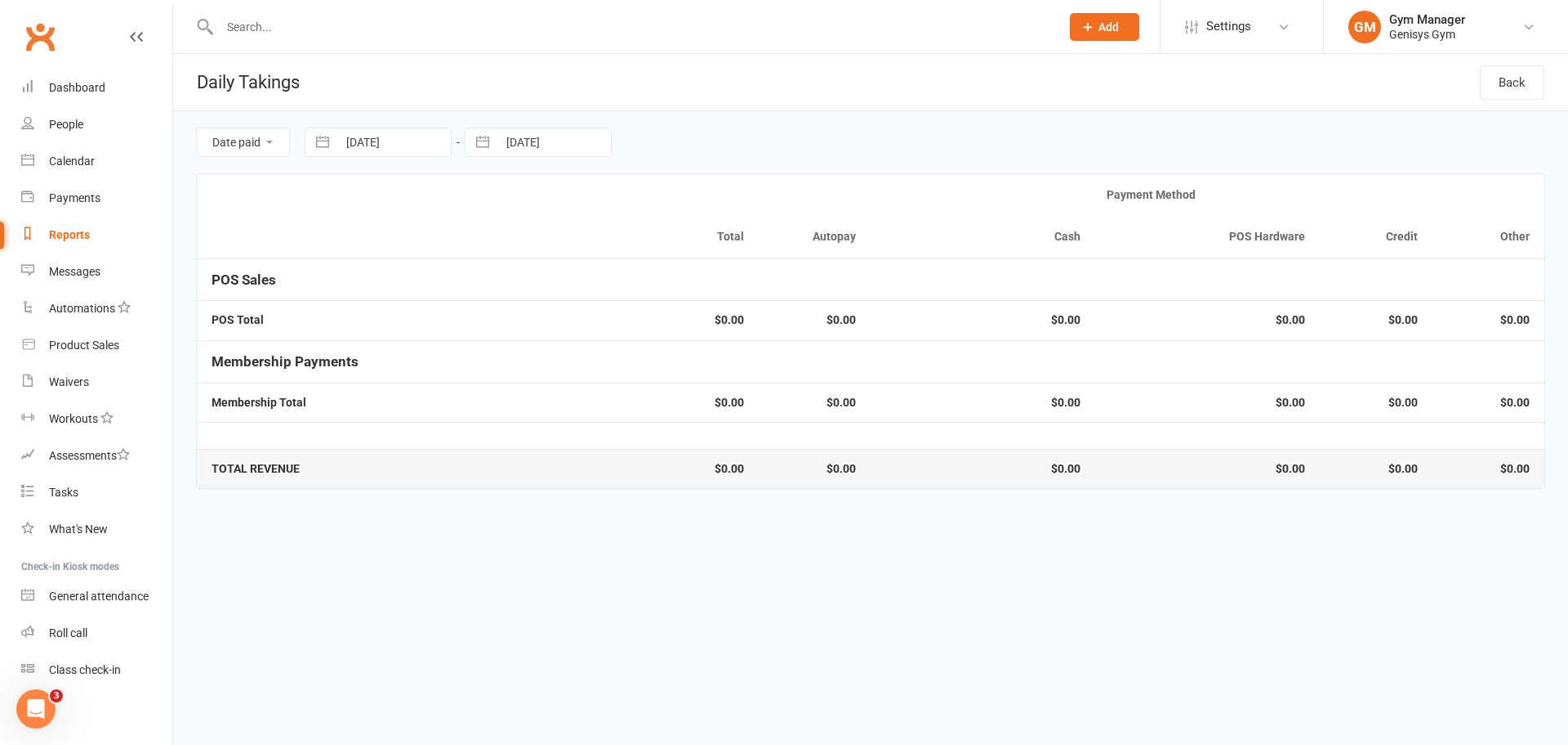
click at [487, 143] on button "button" at bounding box center [483, 142] width 30 height 28
select select "5"
select select "2025"
select select "6"
select select "2025"
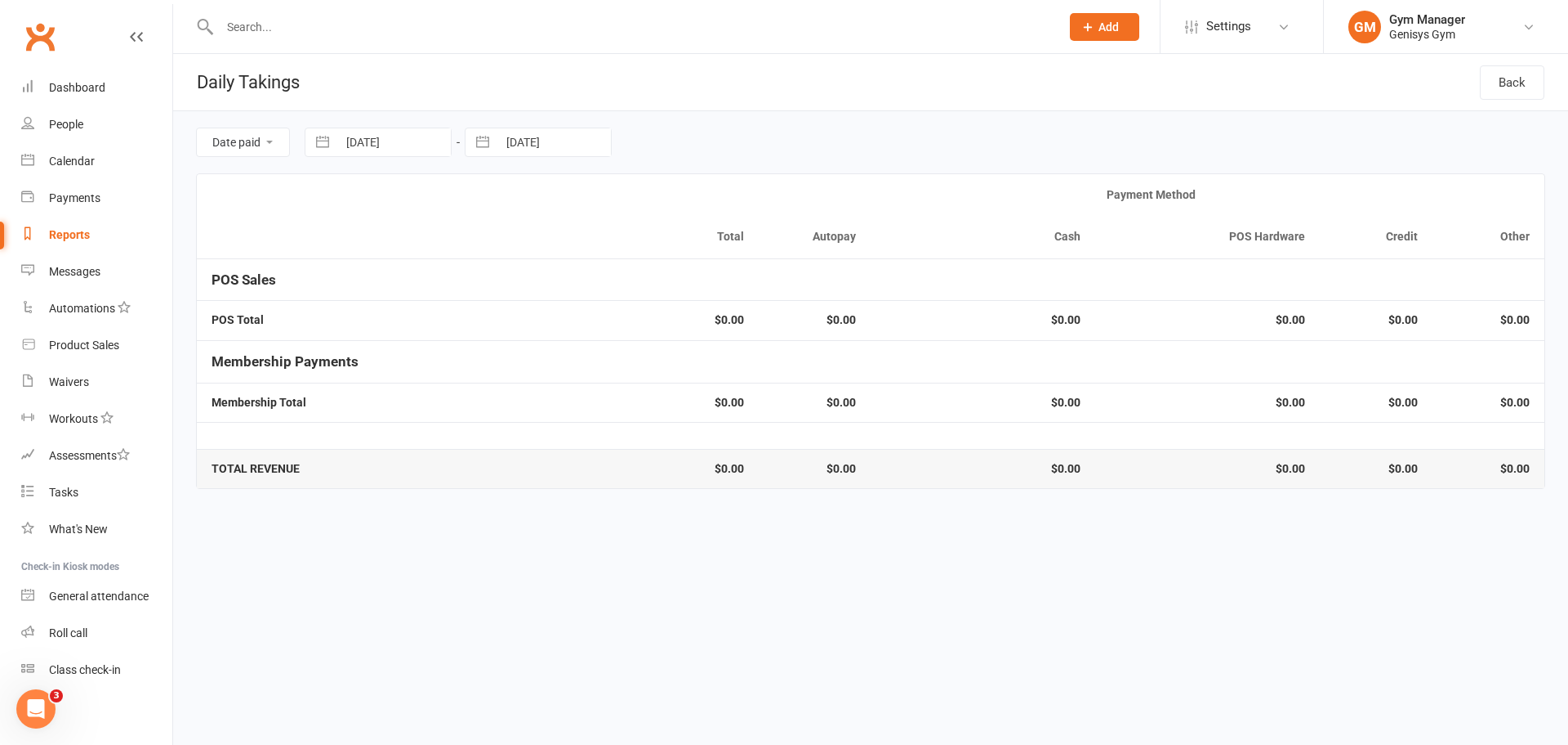
select select "7"
select select "2025"
click at [627, 392] on td "31" at bounding box center [627, 394] width 31 height 31
type input "[DATE]"
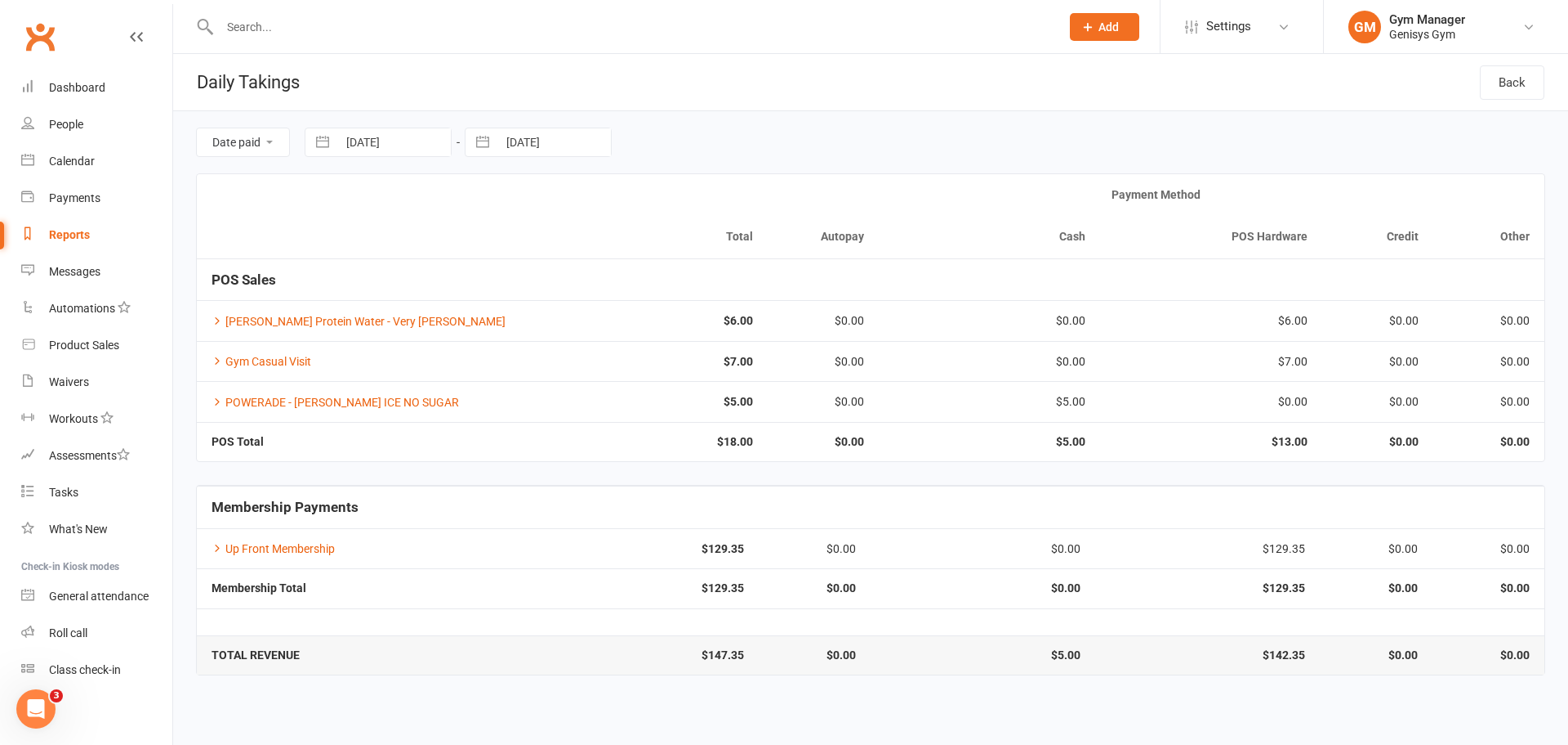
click at [332, 142] on button "button" at bounding box center [323, 142] width 30 height 28
select select "5"
select select "2025"
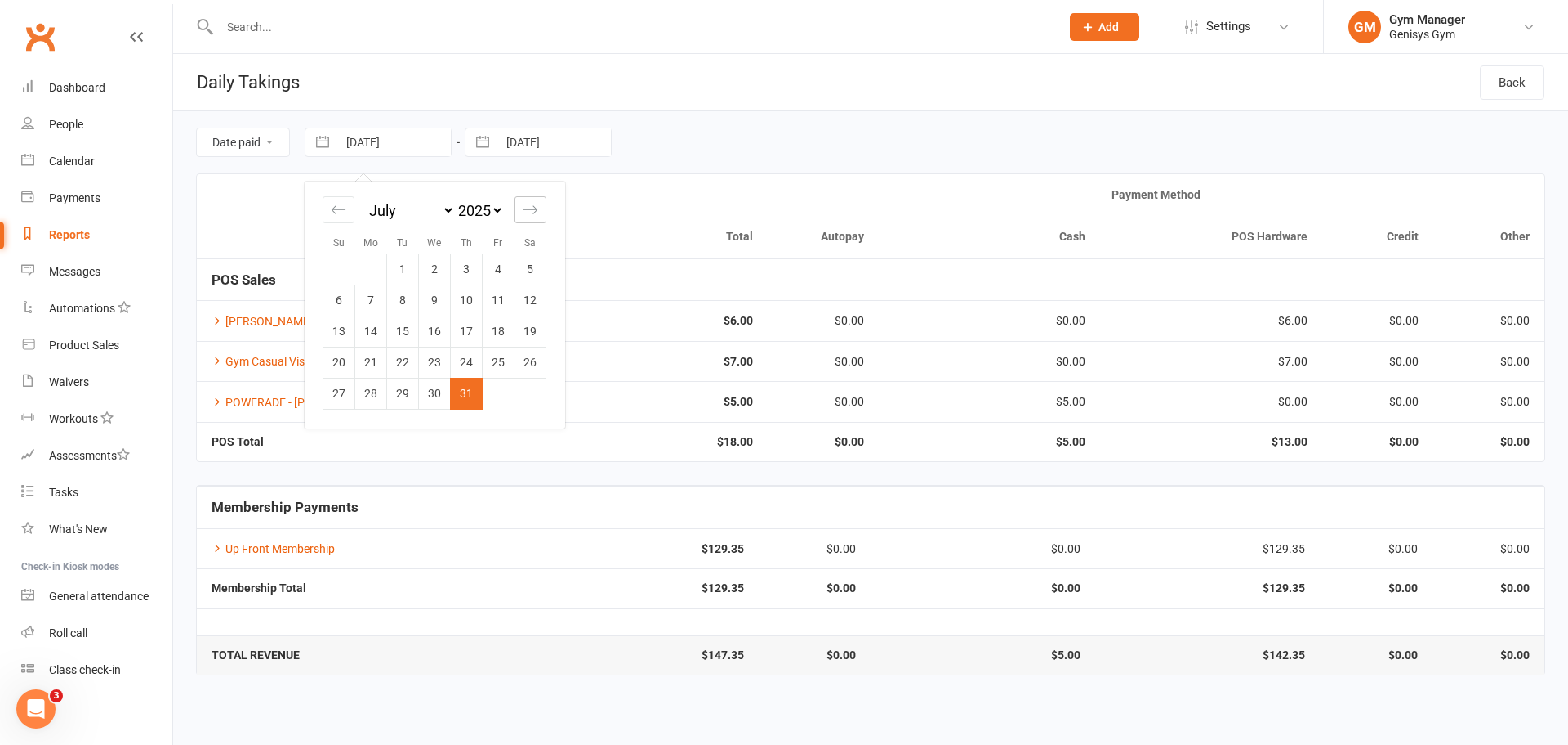
click at [531, 205] on icon "Move forward to switch to the next month." at bounding box center [530, 210] width 16 height 16
click at [500, 267] on td "1" at bounding box center [499, 269] width 31 height 31
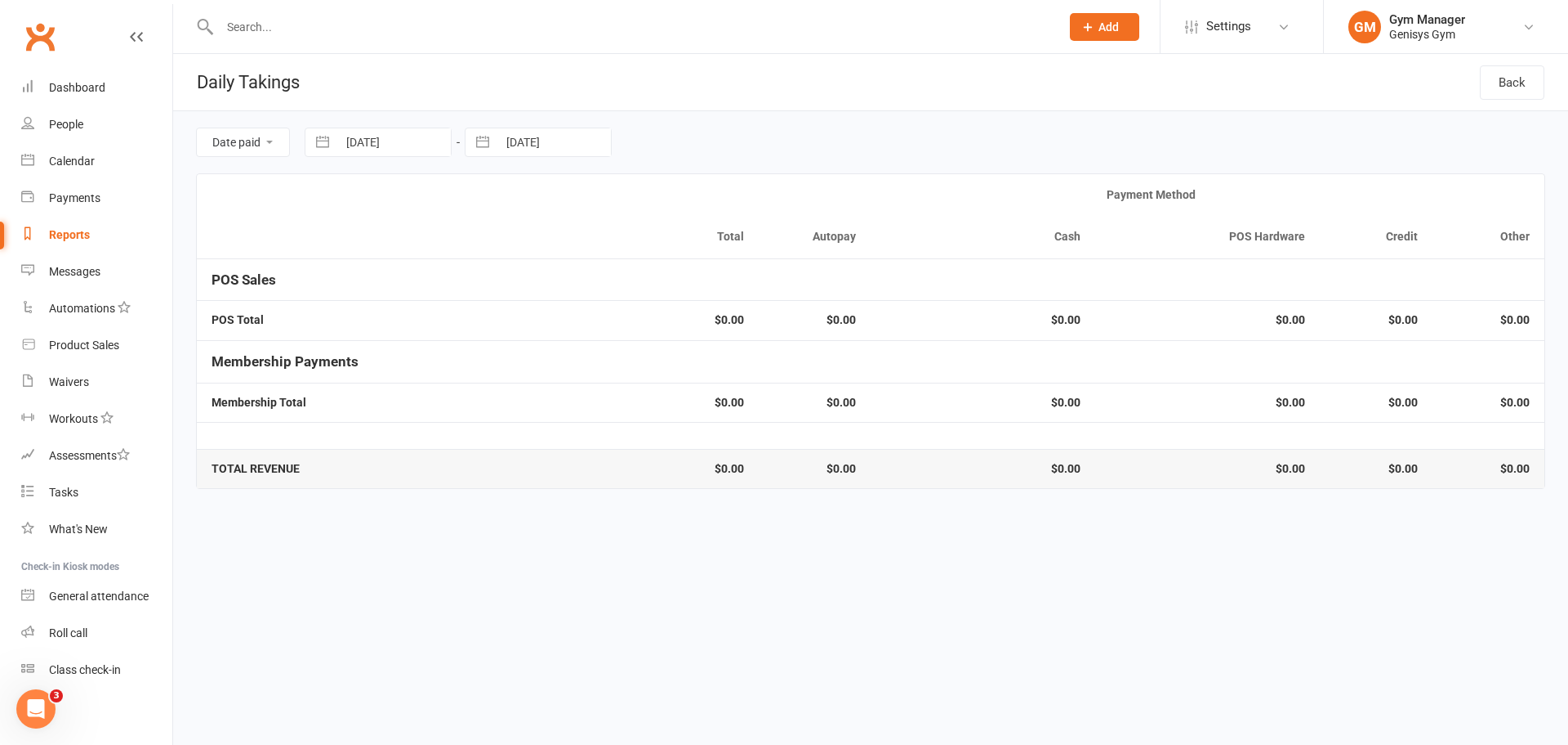
drag, startPoint x: 484, startPoint y: 141, endPoint x: 564, endPoint y: 157, distance: 81.6
click at [487, 139] on button "button" at bounding box center [483, 142] width 30 height 28
click at [687, 201] on div "Move forward to switch to the next month." at bounding box center [691, 209] width 31 height 27
click at [660, 259] on td "1" at bounding box center [659, 269] width 31 height 31
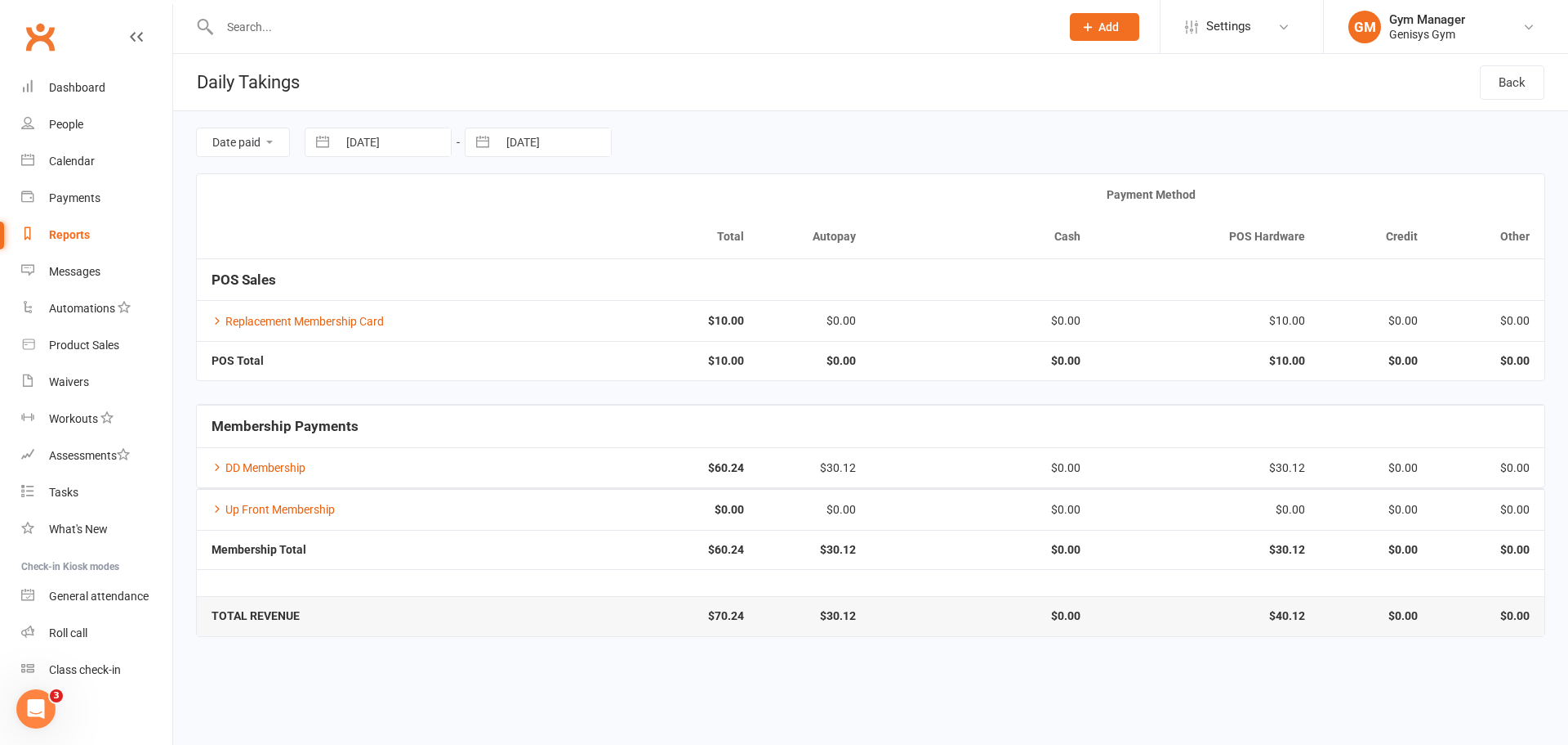
click at [324, 138] on button "button" at bounding box center [323, 142] width 30 height 28
click at [533, 263] on td "2" at bounding box center [530, 269] width 31 height 31
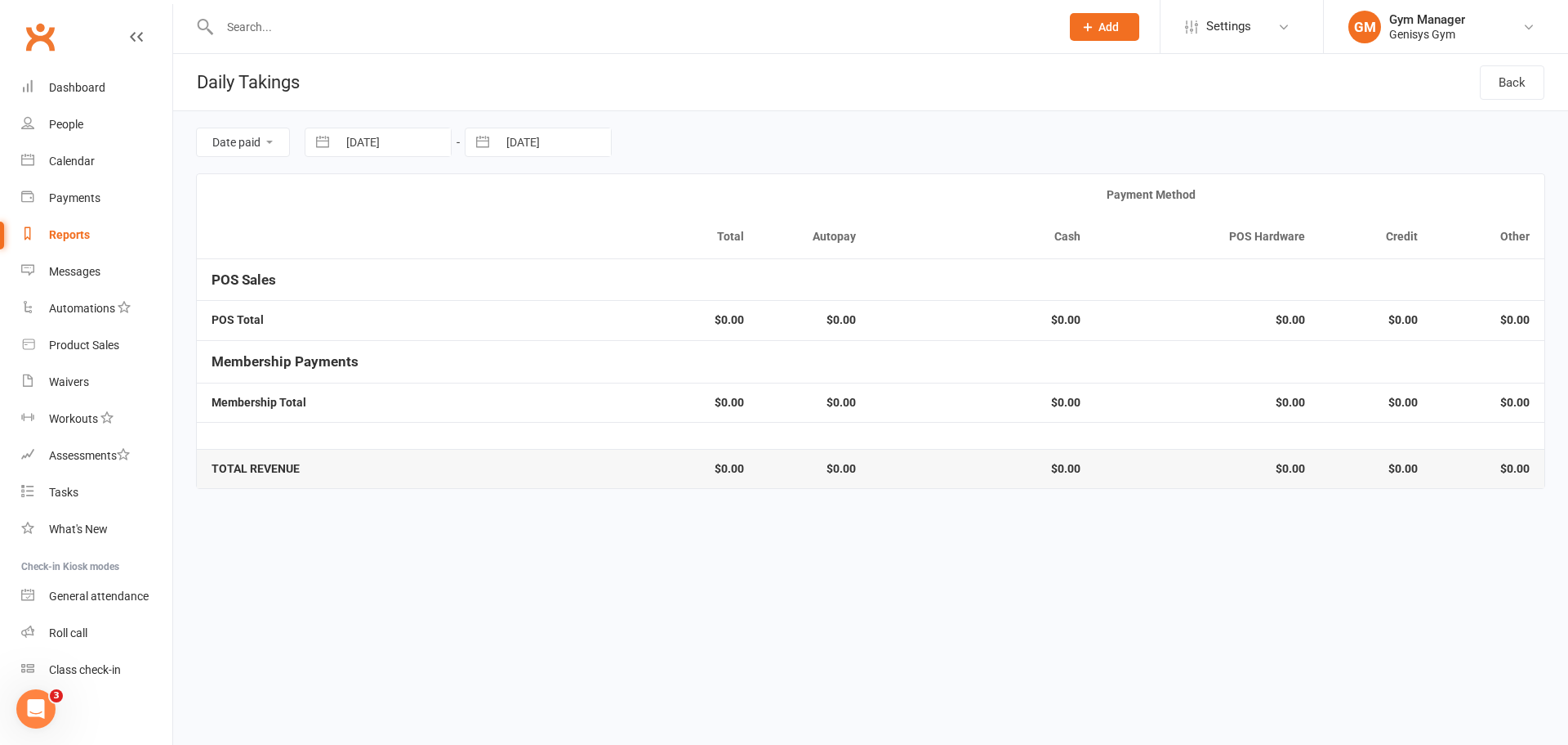
click at [487, 140] on button "button" at bounding box center [483, 142] width 30 height 28
click at [694, 262] on td "2" at bounding box center [691, 269] width 31 height 31
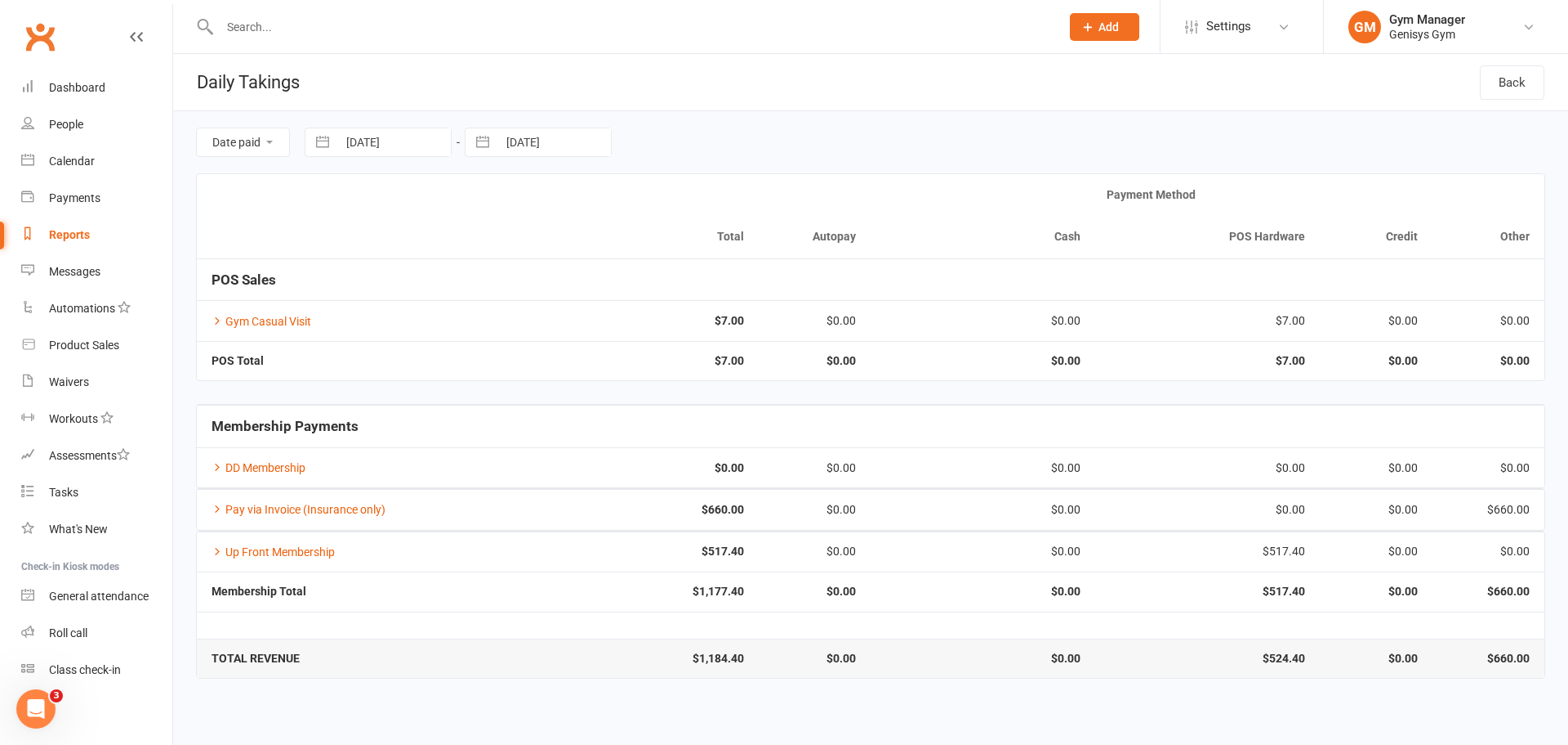
click at [332, 142] on button "button" at bounding box center [323, 142] width 30 height 28
click at [346, 300] on td "3" at bounding box center [339, 300] width 31 height 31
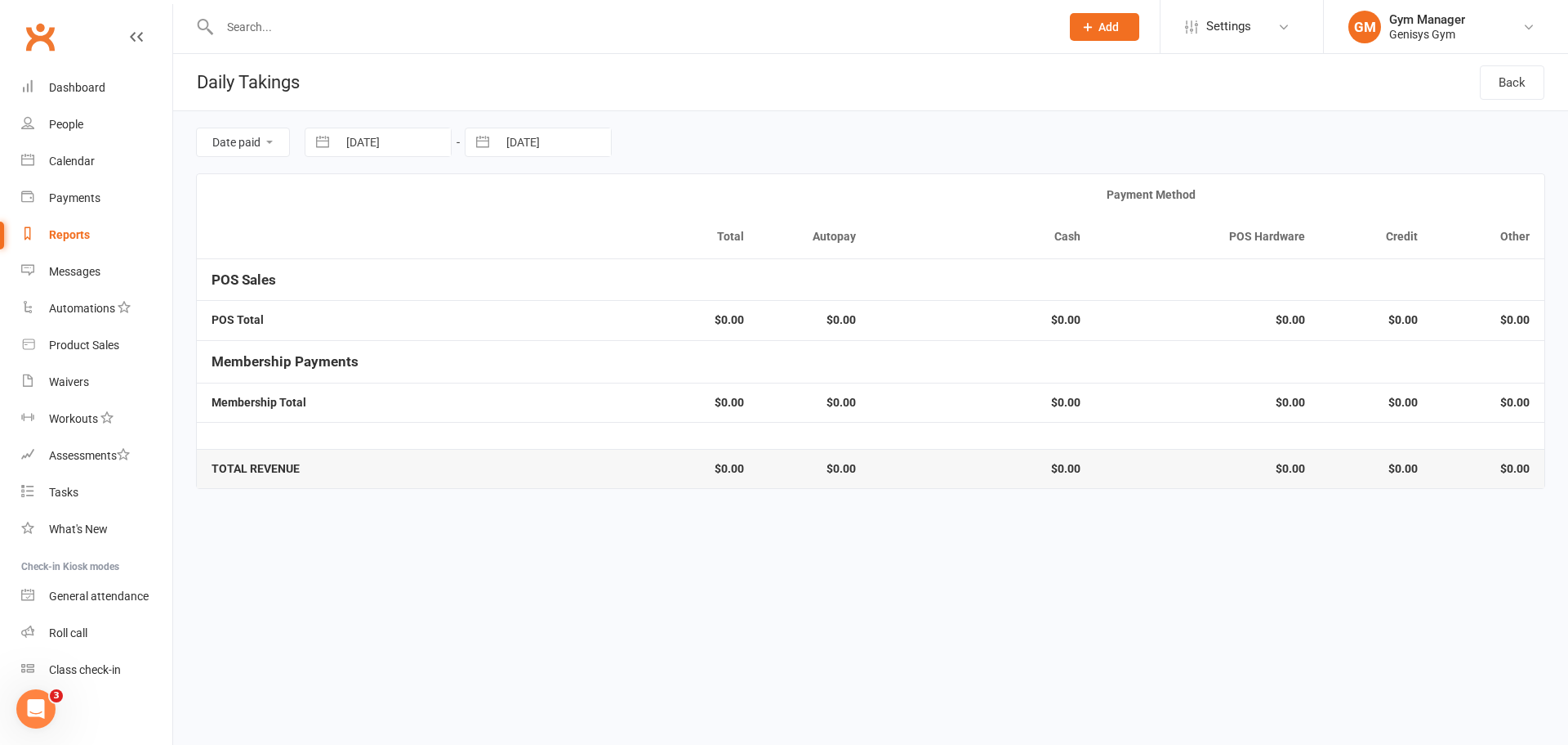
click at [490, 142] on button "button" at bounding box center [483, 142] width 30 height 28
click at [493, 295] on td "3" at bounding box center [500, 300] width 31 height 31
